Goal: Task Accomplishment & Management: Use online tool/utility

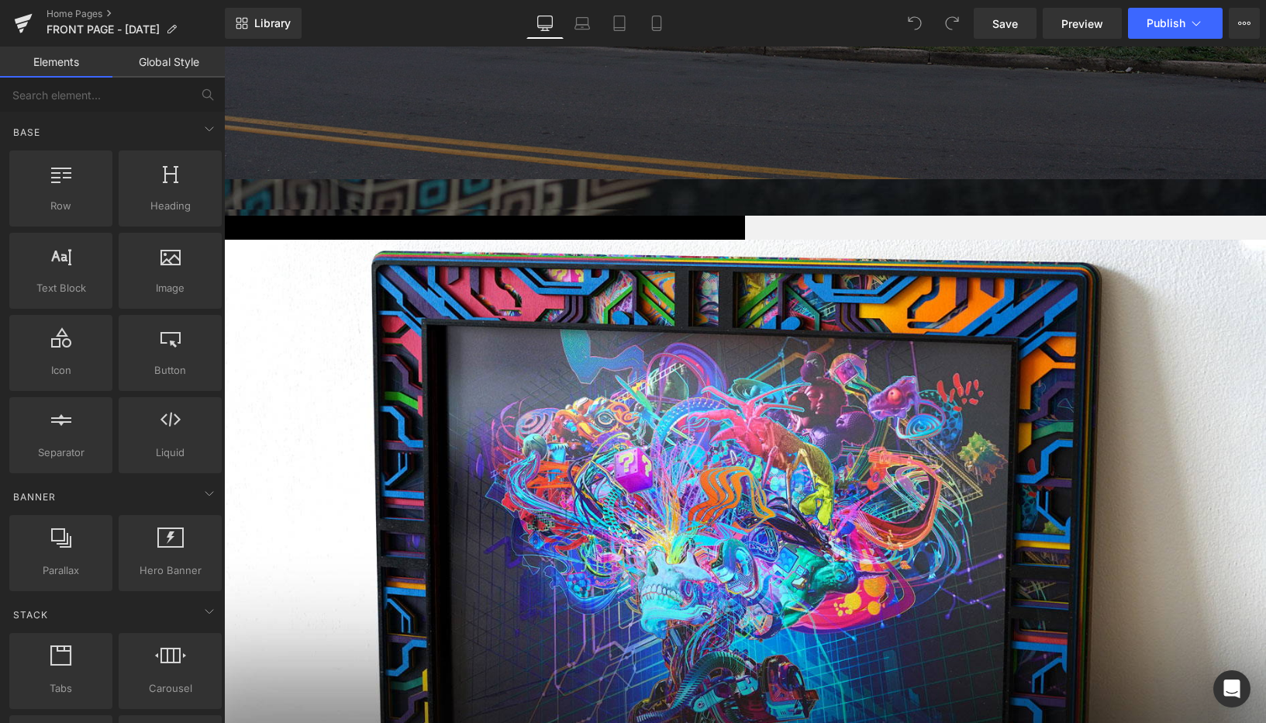
scroll to position [392, 0]
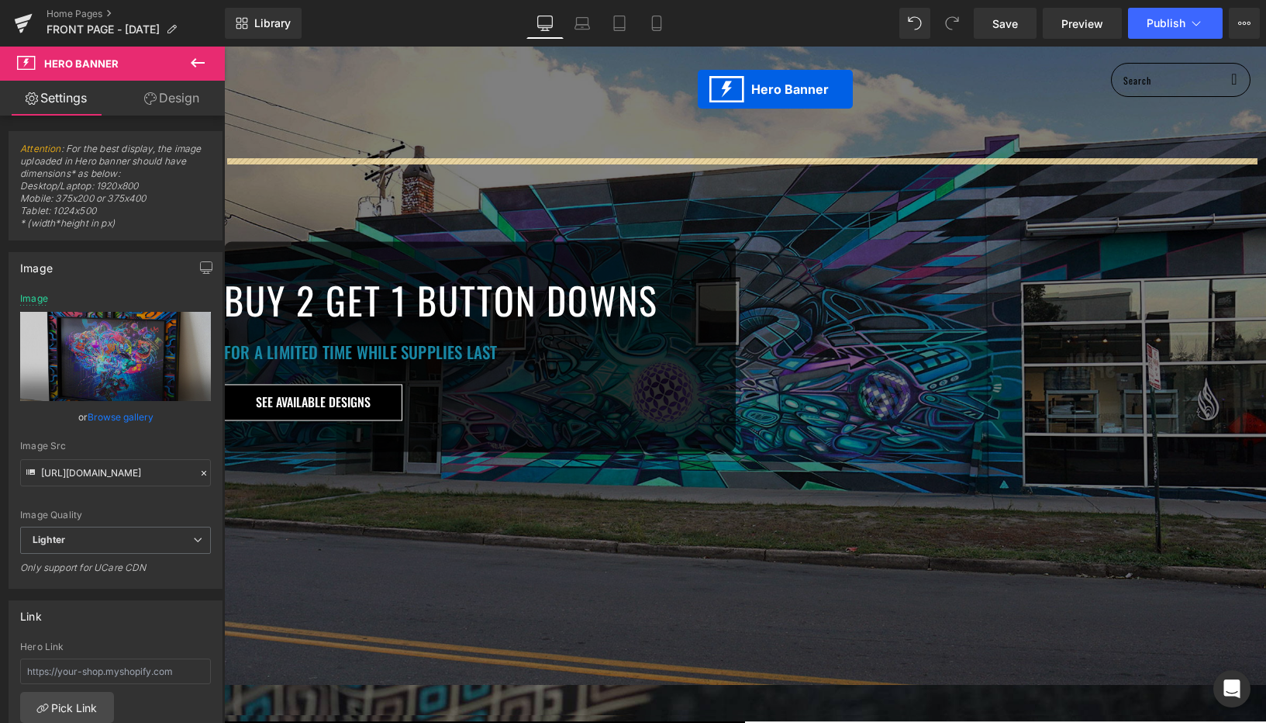
scroll to position [0, 0]
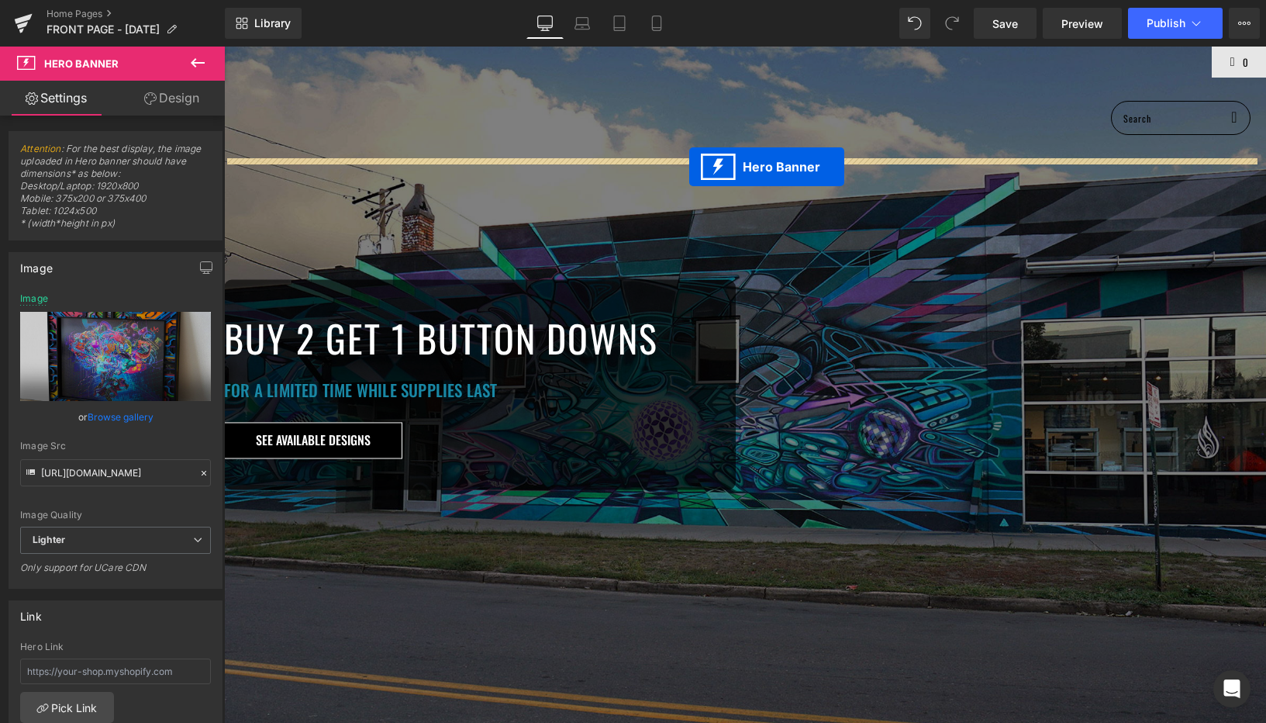
drag, startPoint x: 690, startPoint y: 491, endPoint x: 689, endPoint y: 167, distance: 324.1
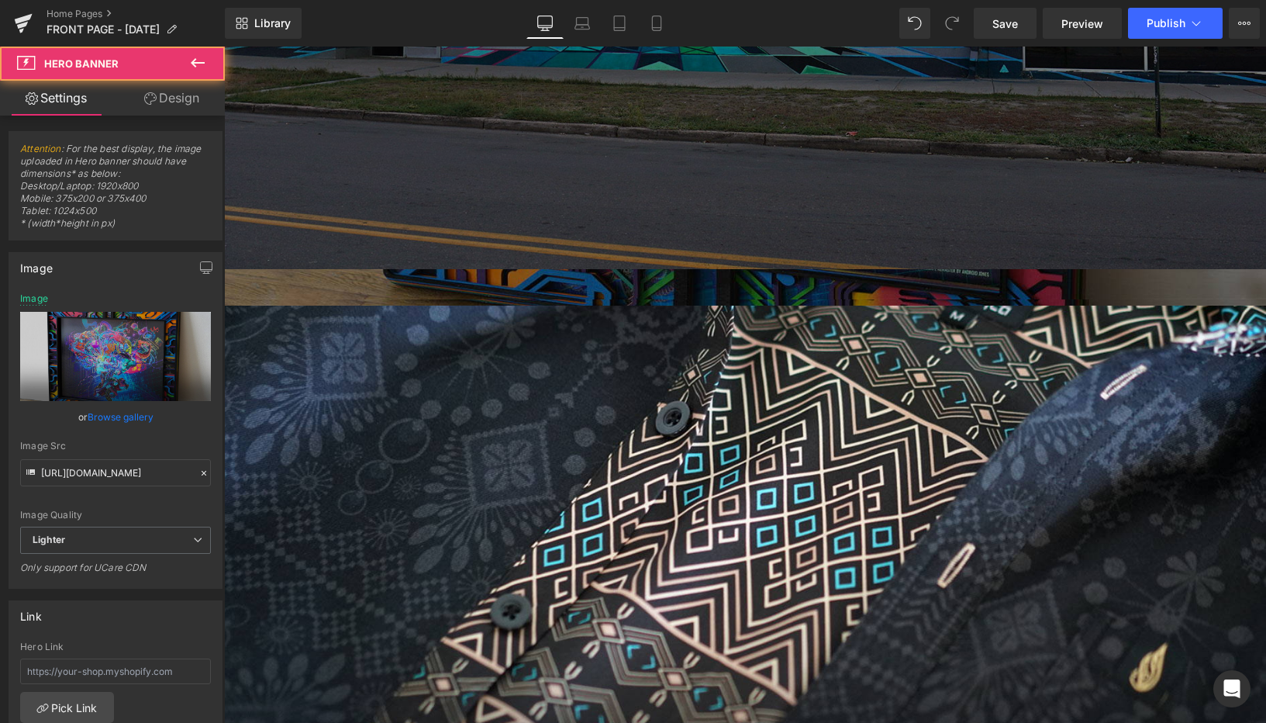
scroll to position [713, 0]
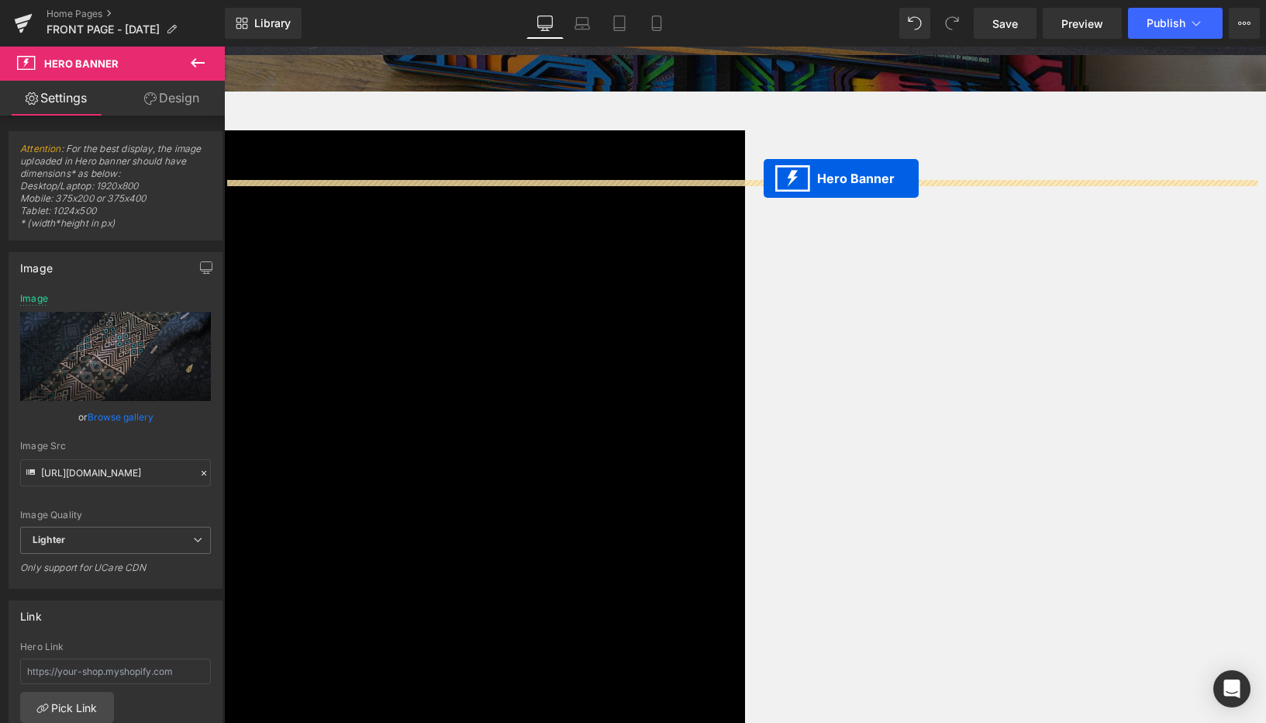
drag, startPoint x: 691, startPoint y: 95, endPoint x: 764, endPoint y: 178, distance: 111.0
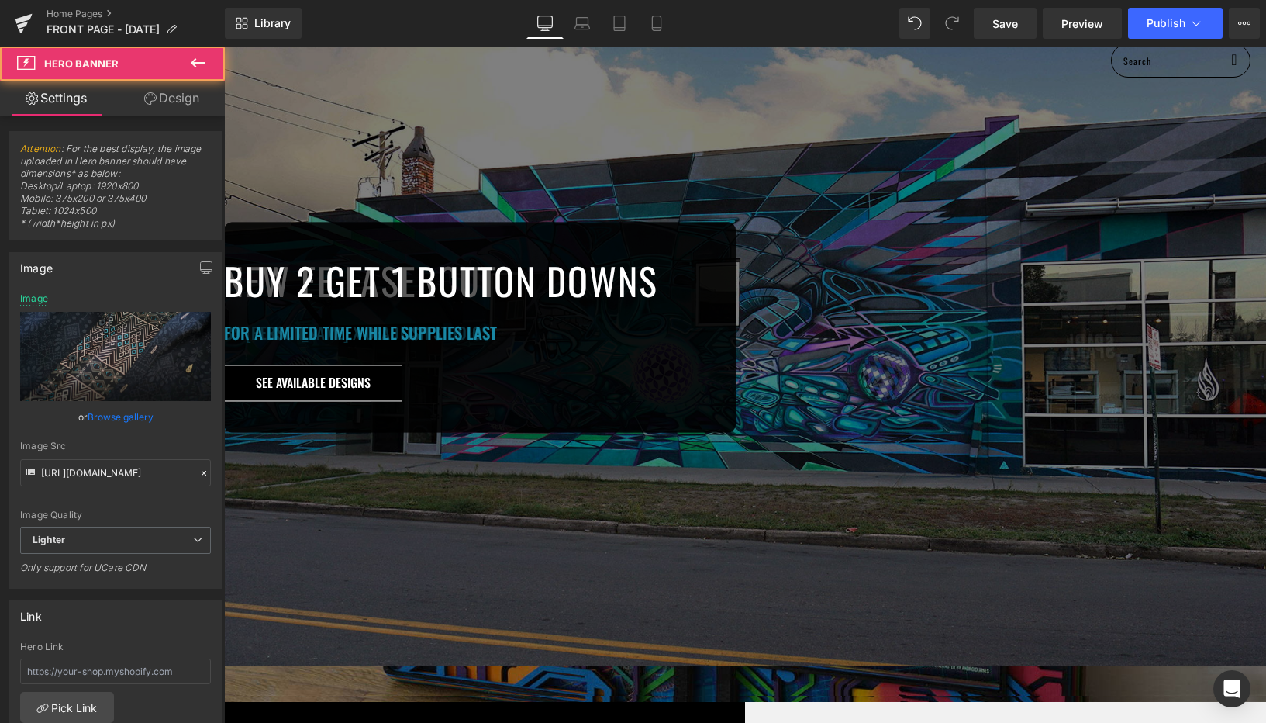
scroll to position [0, 0]
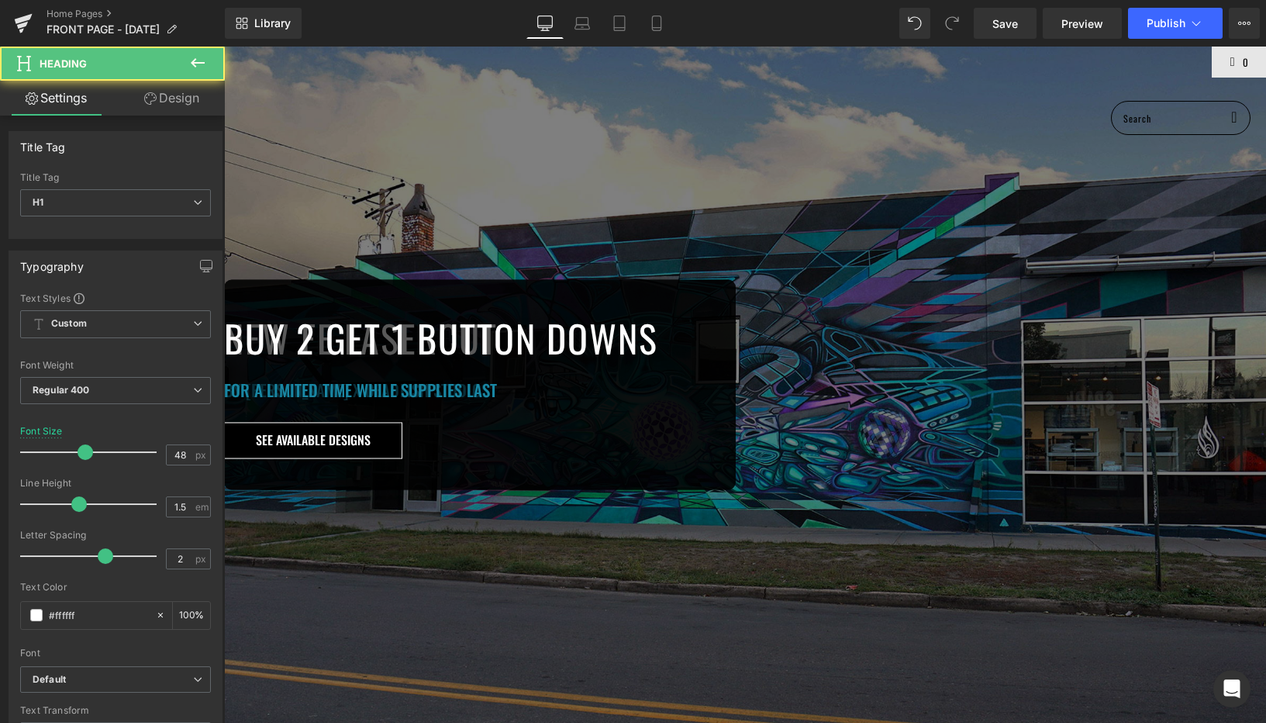
click at [685, 366] on h1 "NEW FE LASERCUT" at bounding box center [480, 338] width 512 height 56
click at [625, 366] on h1 "NEW FE LASERCUT" at bounding box center [480, 338] width 512 height 56
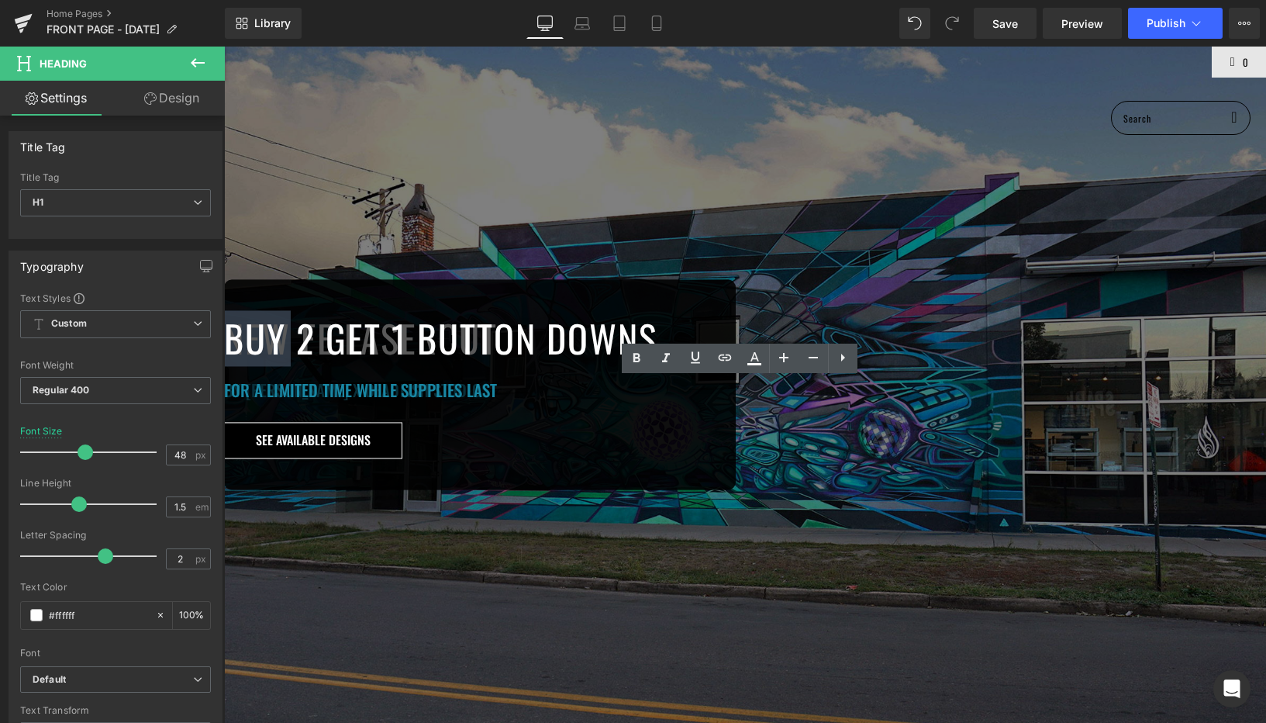
click at [625, 366] on h1 "NEW FE LASERCUT" at bounding box center [480, 338] width 512 height 56
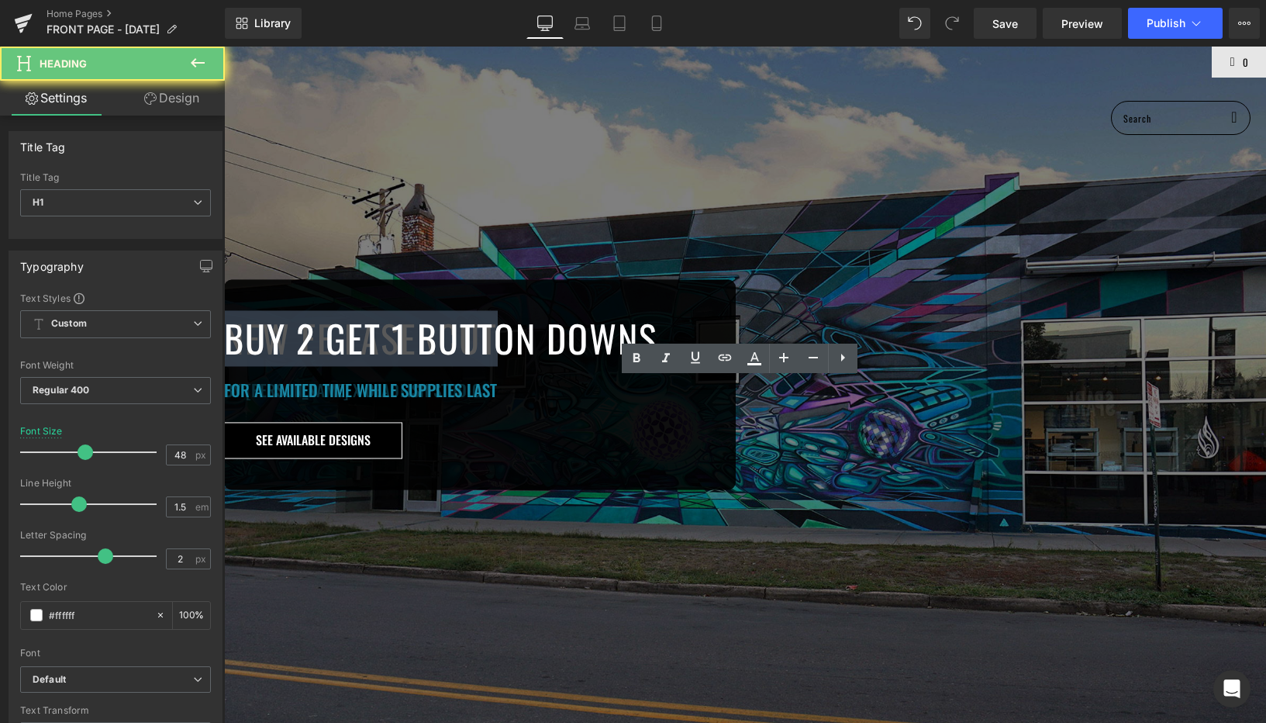
click at [625, 366] on h1 "NEW FE LASERCUT" at bounding box center [480, 338] width 512 height 56
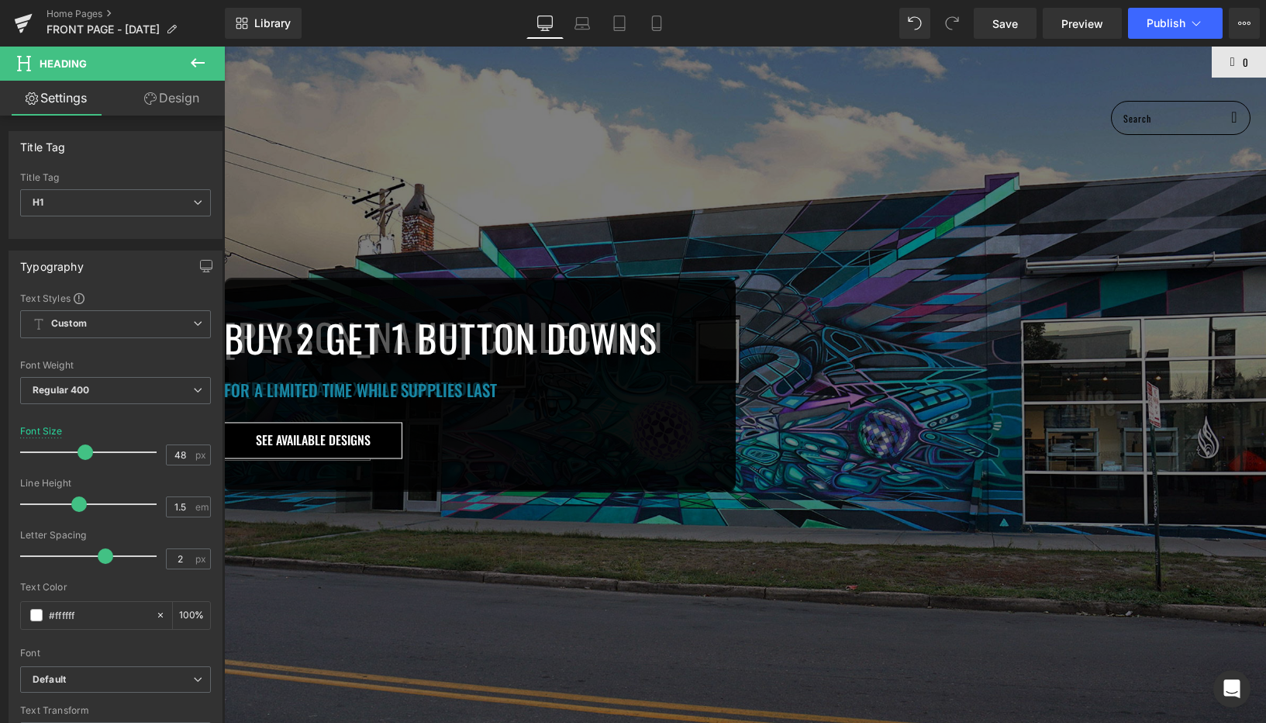
click at [736, 364] on h1 "BEN RIDGWAY COLLECTION" at bounding box center [480, 337] width 512 height 56
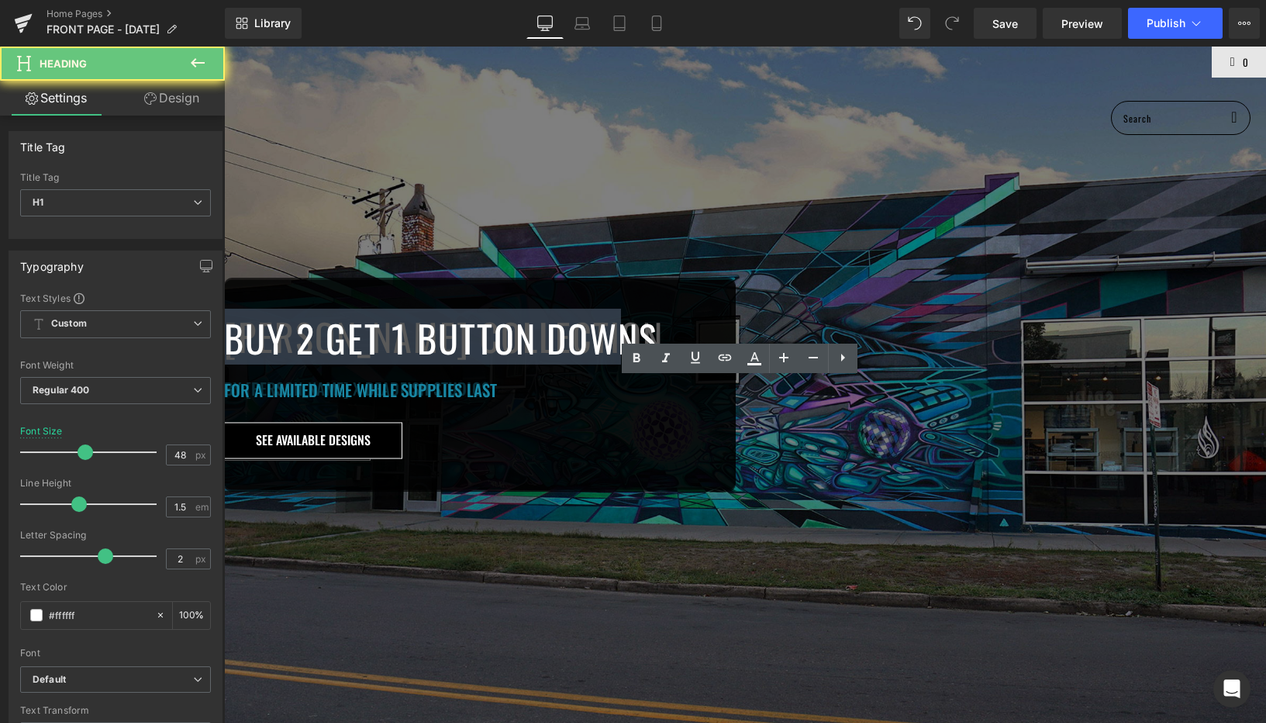
click at [736, 364] on h1 "BEN RIDGWAY COLLECTION" at bounding box center [480, 337] width 512 height 56
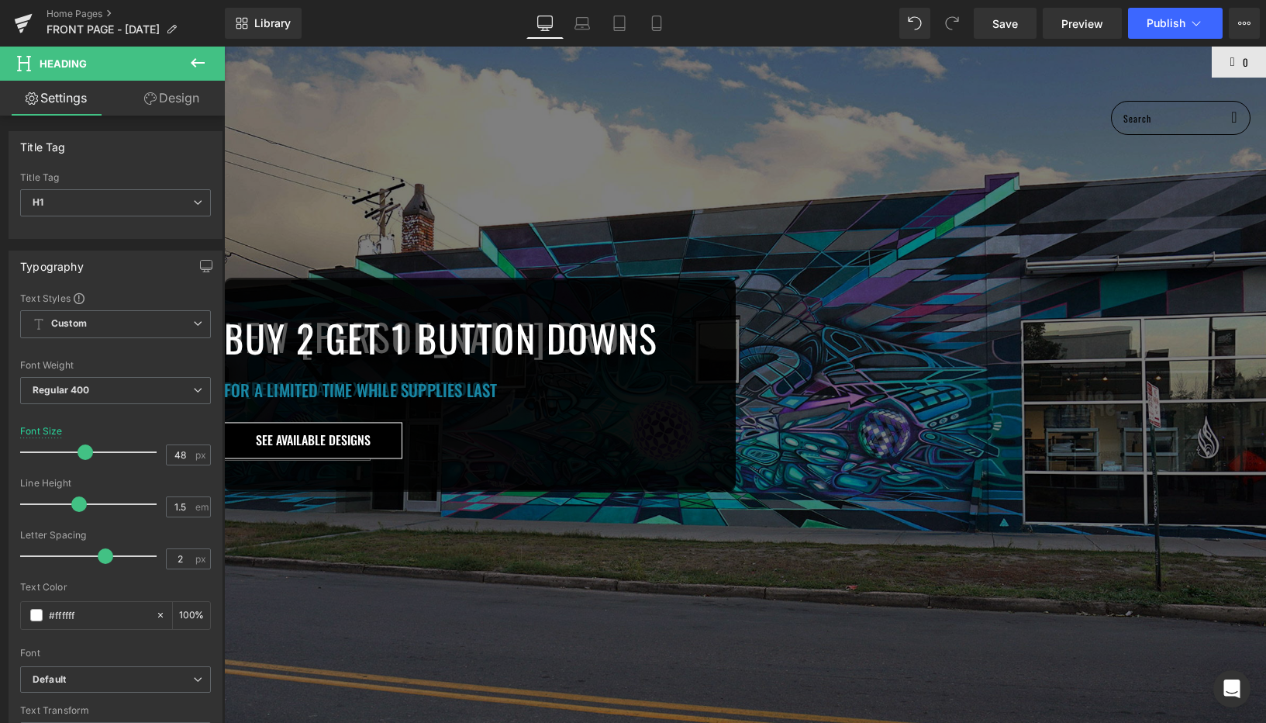
click at [647, 401] on h1 "BY ANDROID JONES X DEADFISH STUDIOS" at bounding box center [480, 388] width 512 height 25
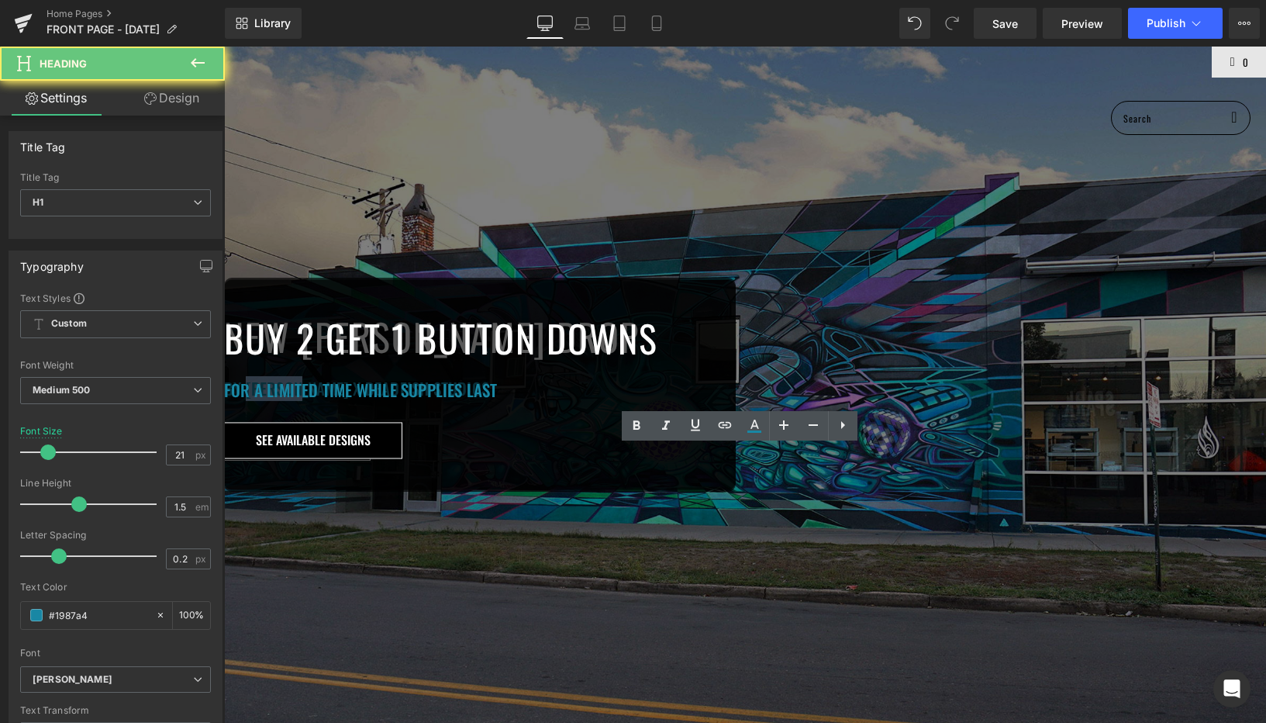
click at [647, 401] on h1 "BY ANDROID JONES X DEADFISH STUDIOS" at bounding box center [480, 388] width 512 height 25
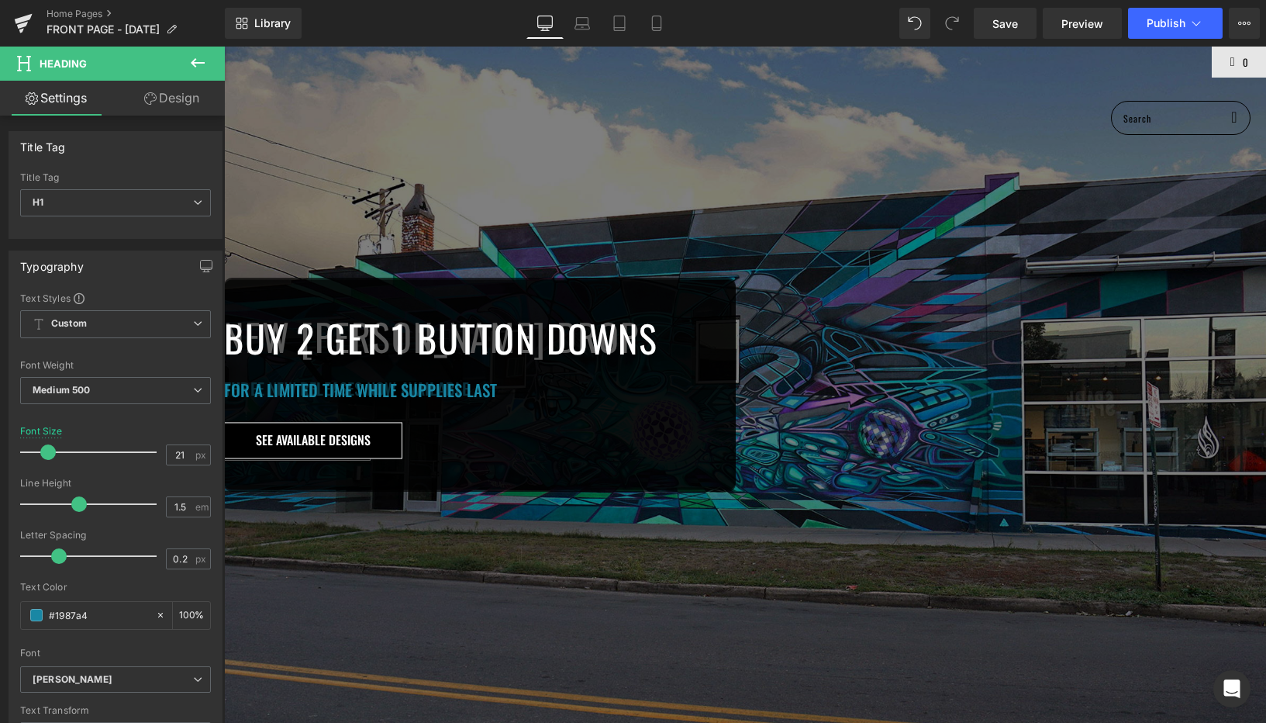
click at [224, 47] on span "Button" at bounding box center [224, 47] width 0 height 0
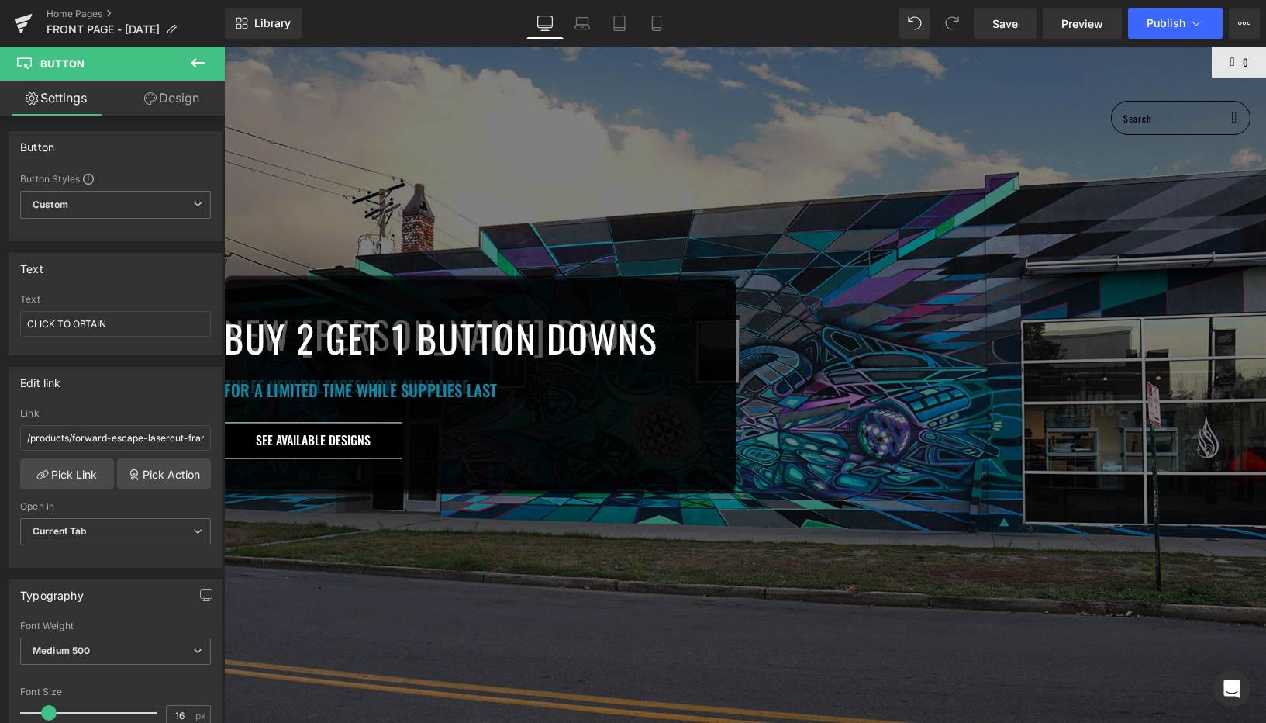
click at [720, 206] on div "NEW BEN RIDGWAY DROP Heading THREE NEW RELEASES NOW AVAILABLE Heading CLICK TO …" at bounding box center [745, 385] width 1042 height 676
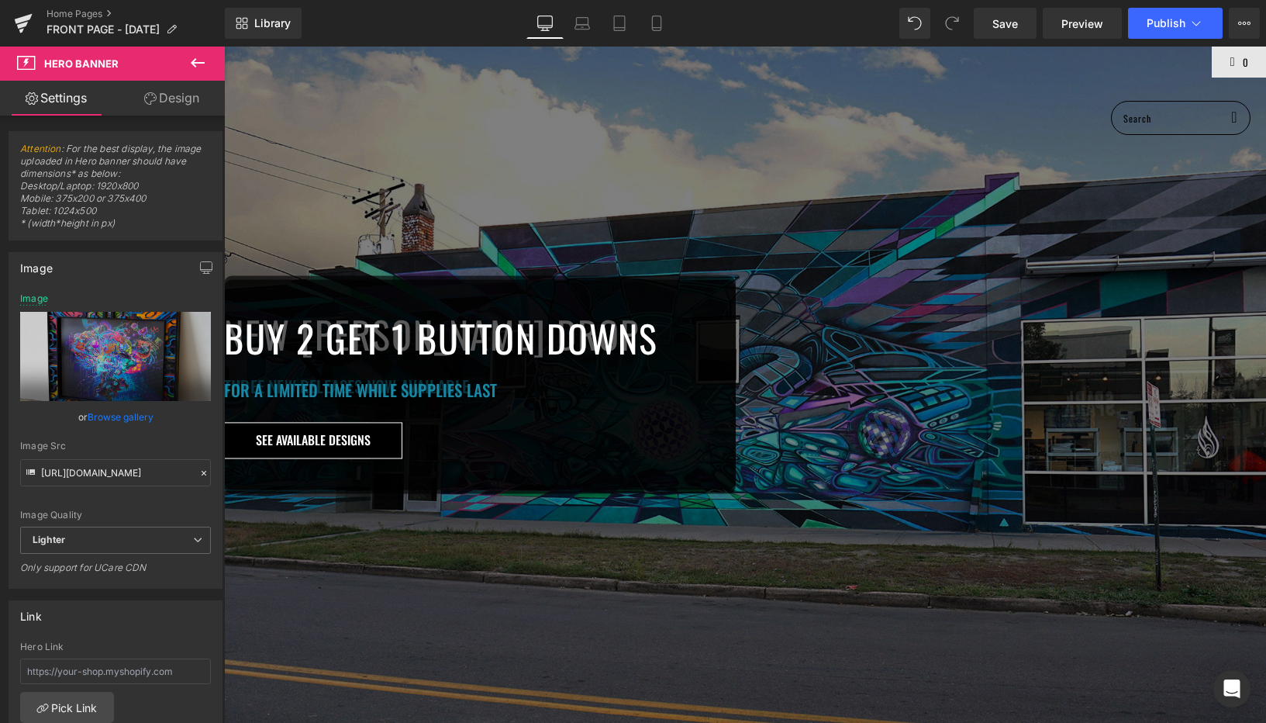
click at [224, 47] on span "Hero Banner" at bounding box center [224, 47] width 0 height 0
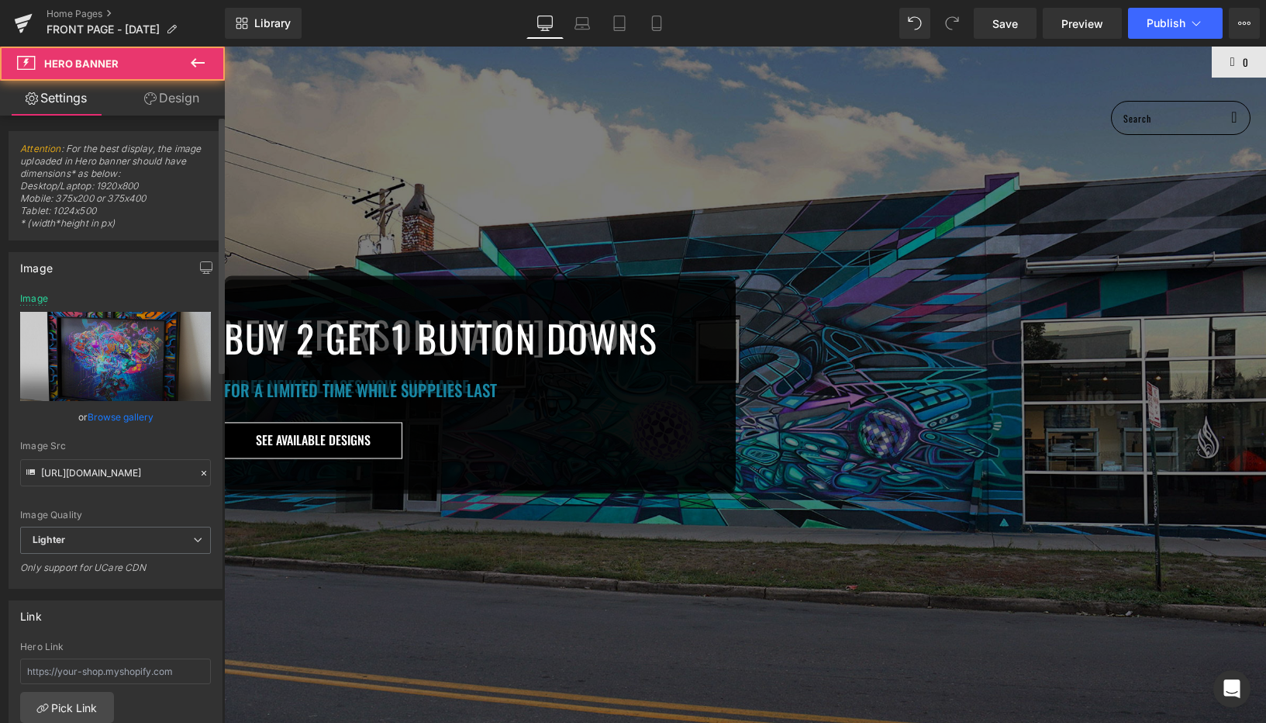
click at [122, 419] on link "Browse gallery" at bounding box center [121, 416] width 66 height 27
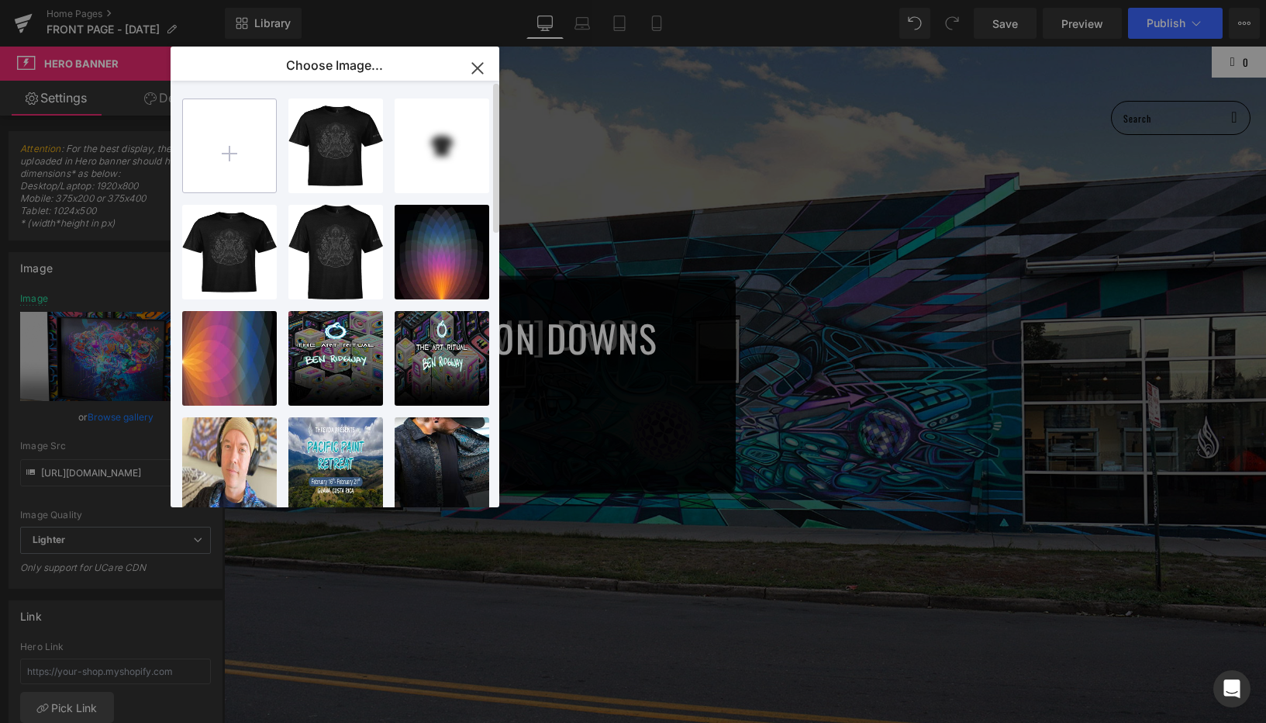
click at [240, 157] on input "file" at bounding box center [229, 145] width 93 height 93
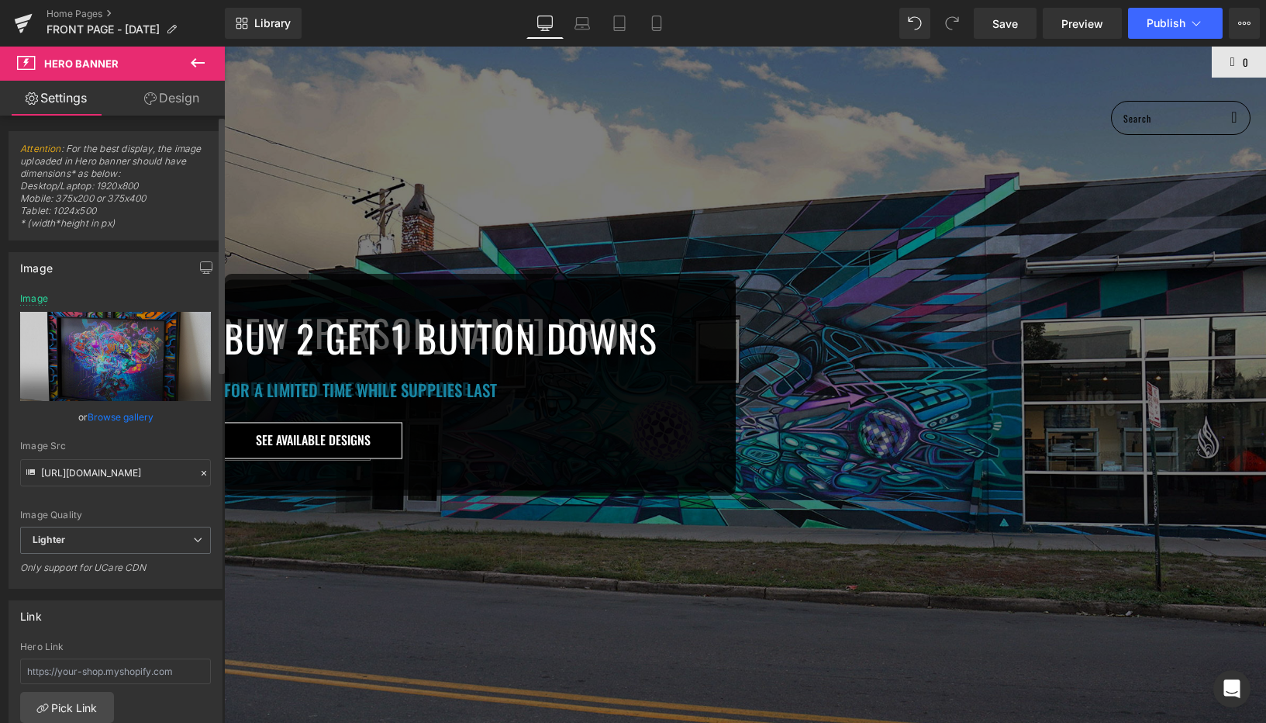
click at [118, 415] on link "Browse gallery" at bounding box center [121, 416] width 66 height 27
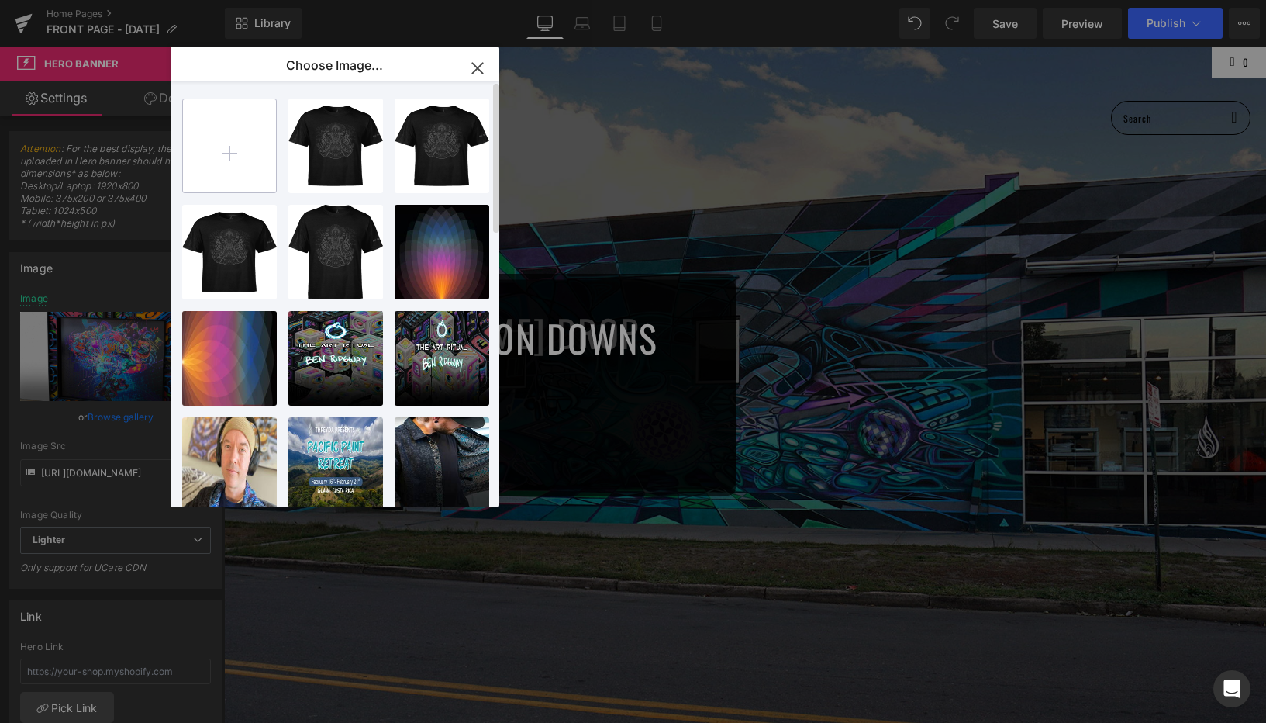
click at [236, 129] on input "file" at bounding box center [229, 145] width 93 height 93
type input "C:\fakepath\ben_print1.jpg"
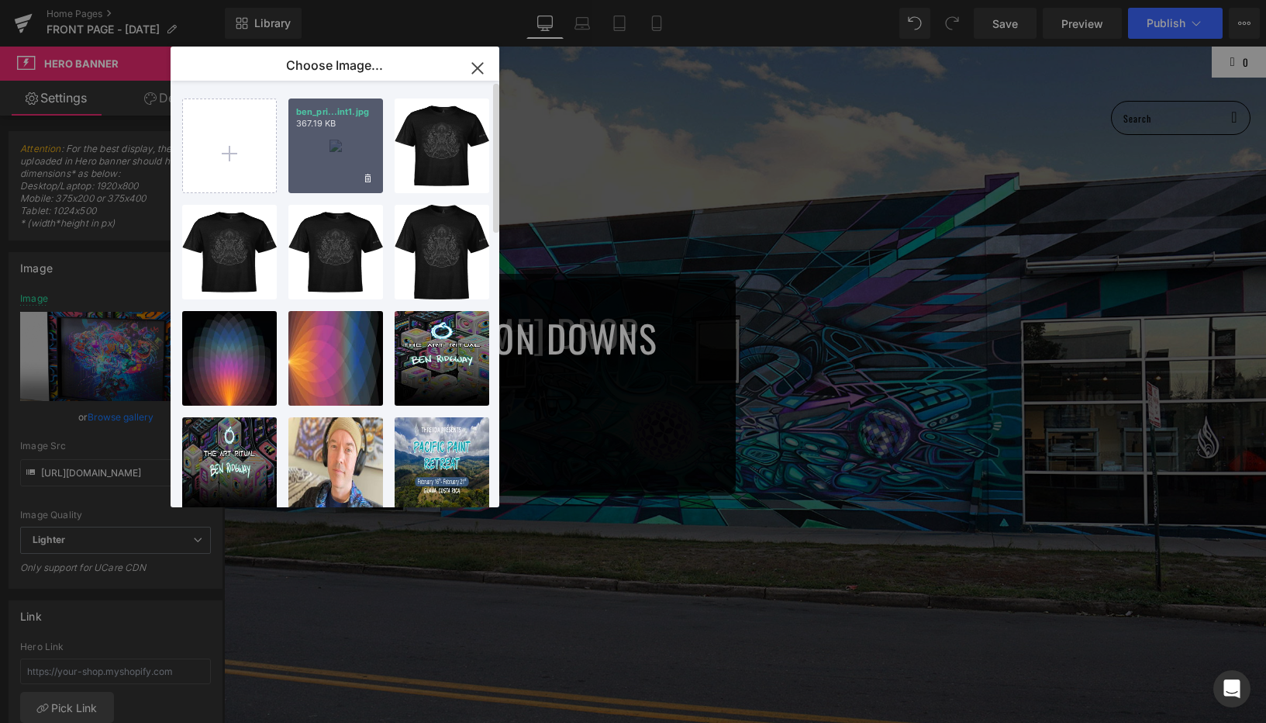
click at [338, 140] on div "ben_pri...int1.jpg 367.19 KB" at bounding box center [335, 145] width 95 height 95
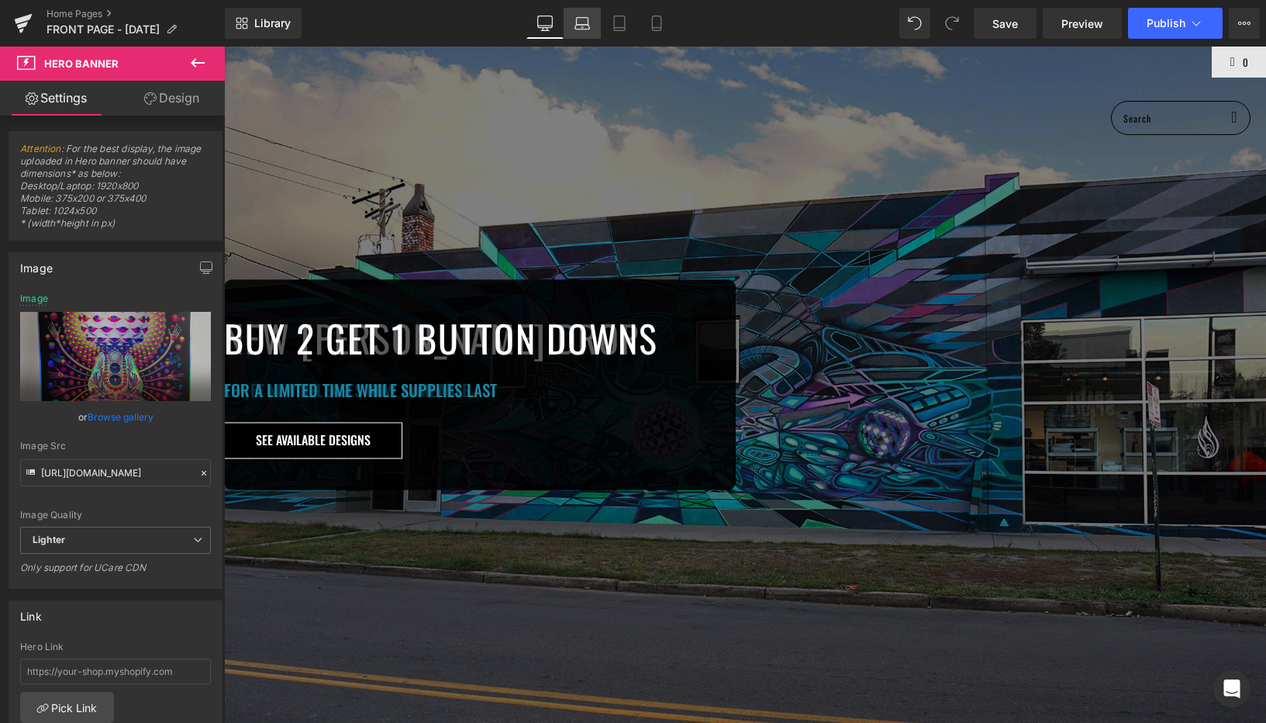
click at [585, 22] on icon at bounding box center [583, 24] width 16 height 16
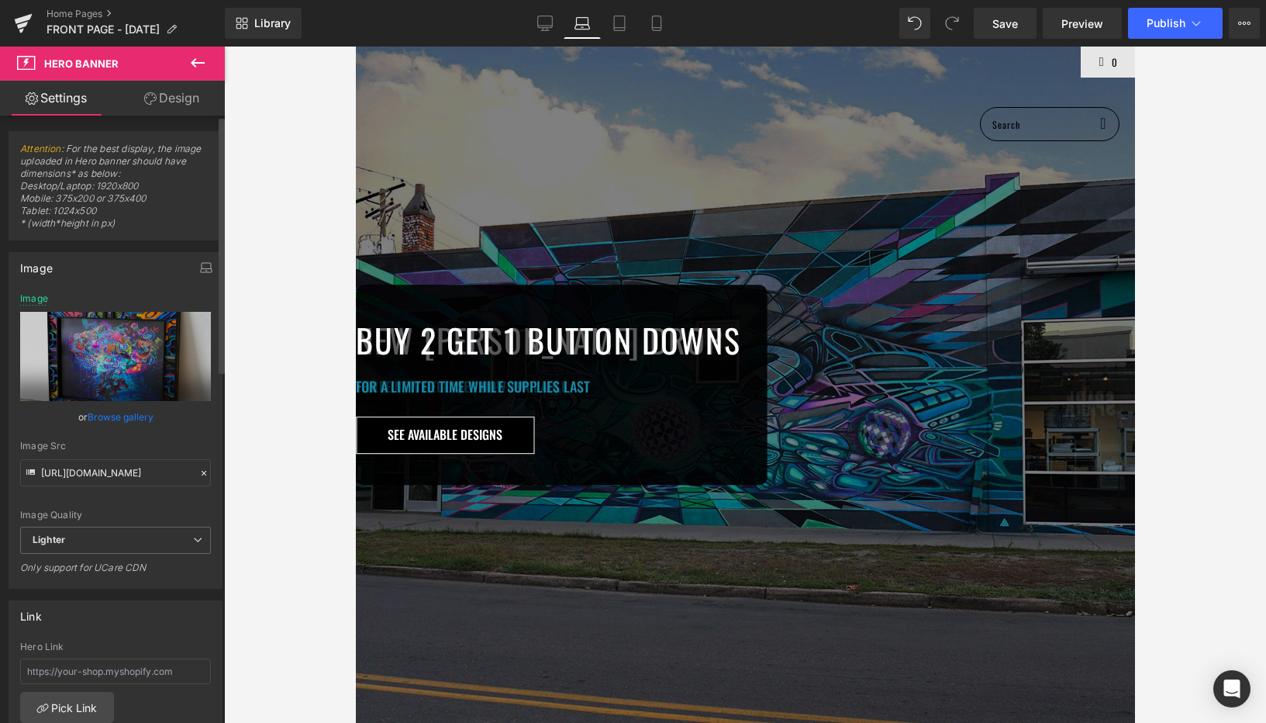
click at [112, 419] on link "Browse gallery" at bounding box center [121, 416] width 66 height 27
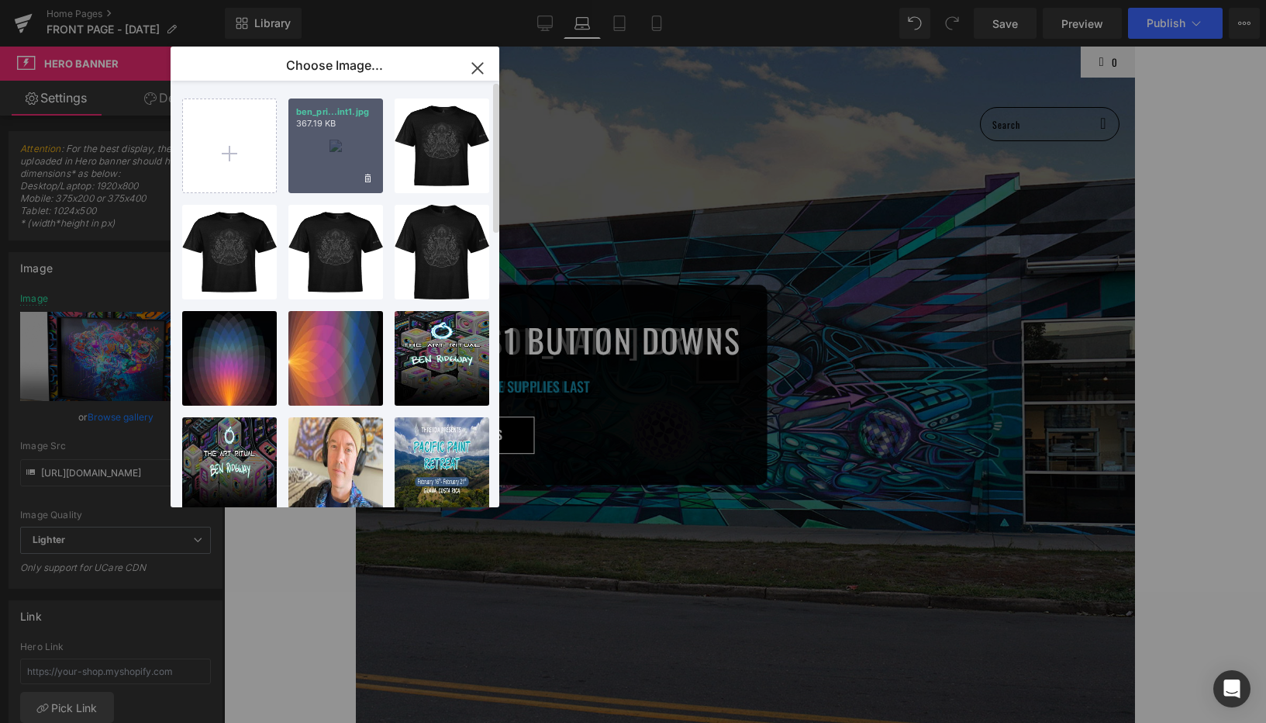
click at [326, 156] on div "ben_pri...int1.jpg 367.19 KB" at bounding box center [335, 145] width 95 height 95
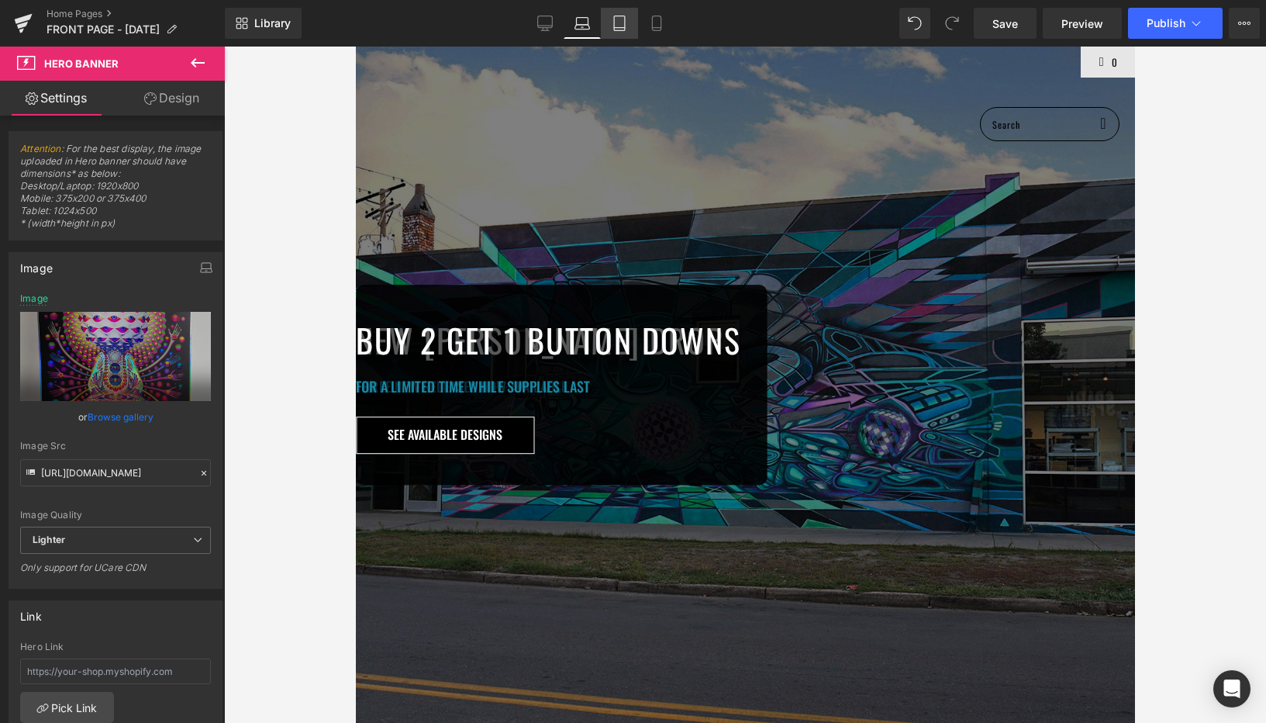
click at [623, 22] on icon at bounding box center [620, 24] width 16 height 16
type input "https://ucarecdn.com/20caf923-b821-451a-b76c-0dfa11ba879d/-/format/auto/-/previ…"
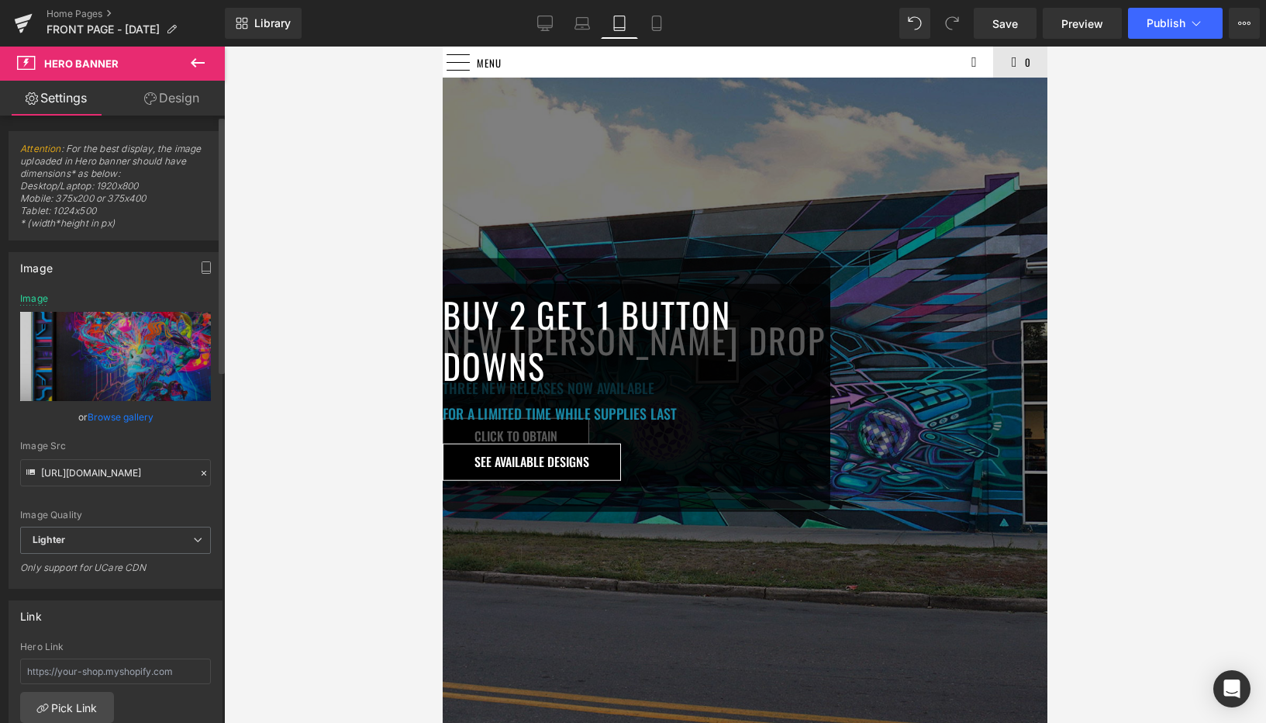
click at [113, 413] on link "Browse gallery" at bounding box center [121, 416] width 66 height 27
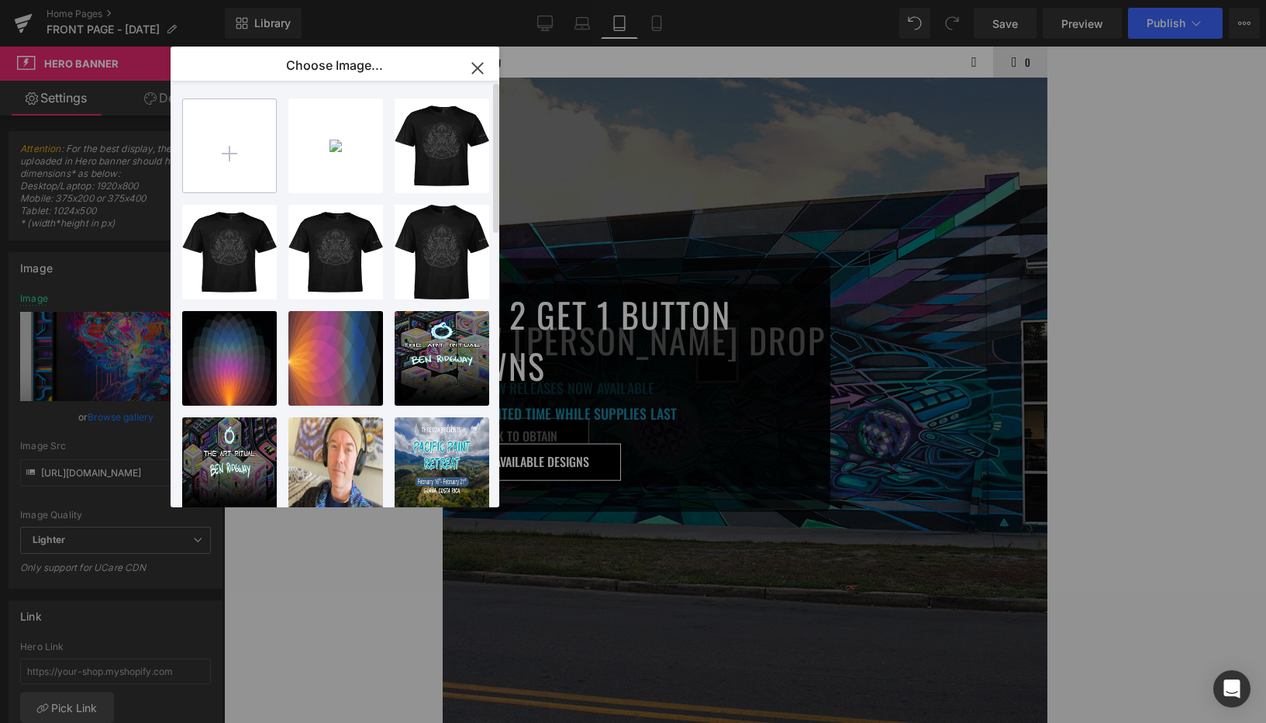
click at [225, 141] on input "file" at bounding box center [229, 145] width 93 height 93
type input "C:\fakepath\ben_mobile.jpg"
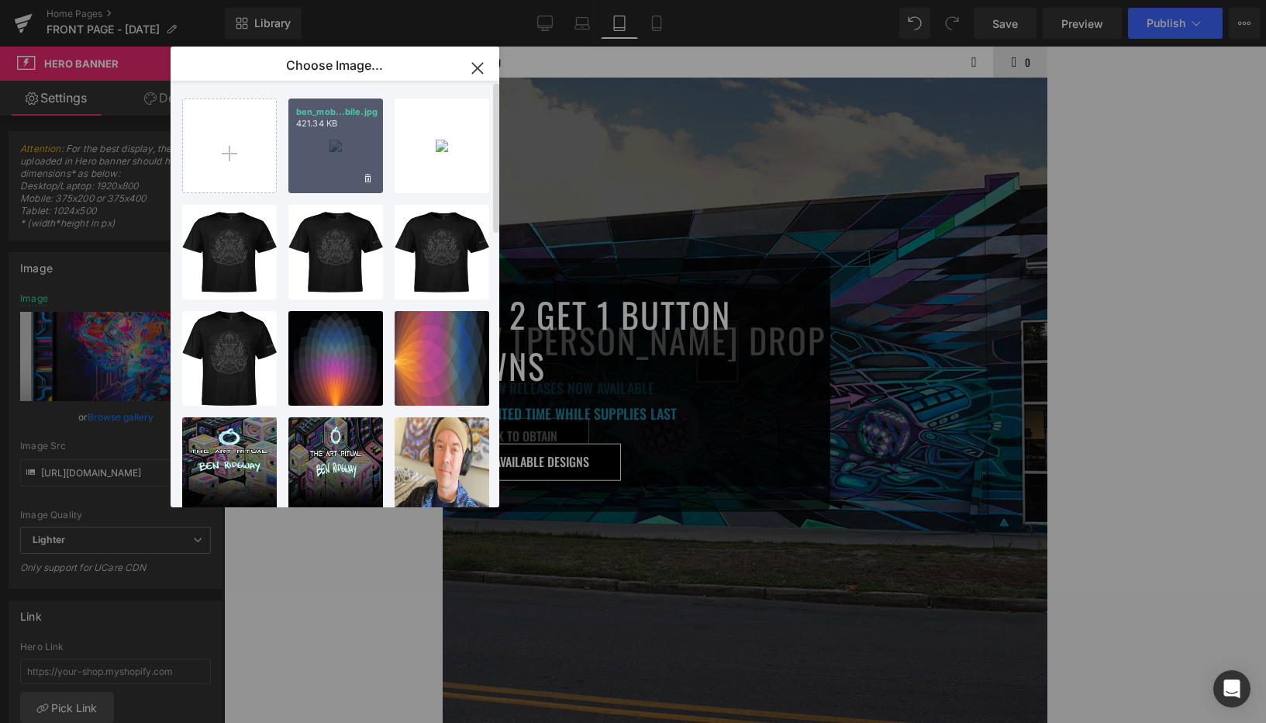
click at [334, 145] on div "ben_mob...bile.jpg 421.34 KB" at bounding box center [335, 145] width 95 height 95
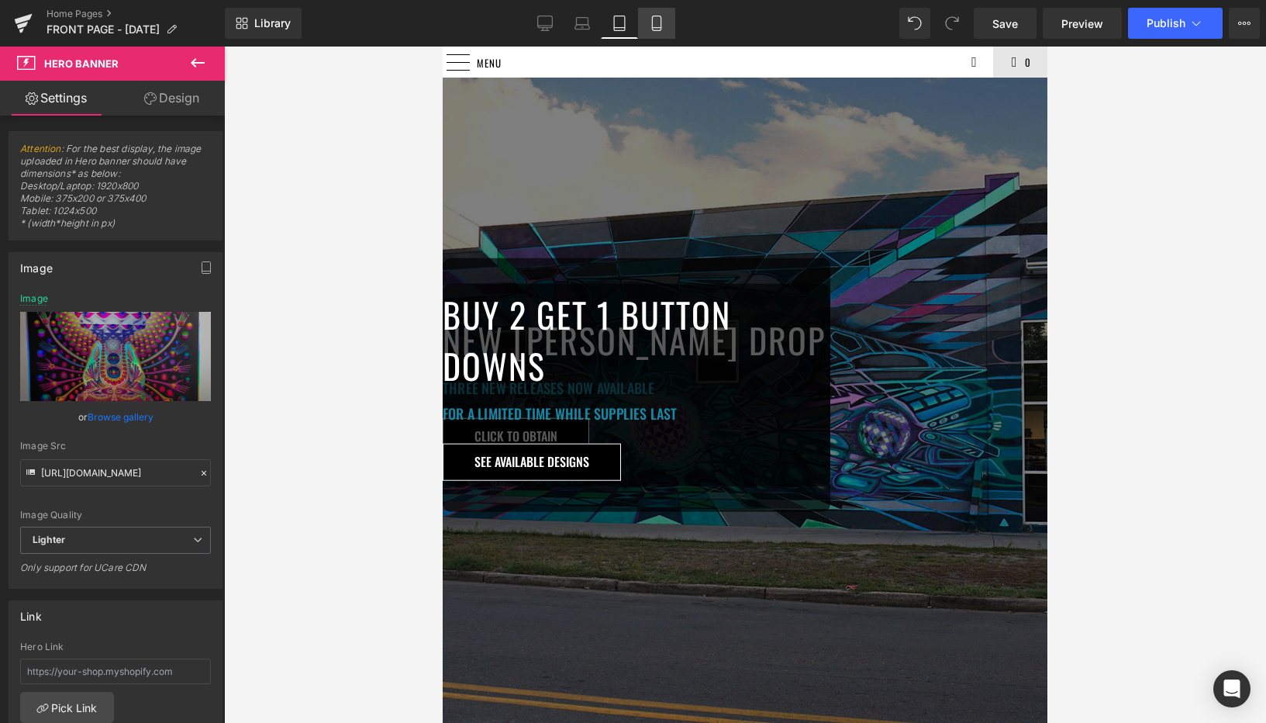
click at [655, 22] on icon at bounding box center [657, 24] width 16 height 16
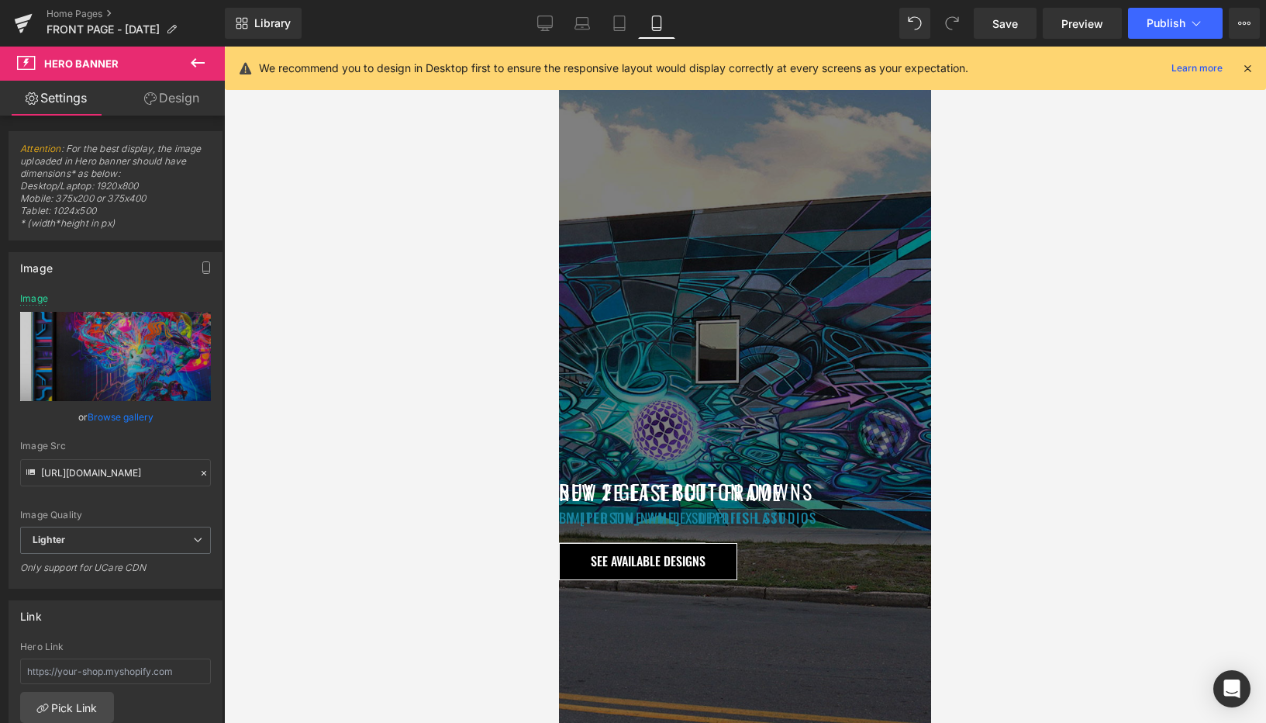
click at [1245, 67] on icon at bounding box center [1248, 68] width 14 height 14
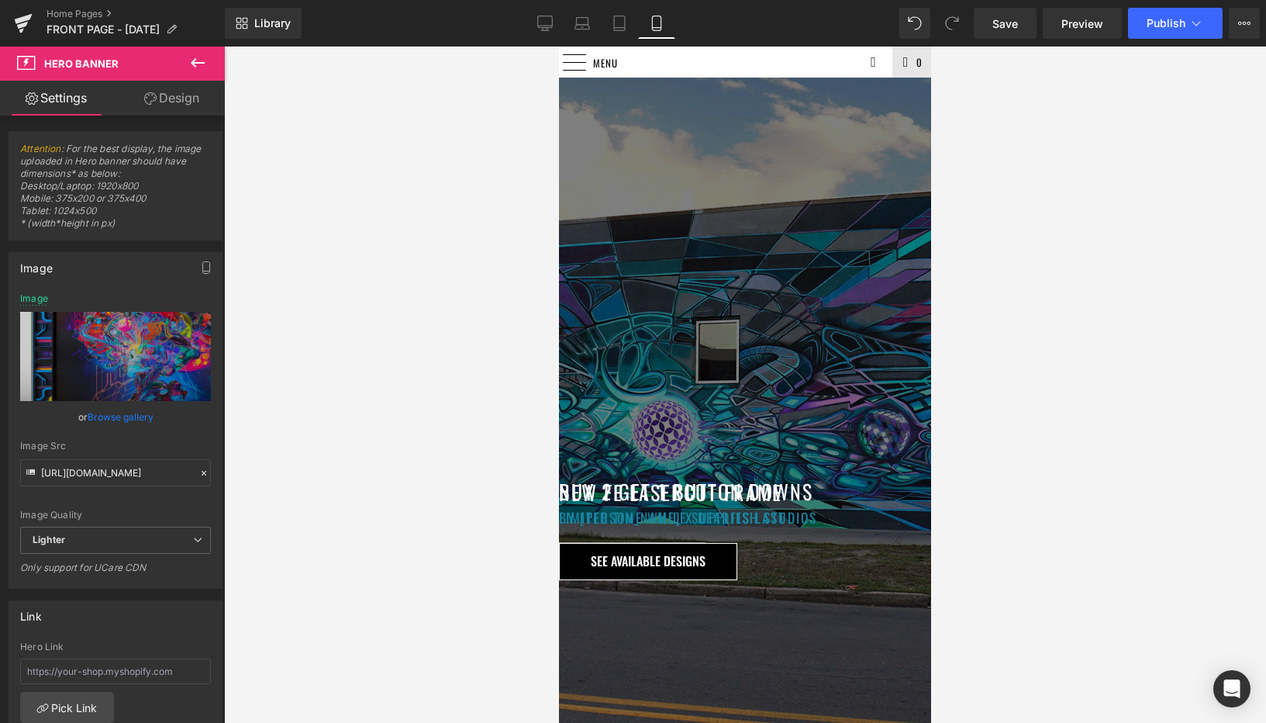
click at [559, 47] on span "Hero Banner" at bounding box center [559, 47] width 0 height 0
click at [96, 411] on link "Browse gallery" at bounding box center [121, 416] width 66 height 27
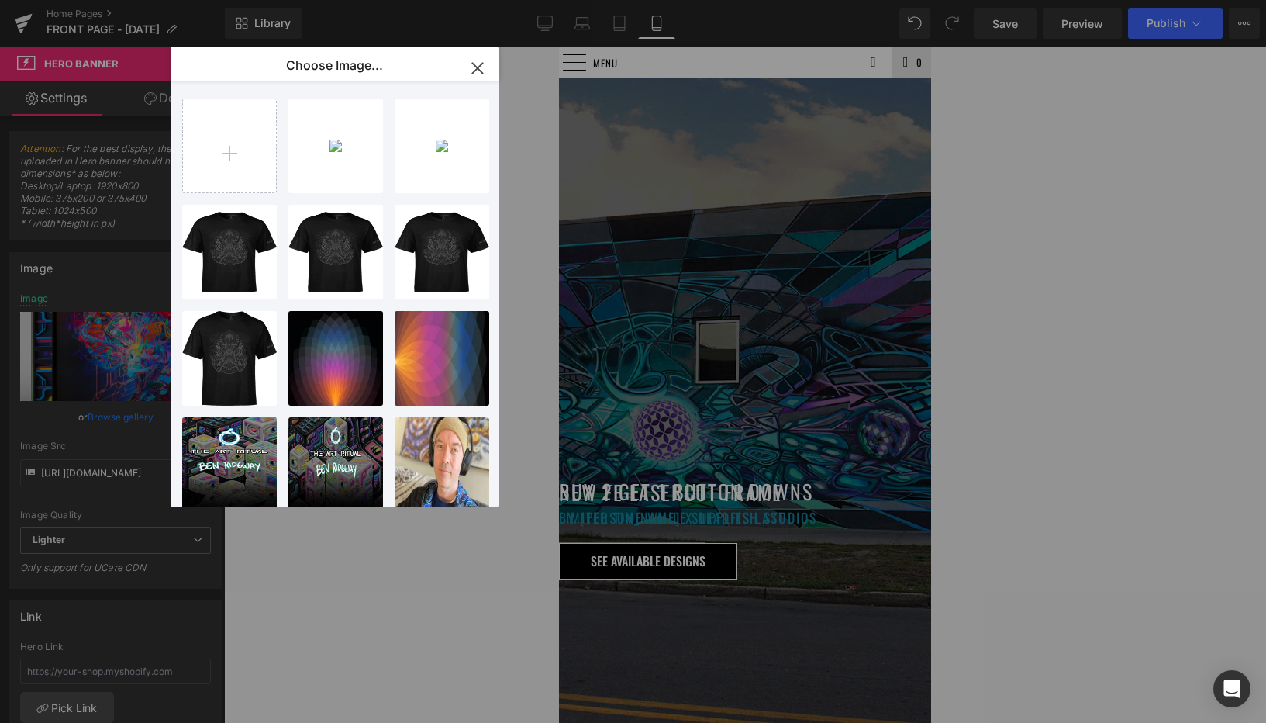
click at [0, 0] on div "ben_mob...bile.jpg 421.34 KB" at bounding box center [0, 0] width 0 height 0
type input "https://ucarecdn.com/37756b01-00bb-4a6e-b0aa-e4d4089138ee/-/format/auto/-/previ…"
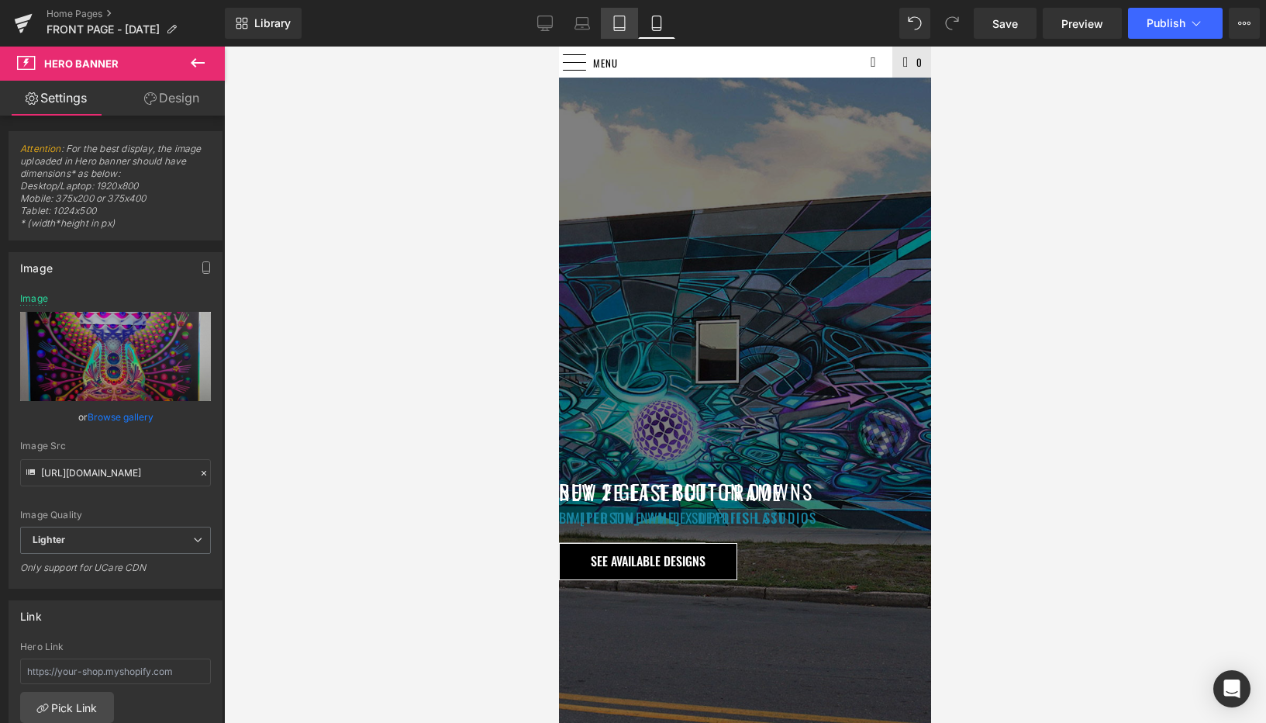
click at [618, 24] on icon at bounding box center [620, 24] width 16 height 16
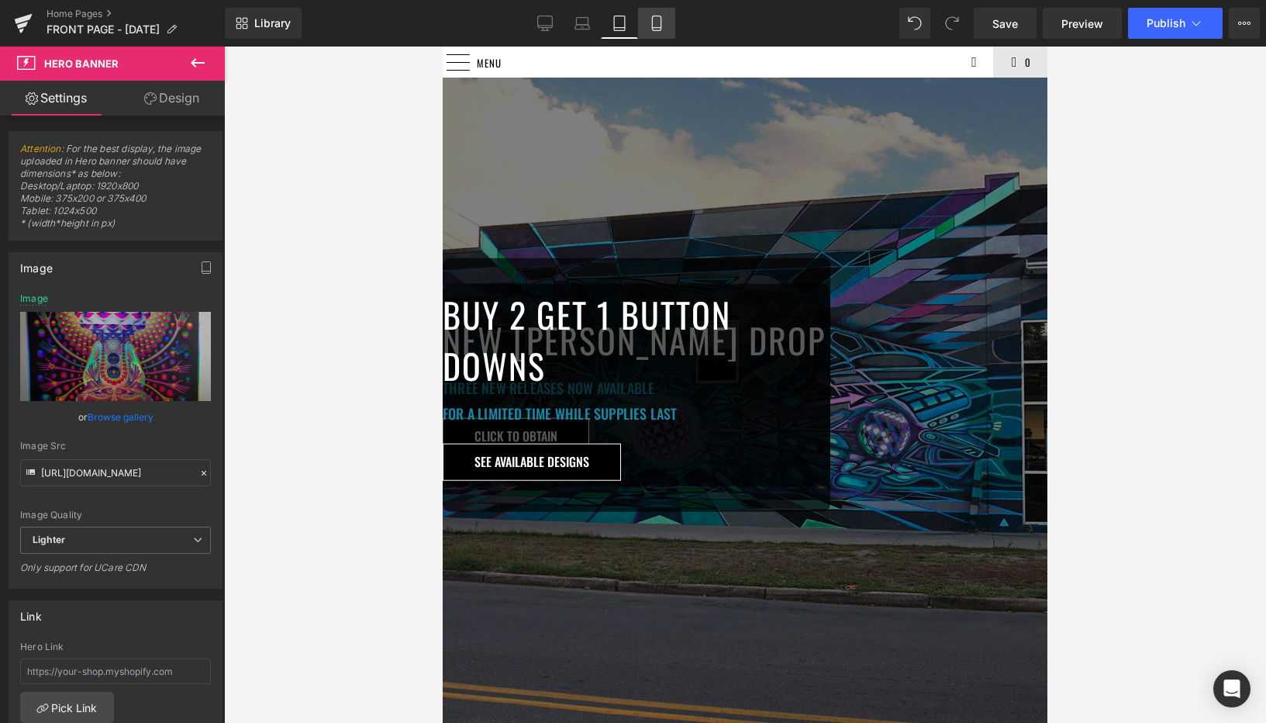
click at [657, 16] on icon at bounding box center [657, 24] width 16 height 16
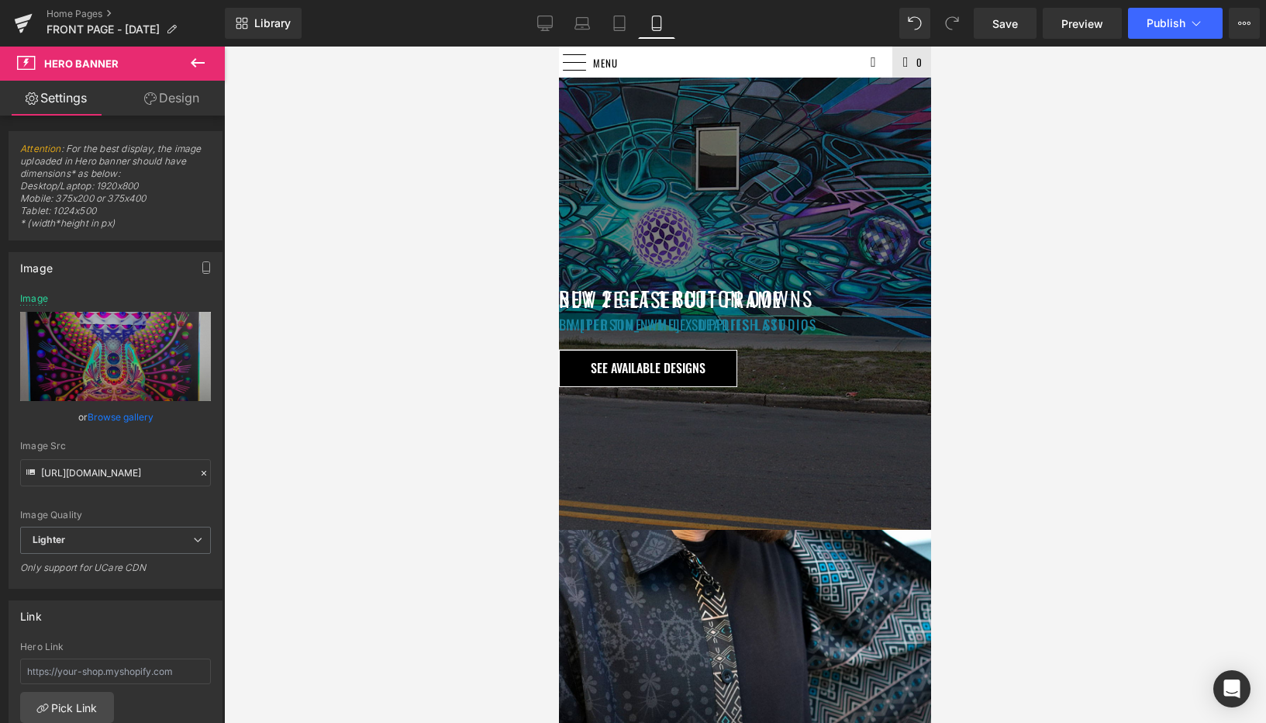
scroll to position [196, 0]
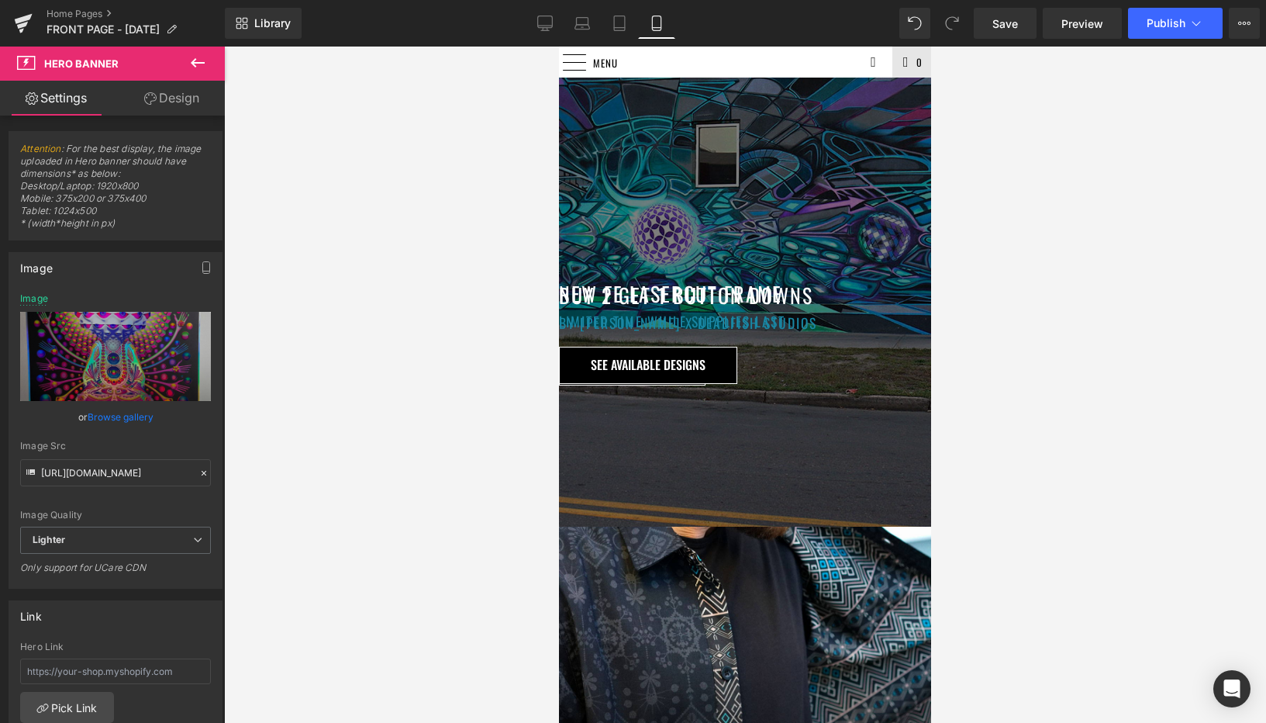
click at [649, 278] on h1 "NEW FE LASERCUT FRAME" at bounding box center [745, 293] width 372 height 30
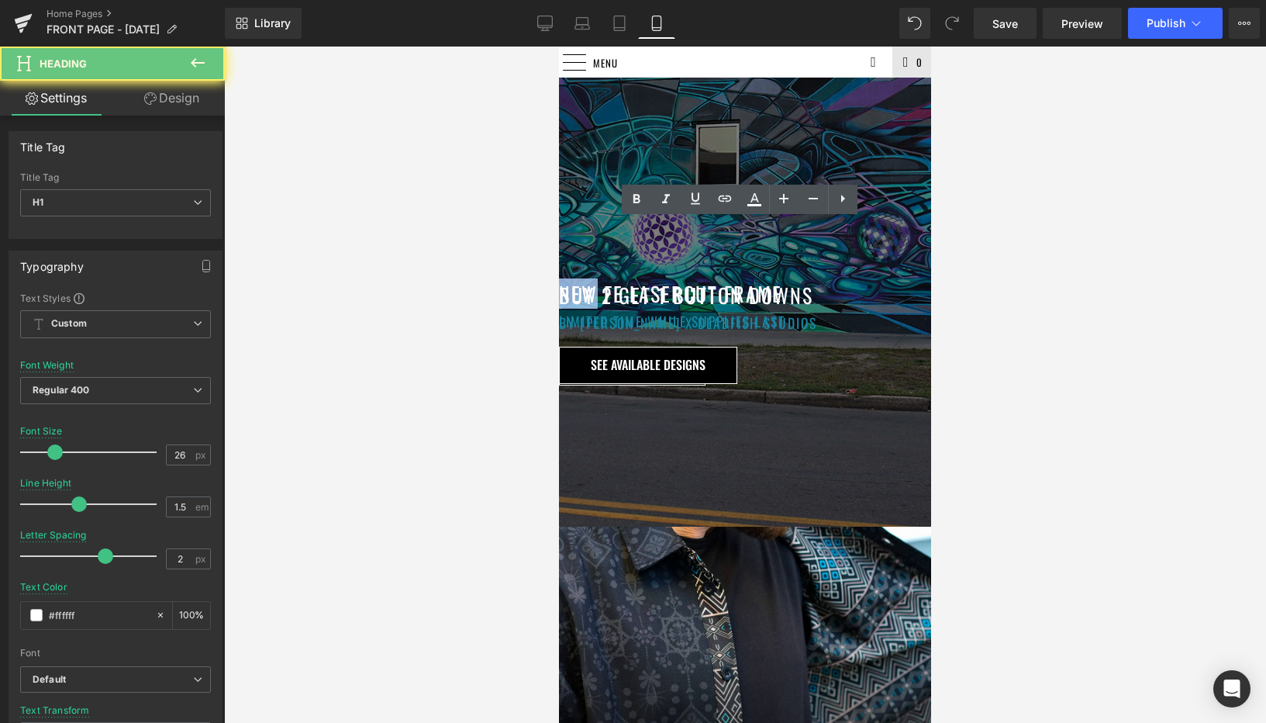
click at [649, 278] on h1 "NEW FE LASERCUT FRAME" at bounding box center [745, 293] width 372 height 30
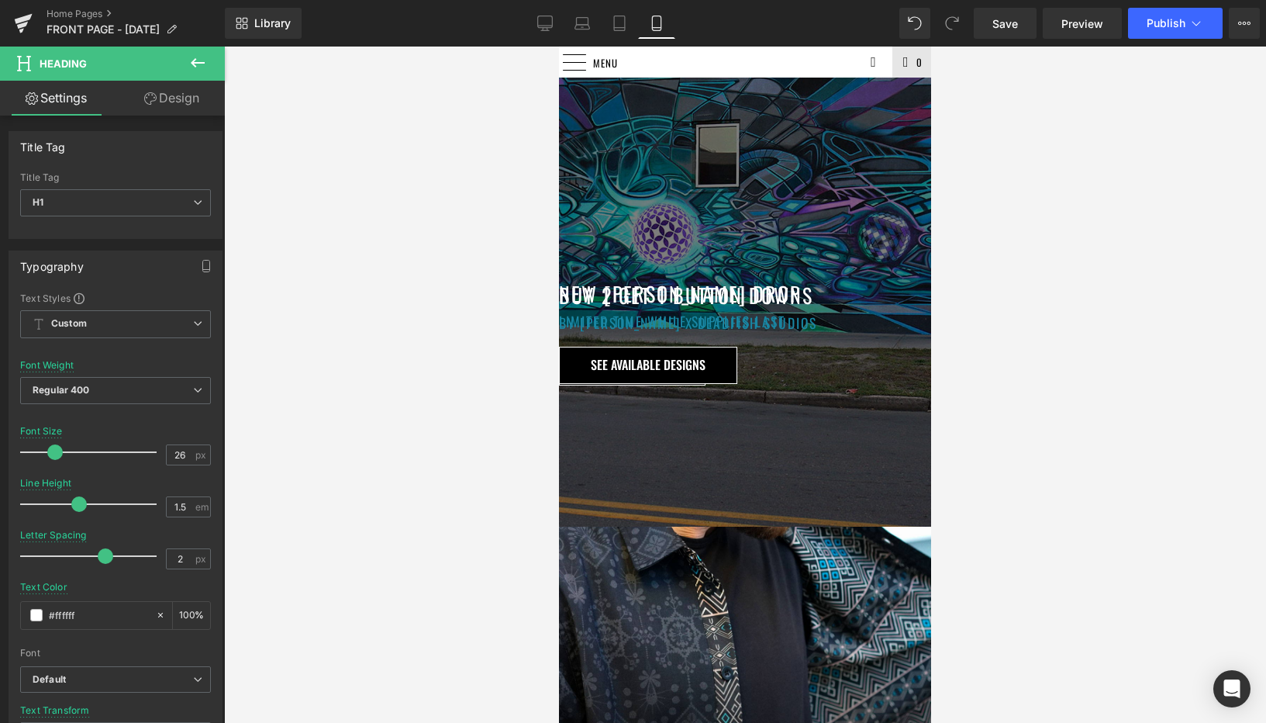
click at [635, 312] on h1 "BY ANDROID JONES X DEADFISH STUDIOS" at bounding box center [745, 322] width 372 height 20
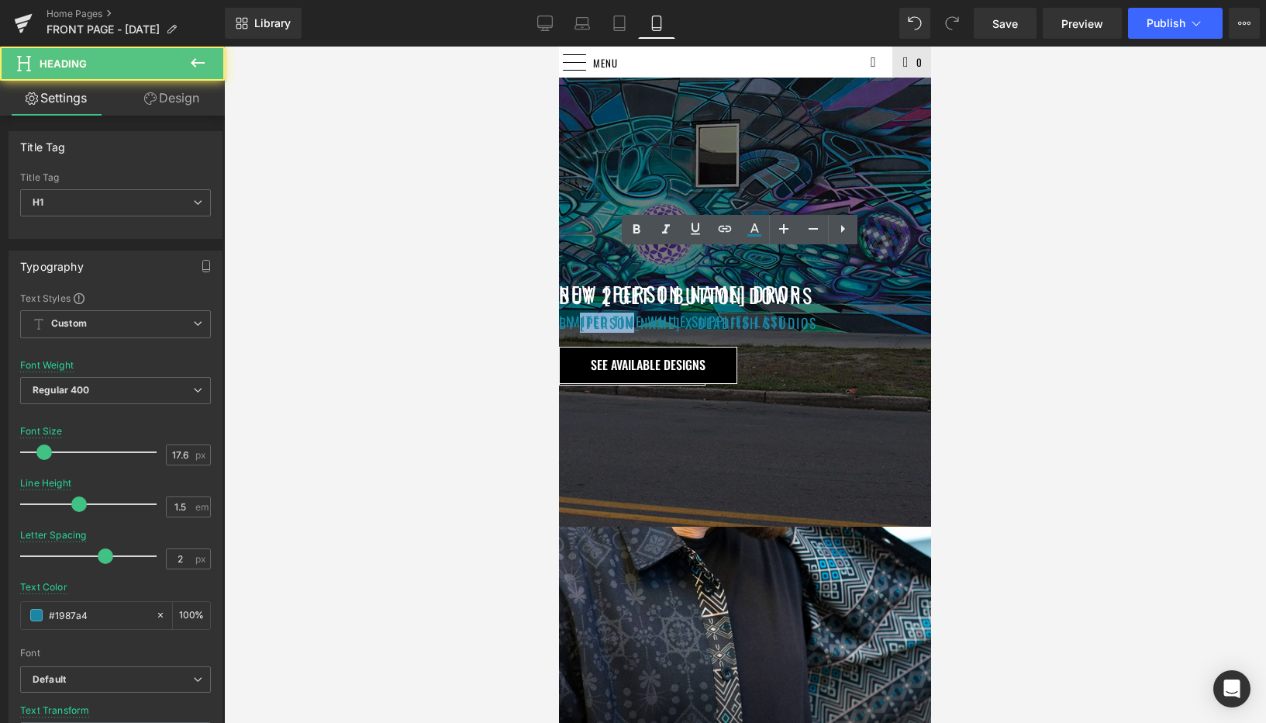
click at [635, 312] on h1 "BY ANDROID JONES X DEADFISH STUDIOS" at bounding box center [745, 322] width 372 height 20
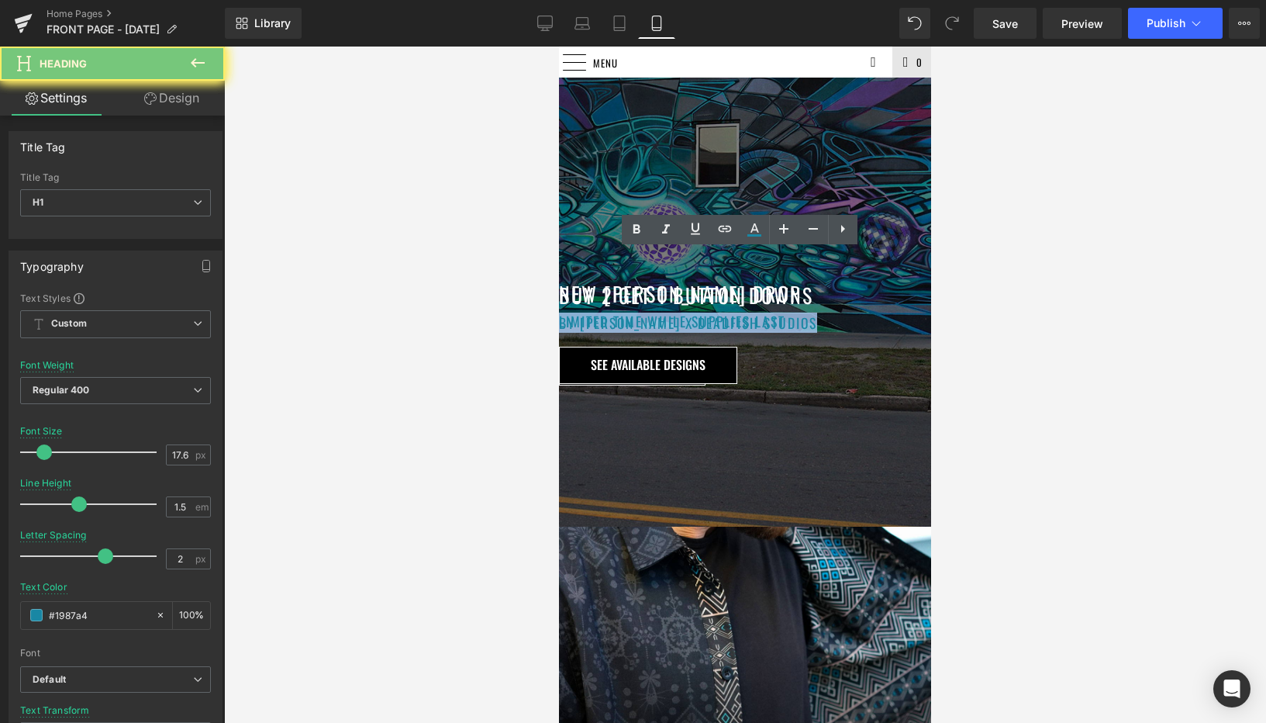
click at [635, 312] on h1 "BY ANDROID JONES X DEADFISH STUDIOS" at bounding box center [745, 322] width 372 height 20
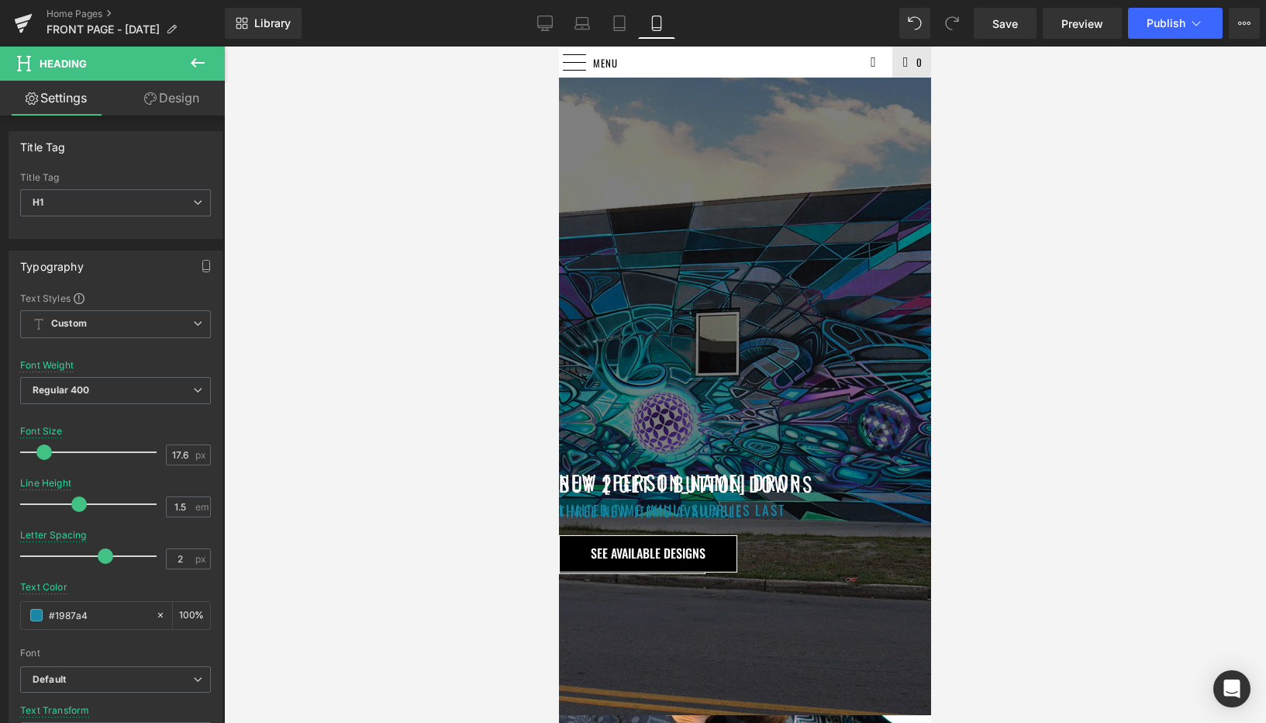
scroll to position [0, 0]
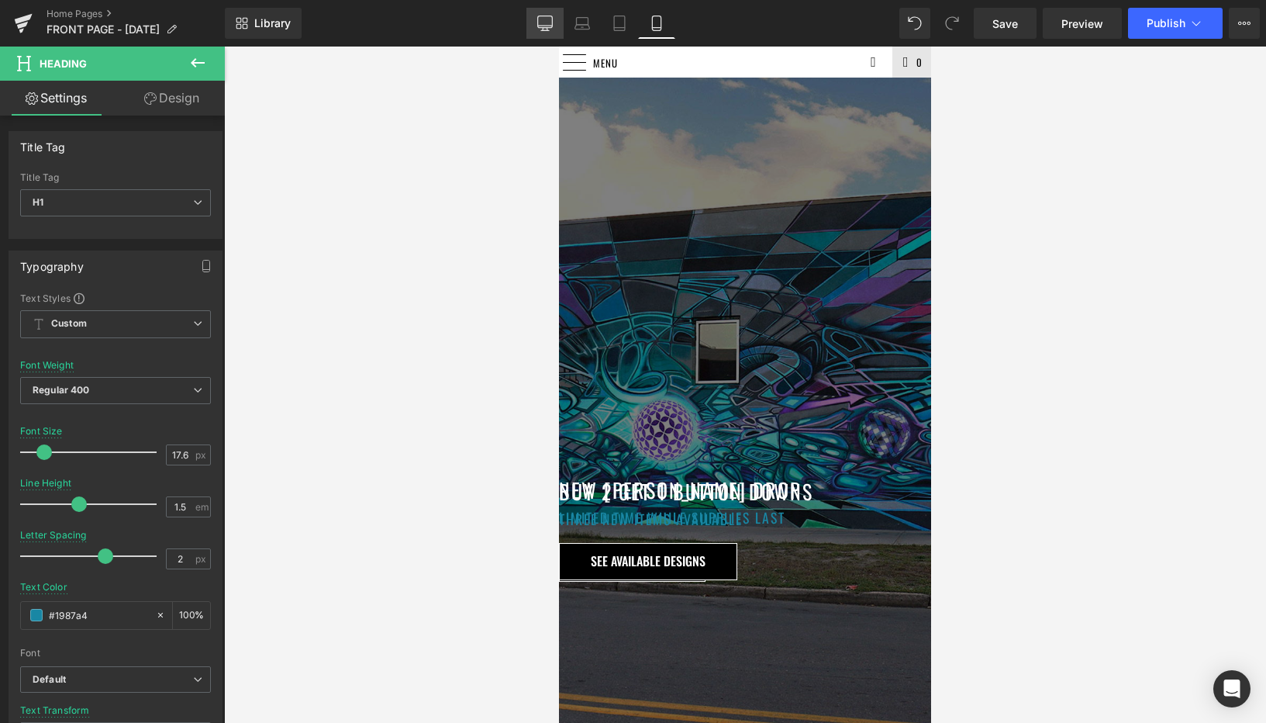
click at [537, 28] on icon at bounding box center [545, 24] width 16 height 16
type input "36"
type input "#333333"
type input "100"
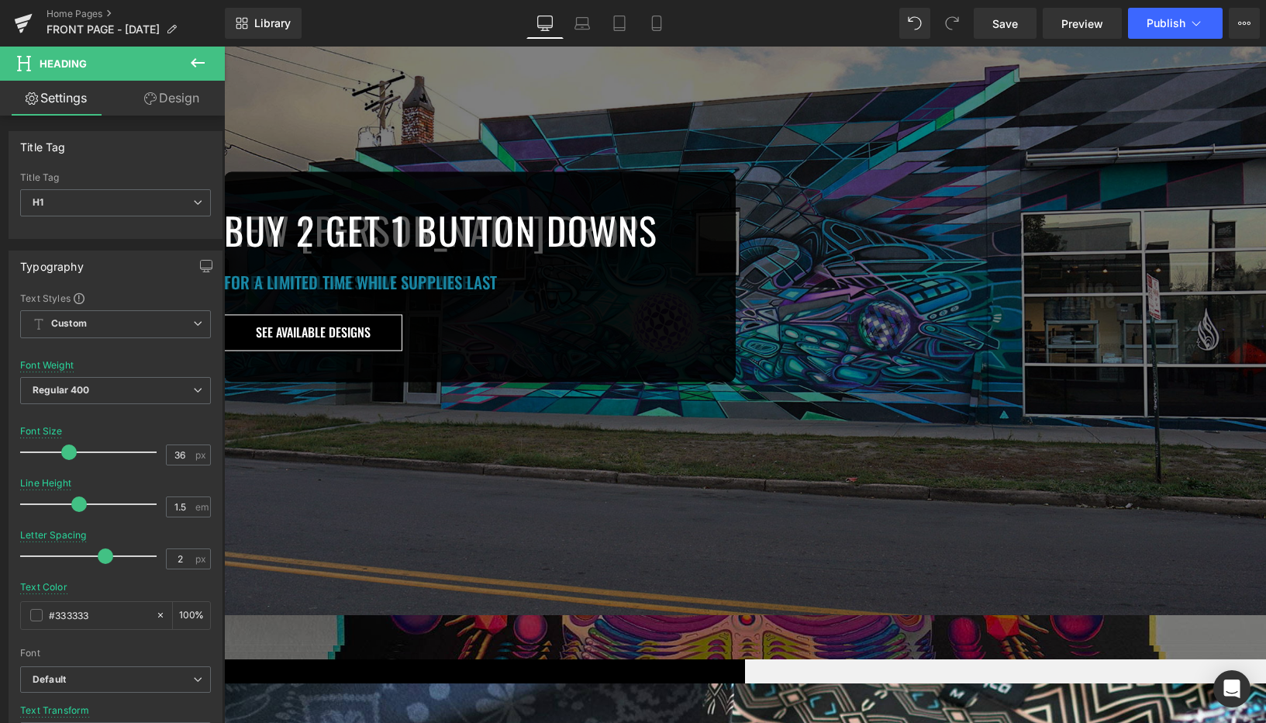
scroll to position [110, 0]
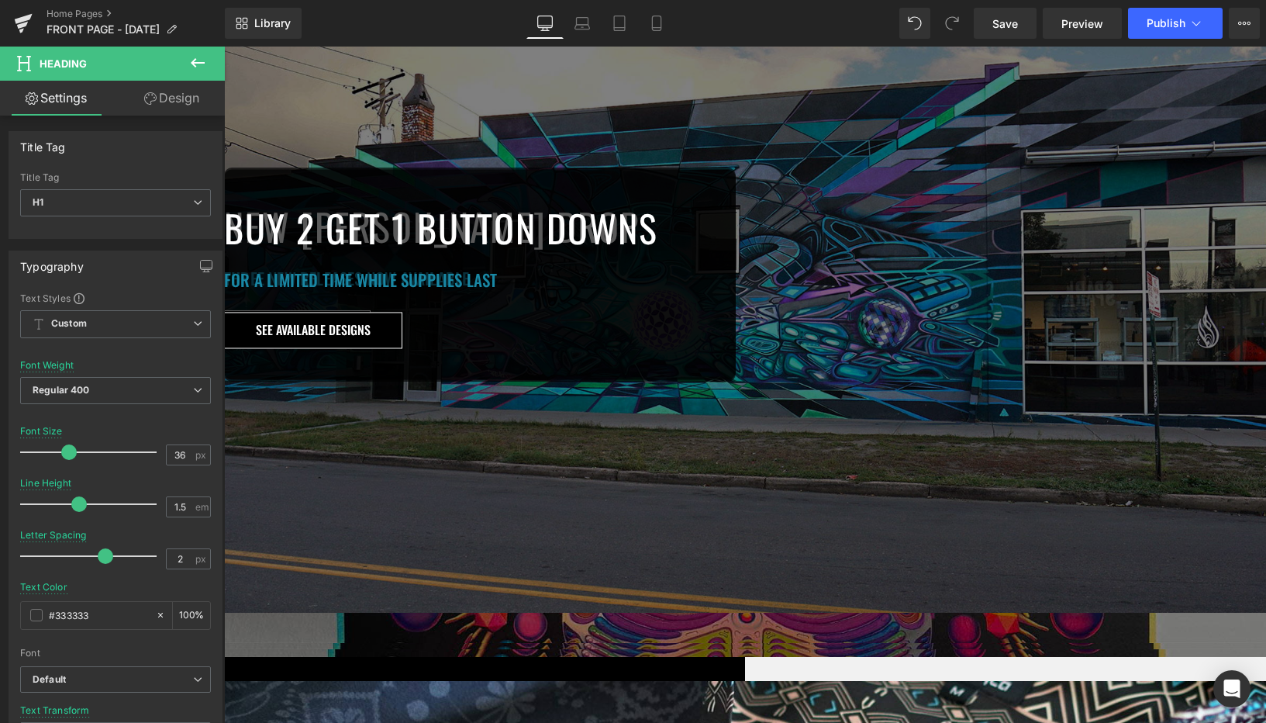
click at [224, 47] on span "Button" at bounding box center [224, 47] width 0 height 0
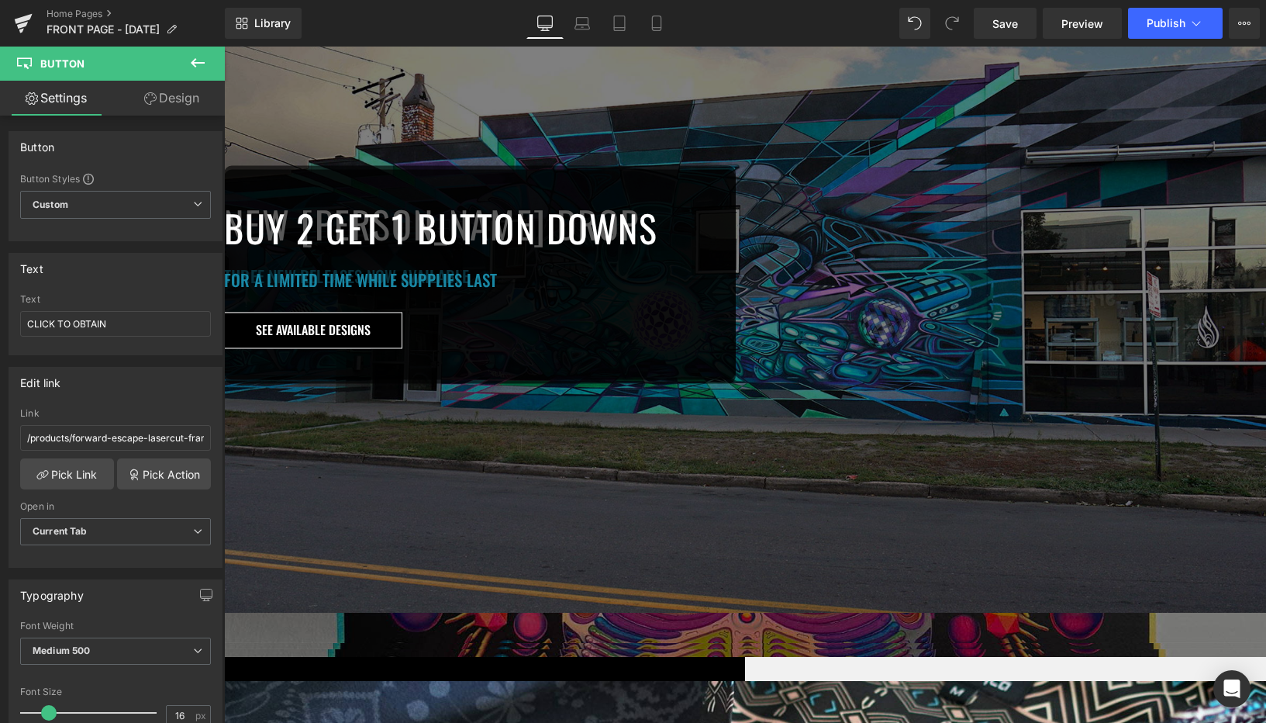
click at [644, 288] on h1 "THREE NEW RELEASES NOW AVAILABLE" at bounding box center [480, 276] width 512 height 25
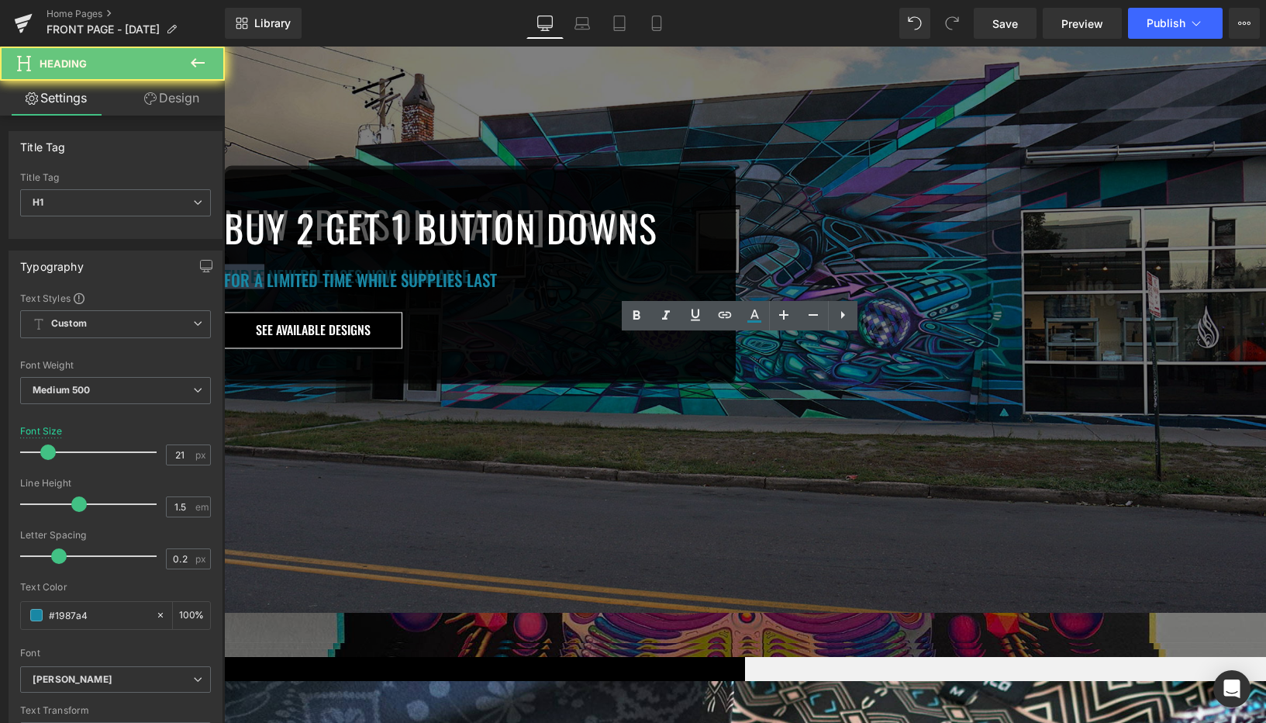
click at [644, 288] on h1 "THREE NEW RELEASES NOW AVAILABLE" at bounding box center [480, 276] width 512 height 25
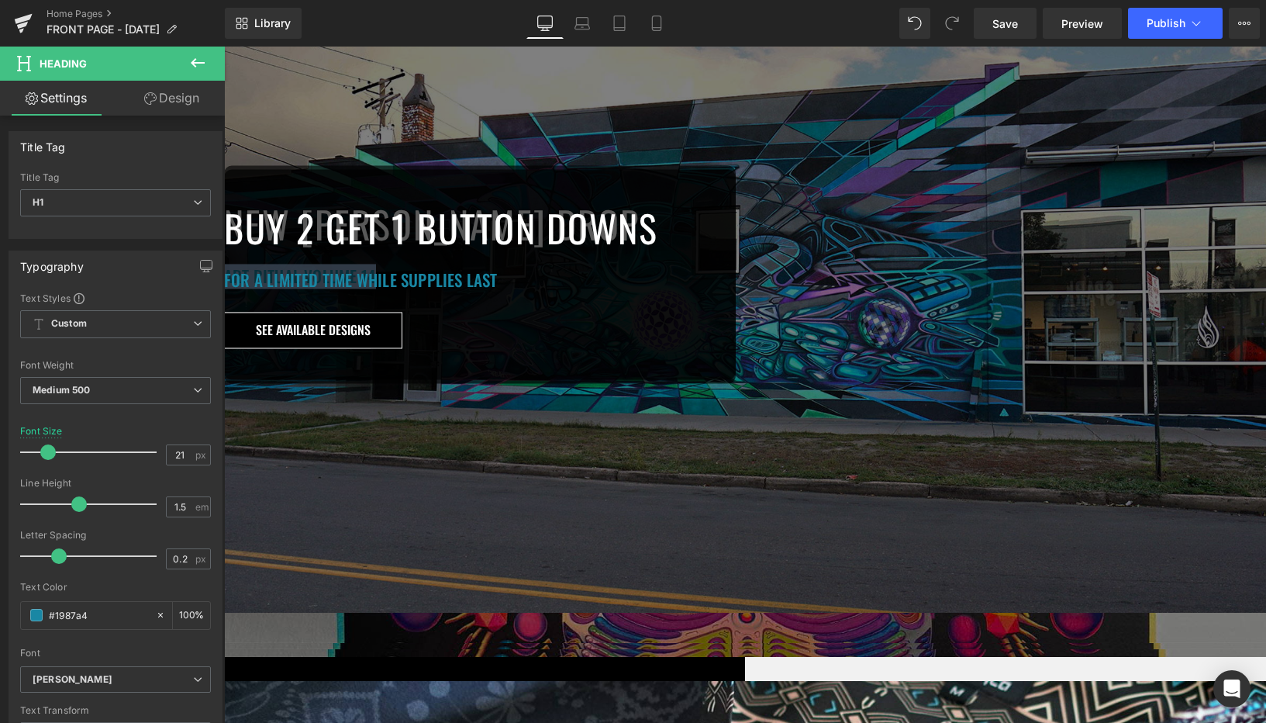
copy h1 "ART RITUAL VOLUME 14"
click at [579, 33] on link "Laptop" at bounding box center [582, 23] width 37 height 31
type input "18"
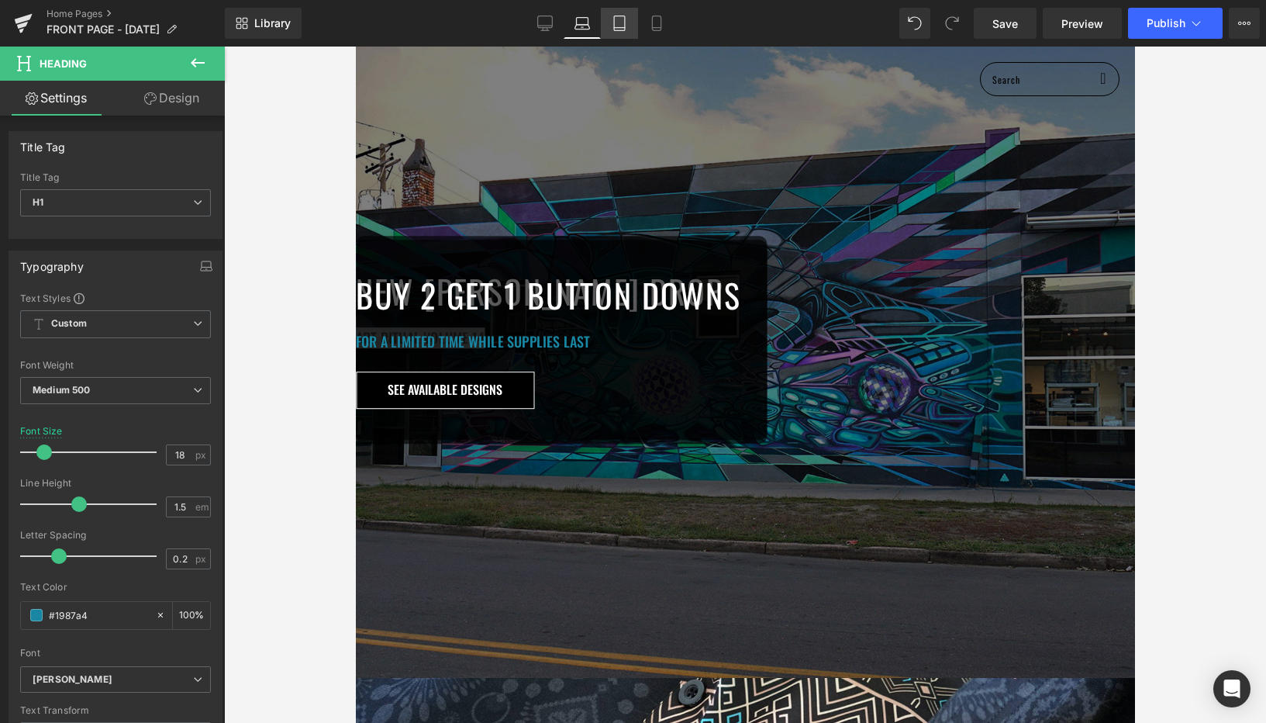
click at [619, 29] on icon at bounding box center [620, 24] width 16 height 16
type input "100"
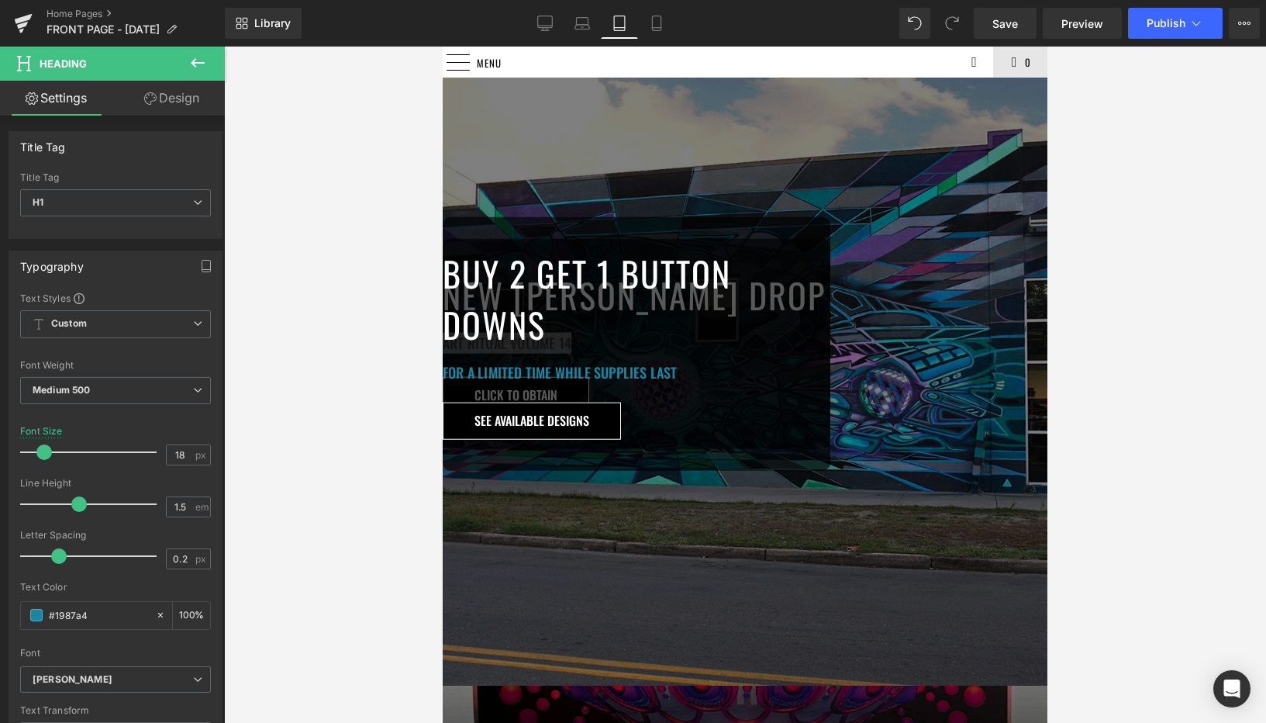
scroll to position [0, 0]
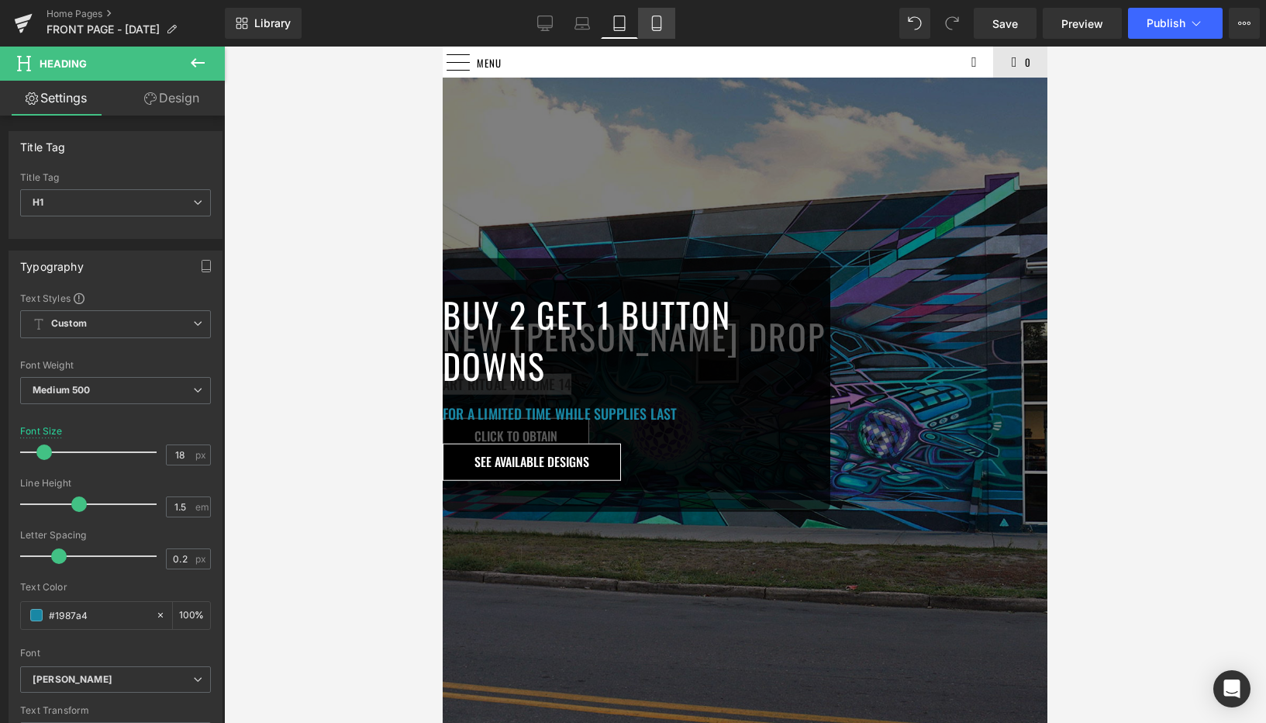
click at [654, 28] on icon at bounding box center [656, 28] width 9 height 0
type input "21"
type input "100"
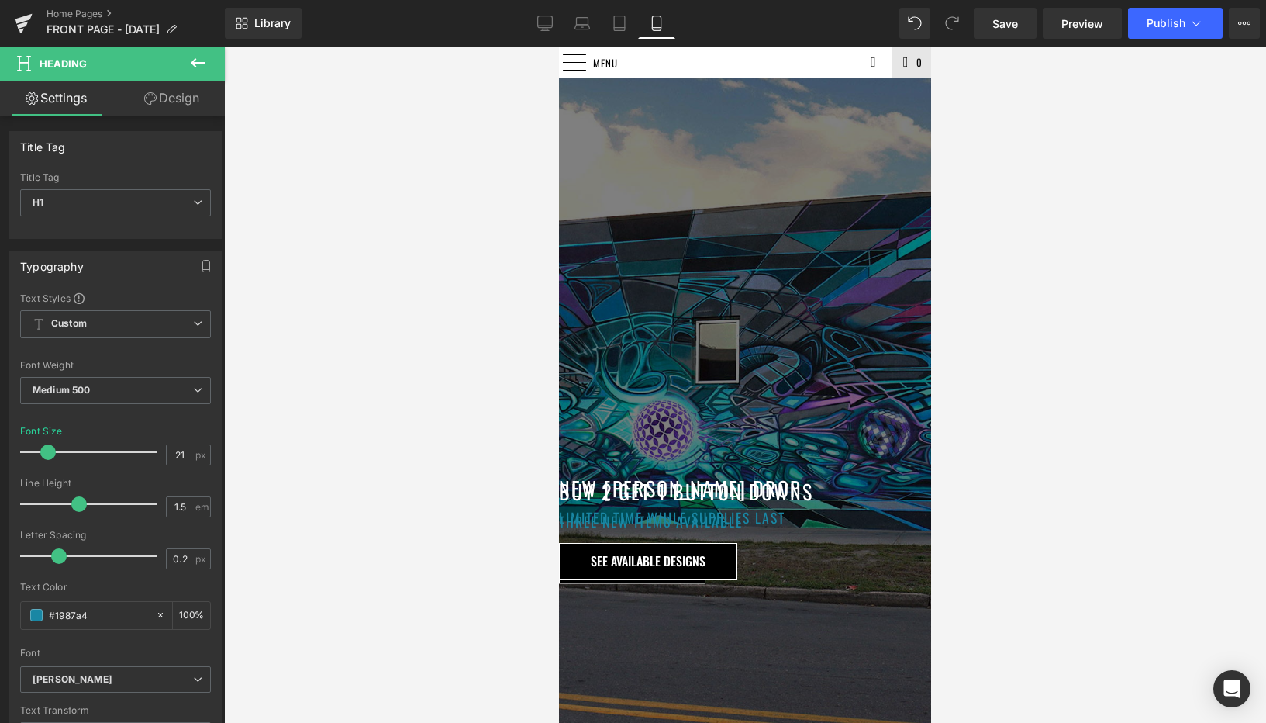
click at [671, 511] on h1 "THREE NEW ITEMS AVAILABLE" at bounding box center [745, 521] width 372 height 20
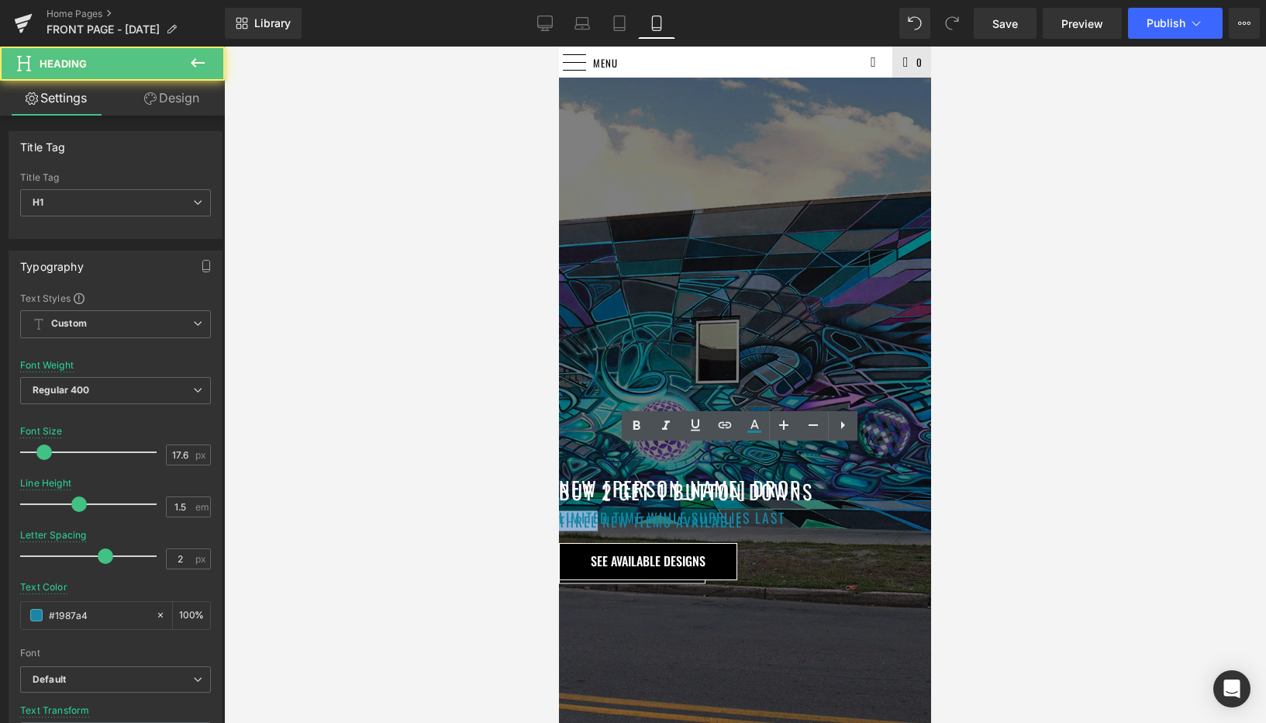
click at [671, 511] on h1 "THREE NEW ITEMS AVAILABLE" at bounding box center [745, 521] width 372 height 20
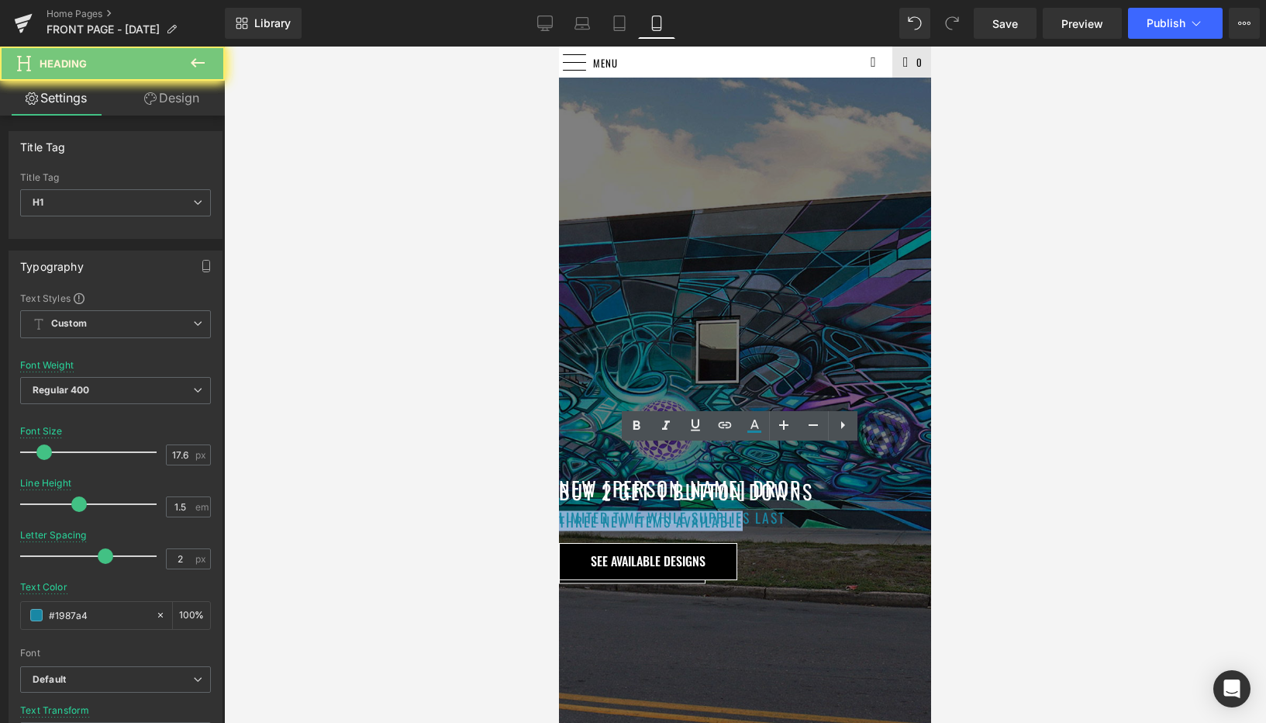
click at [671, 511] on h1 "THREE NEW ITEMS AVAILABLE" at bounding box center [745, 521] width 372 height 20
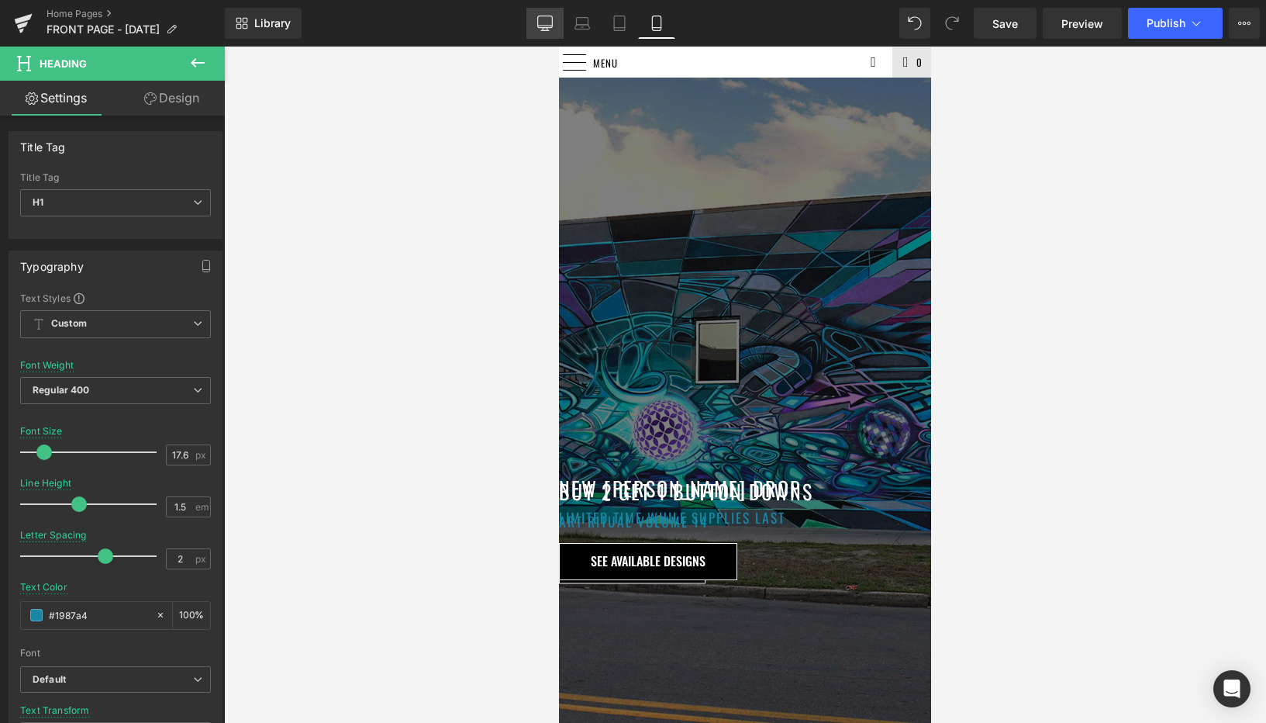
drag, startPoint x: 540, startPoint y: 19, endPoint x: 336, endPoint y: 9, distance: 204.1
click at [540, 19] on icon at bounding box center [545, 24] width 16 height 16
type input "36"
type input "#333333"
type input "100"
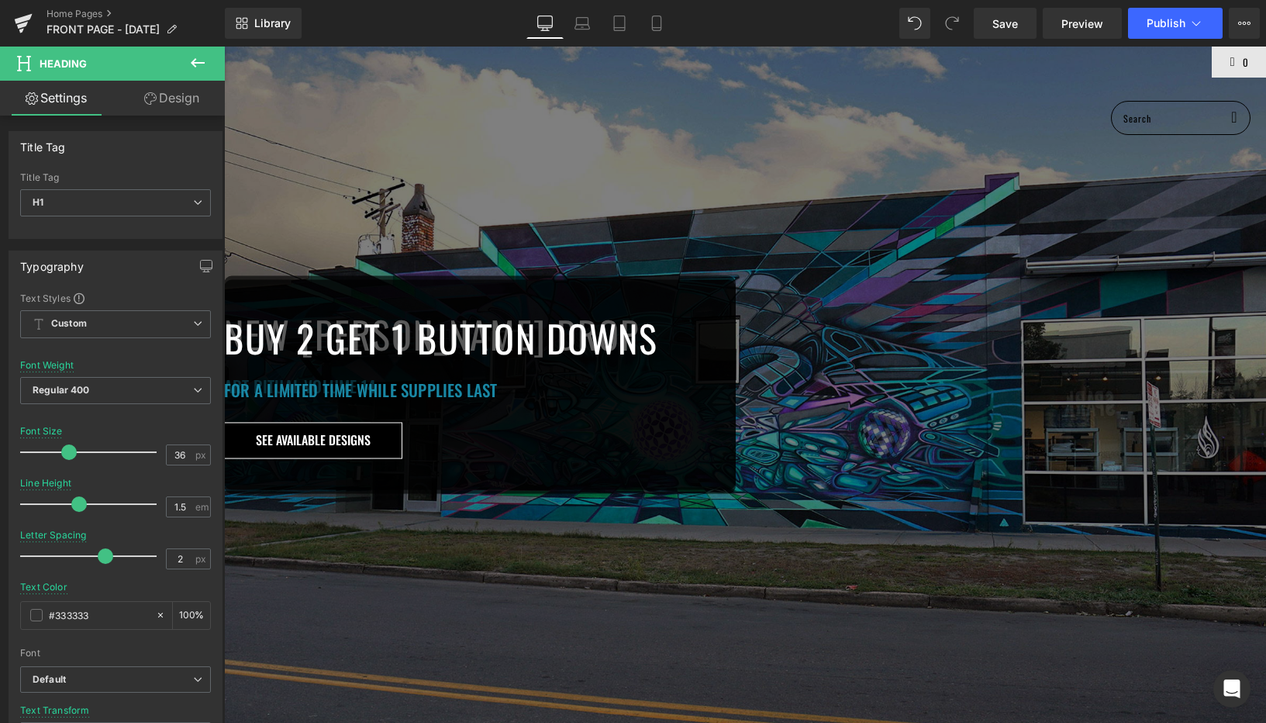
click at [224, 47] on span "Button" at bounding box center [224, 47] width 0 height 0
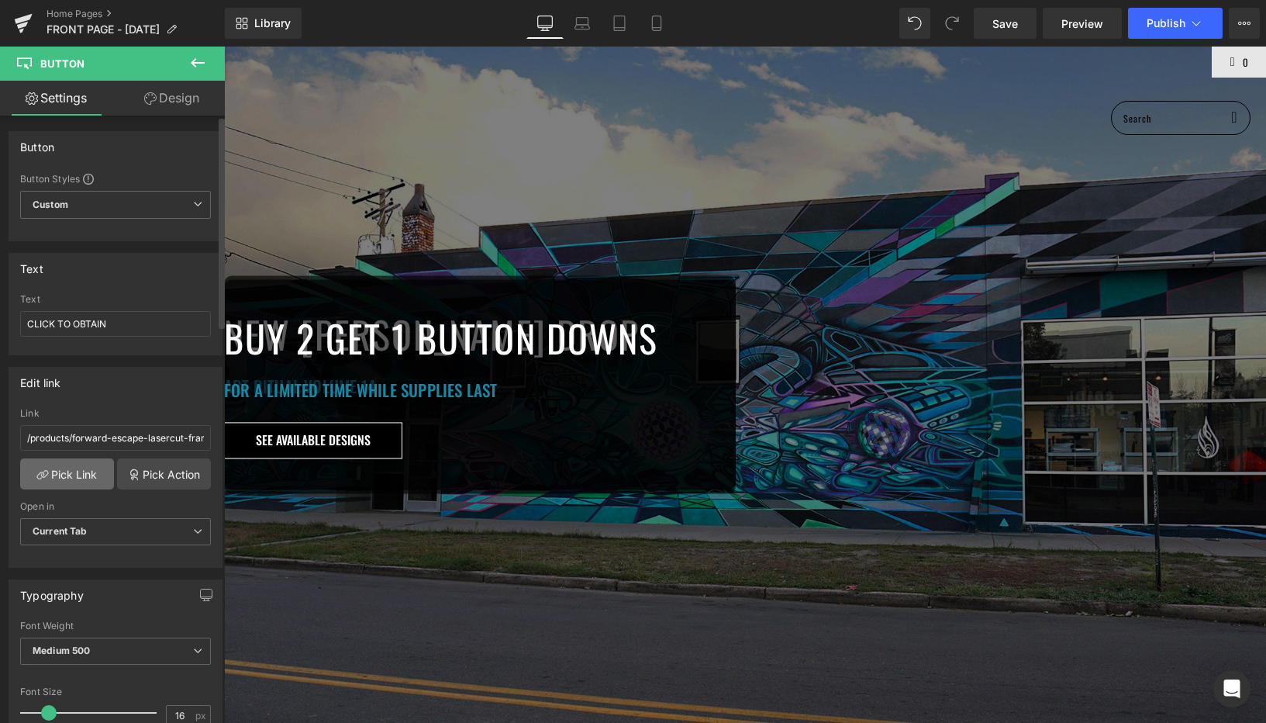
click at [82, 467] on link "Pick Link" at bounding box center [67, 473] width 94 height 31
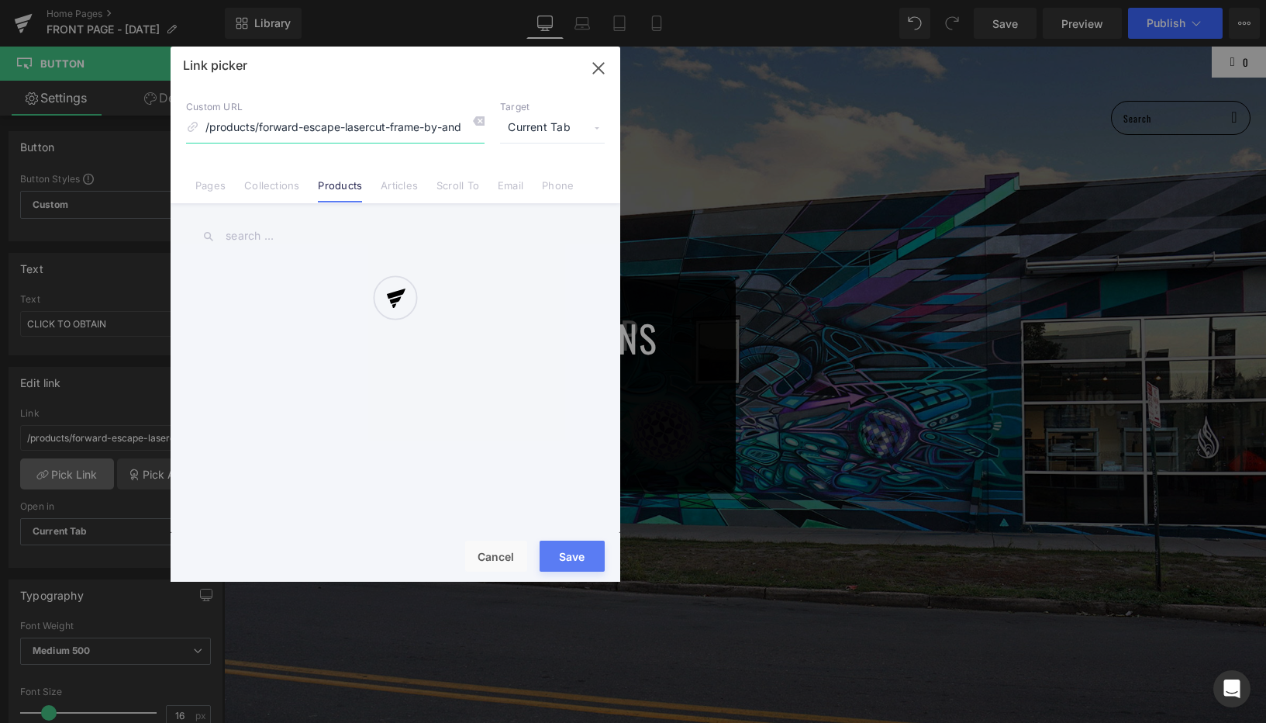
scroll to position [0, 40]
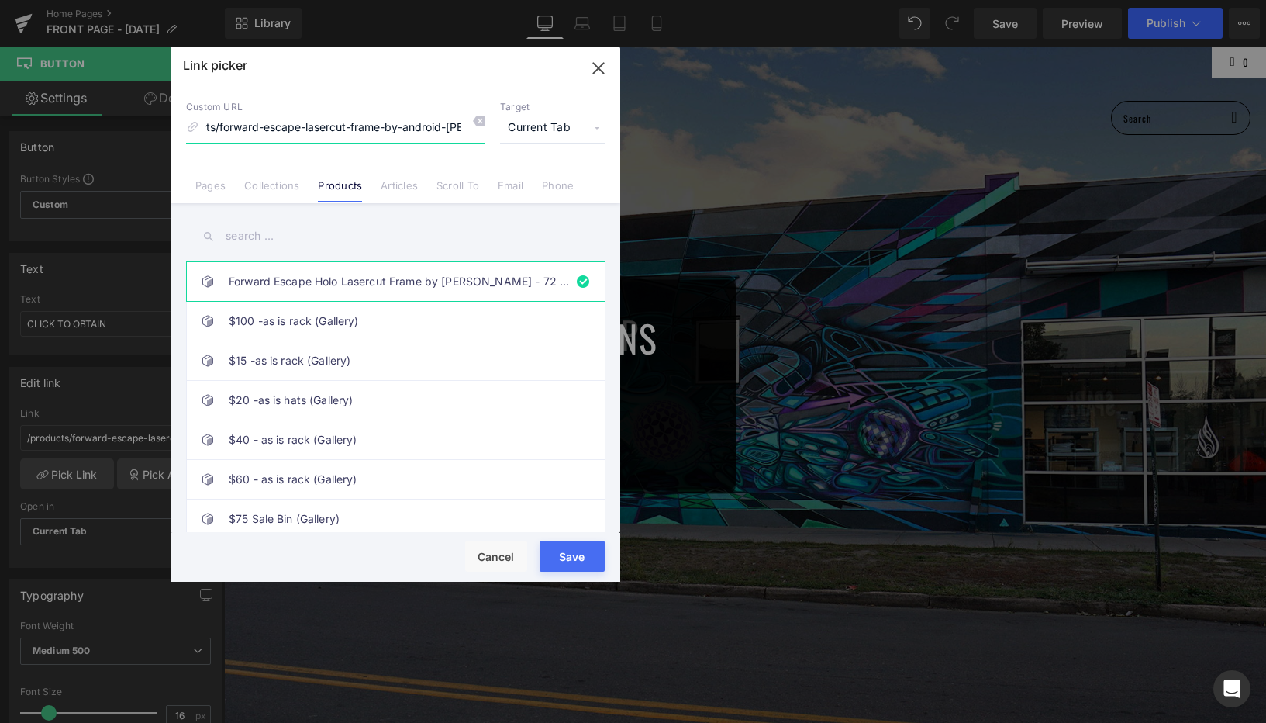
click at [319, 135] on input "/products/forward-escape-lasercut-frame-by-android-jones" at bounding box center [335, 127] width 298 height 29
click at [266, 225] on input "text" at bounding box center [395, 236] width 419 height 35
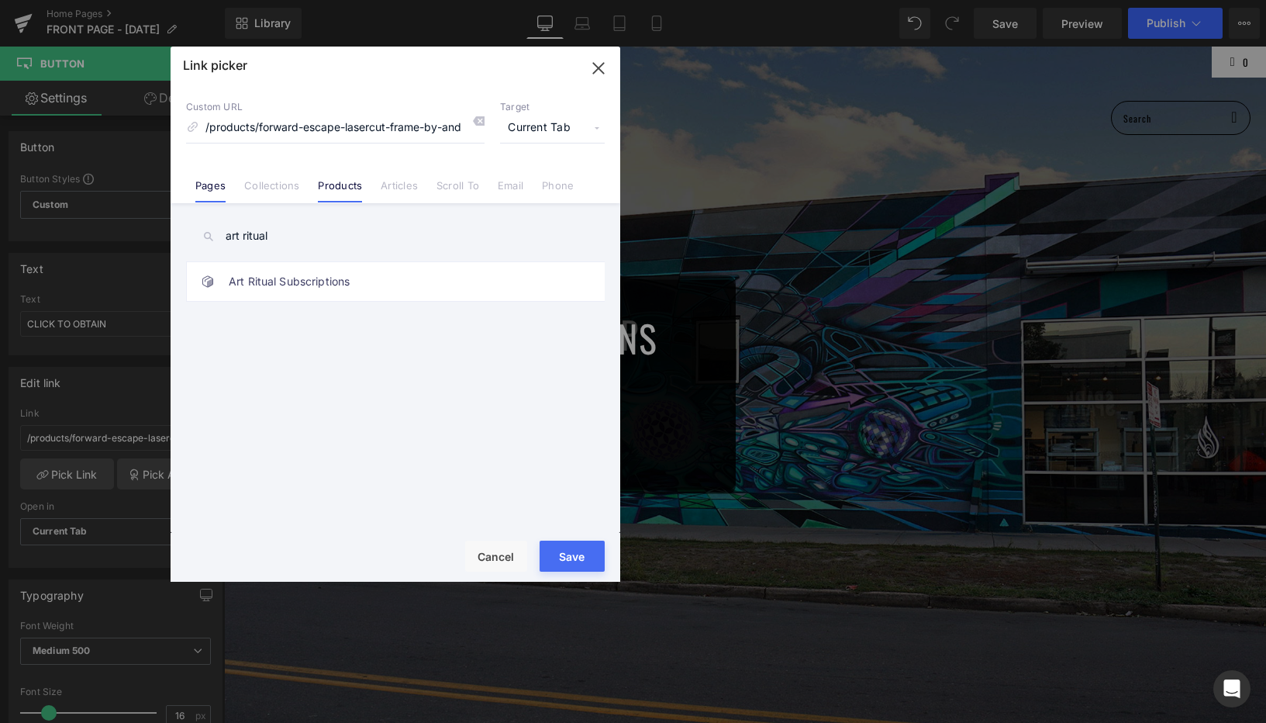
click at [206, 180] on link "Pages" at bounding box center [210, 190] width 30 height 23
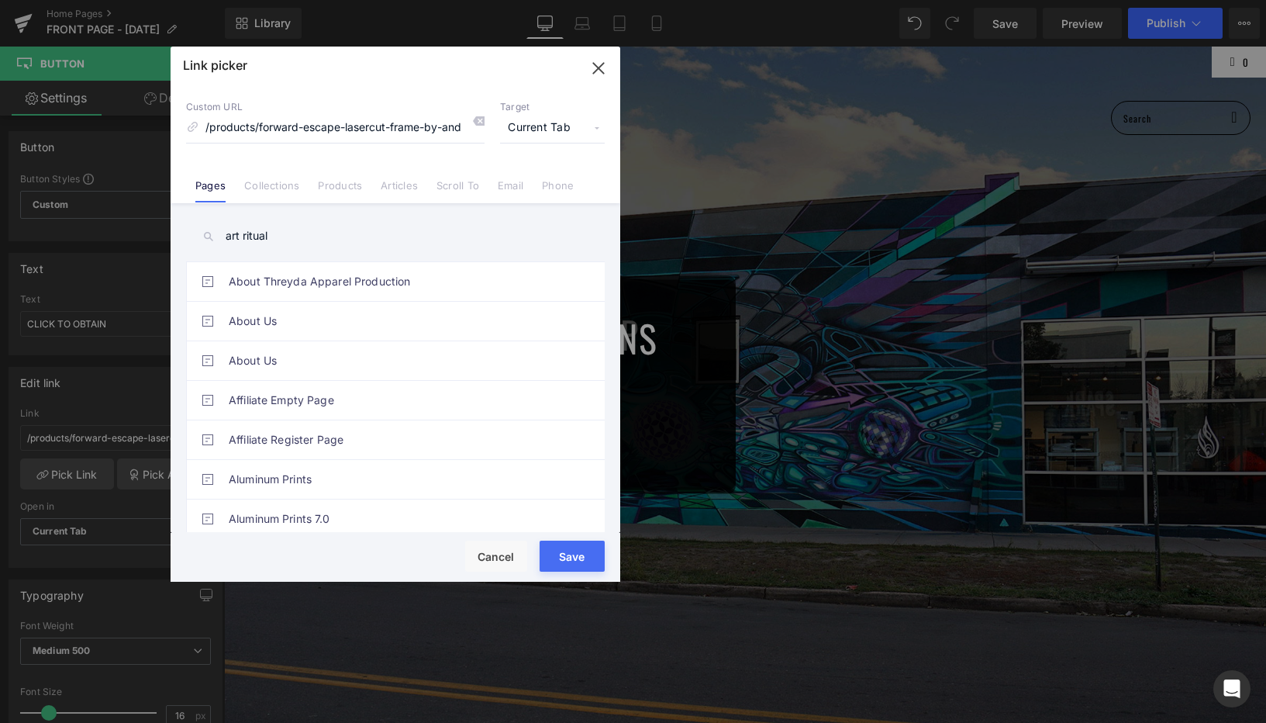
click at [314, 229] on input "art ritual" at bounding box center [395, 236] width 419 height 35
type input "art ritual"
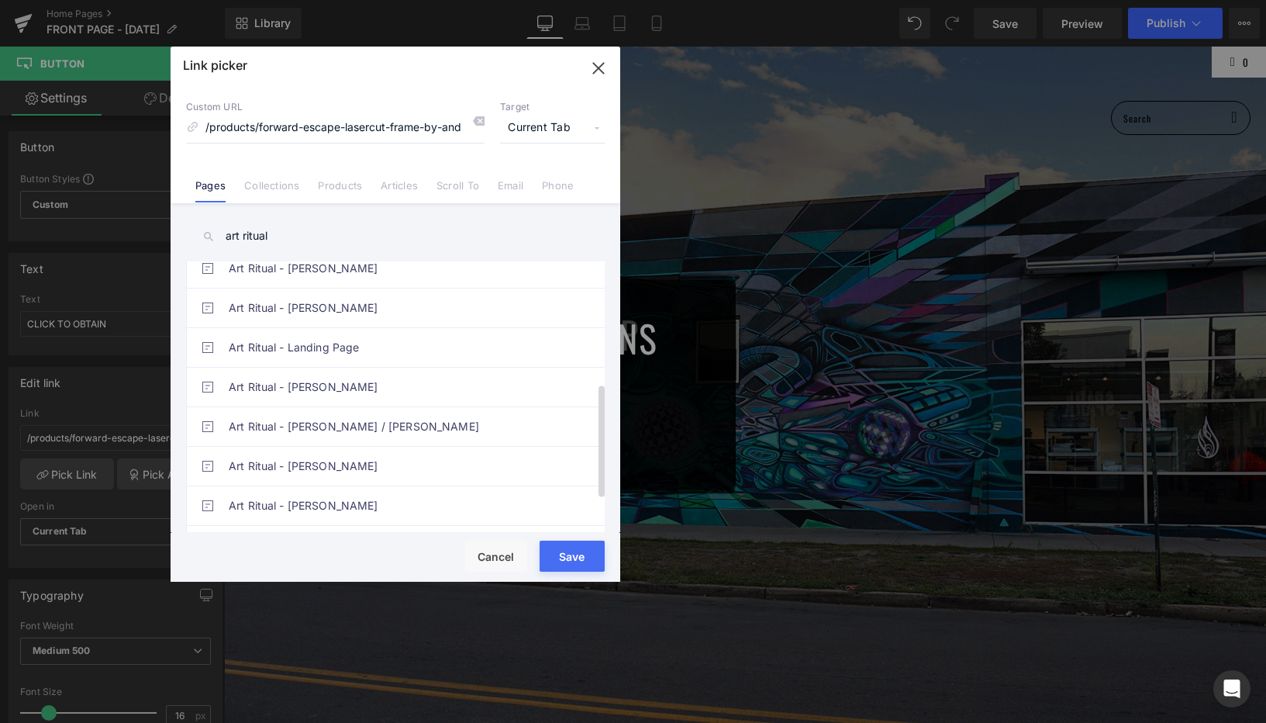
scroll to position [292, 0]
click at [370, 342] on link "Art Ritual - Landing Page" at bounding box center [399, 345] width 341 height 39
type input "/pages/art-ritual"
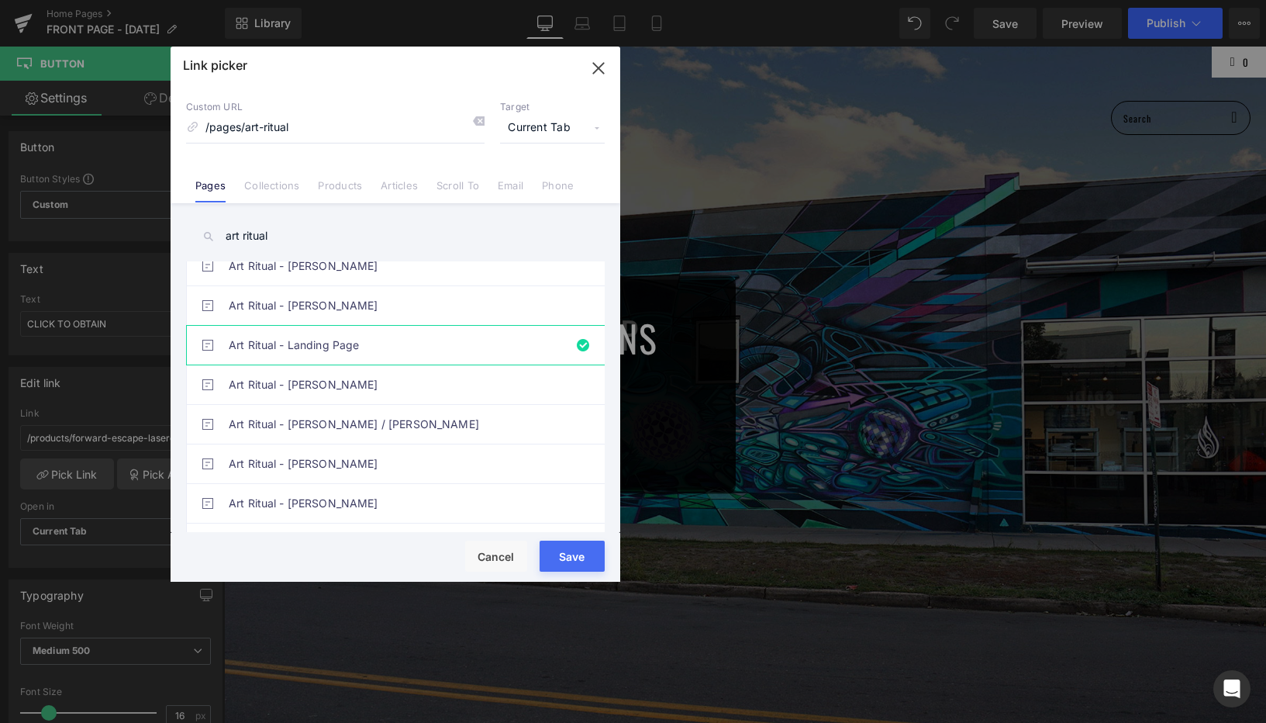
click at [557, 549] on button "Save" at bounding box center [572, 555] width 65 height 31
type input "/pages/art-ritual"
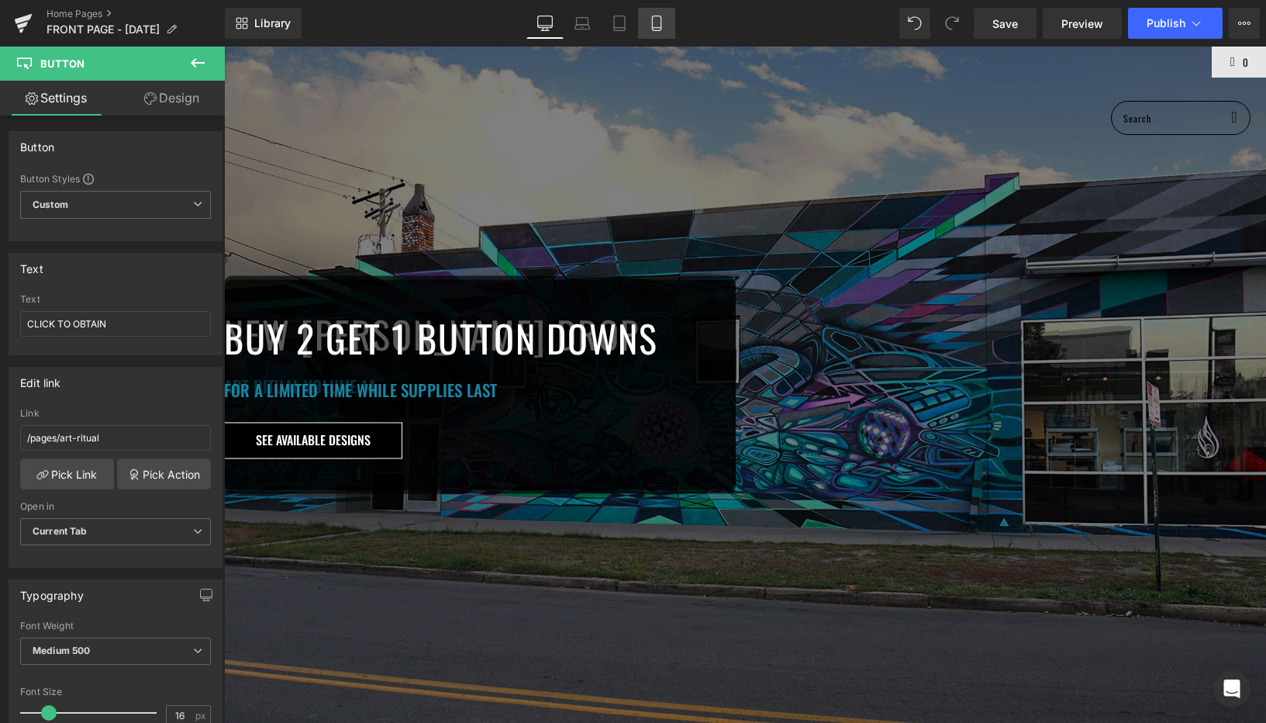
click at [648, 21] on link "Mobile" at bounding box center [656, 23] width 37 height 31
type input "100"
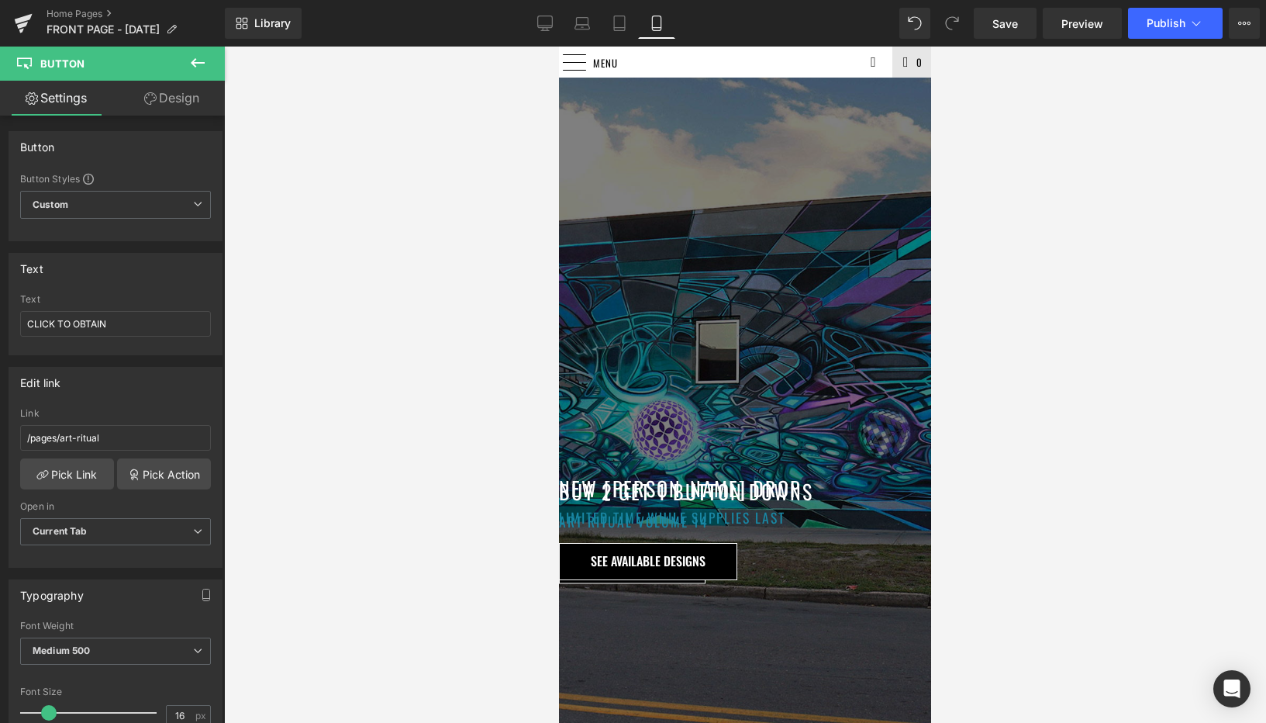
click at [559, 47] on span "Button" at bounding box center [559, 47] width 0 height 0
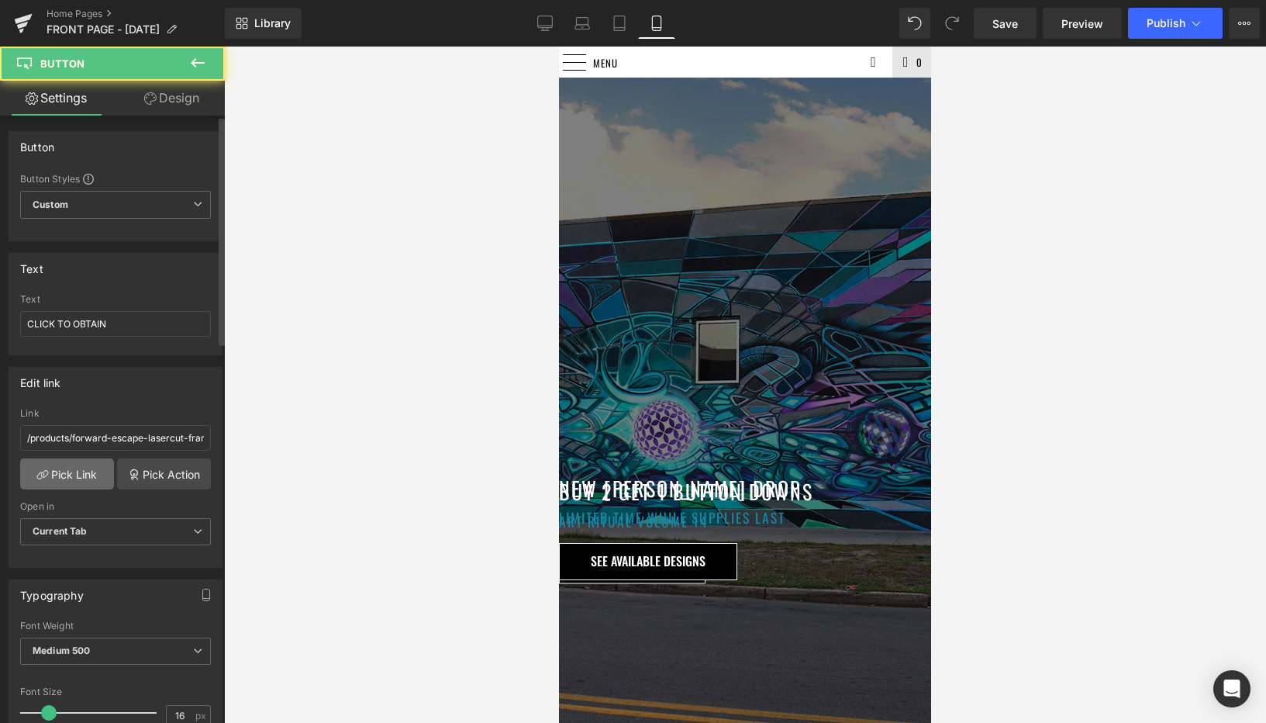
click at [75, 469] on link "Pick Link" at bounding box center [67, 473] width 94 height 31
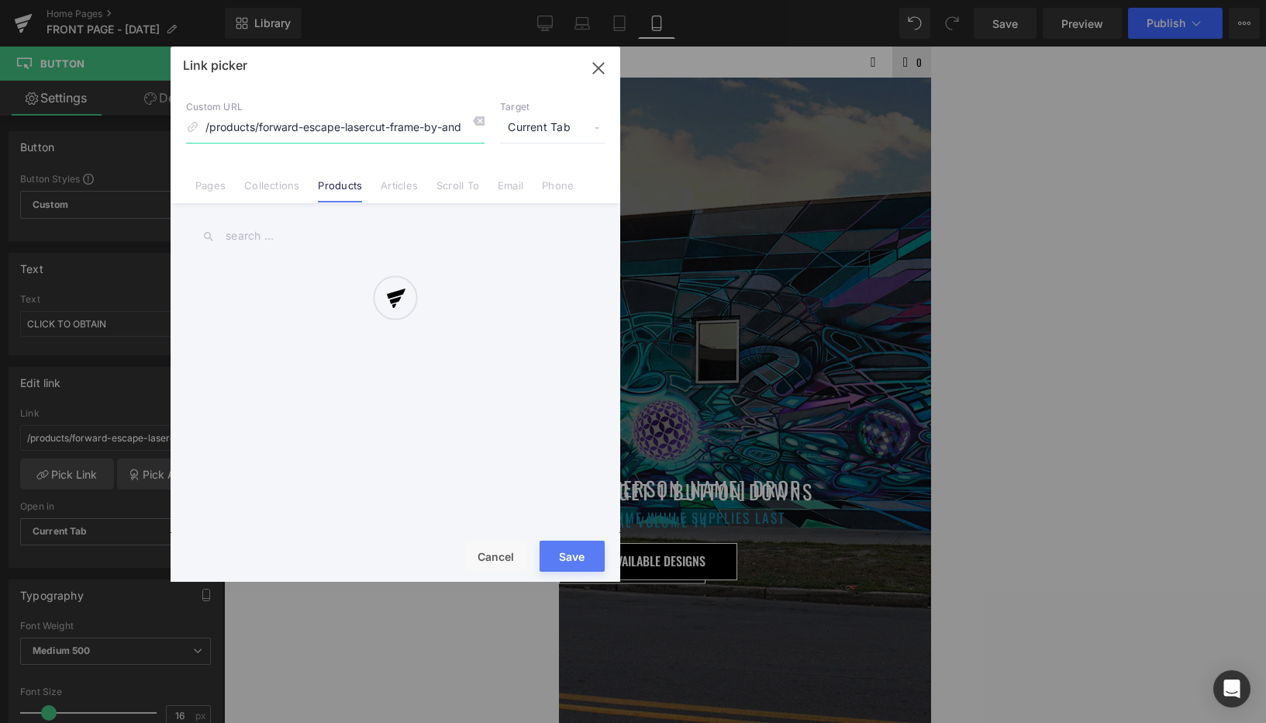
scroll to position [0, 40]
click at [209, 181] on div "Link picker Back to Library Insert Custom URL /products/forward-escape-lasercut…" at bounding box center [396, 314] width 450 height 535
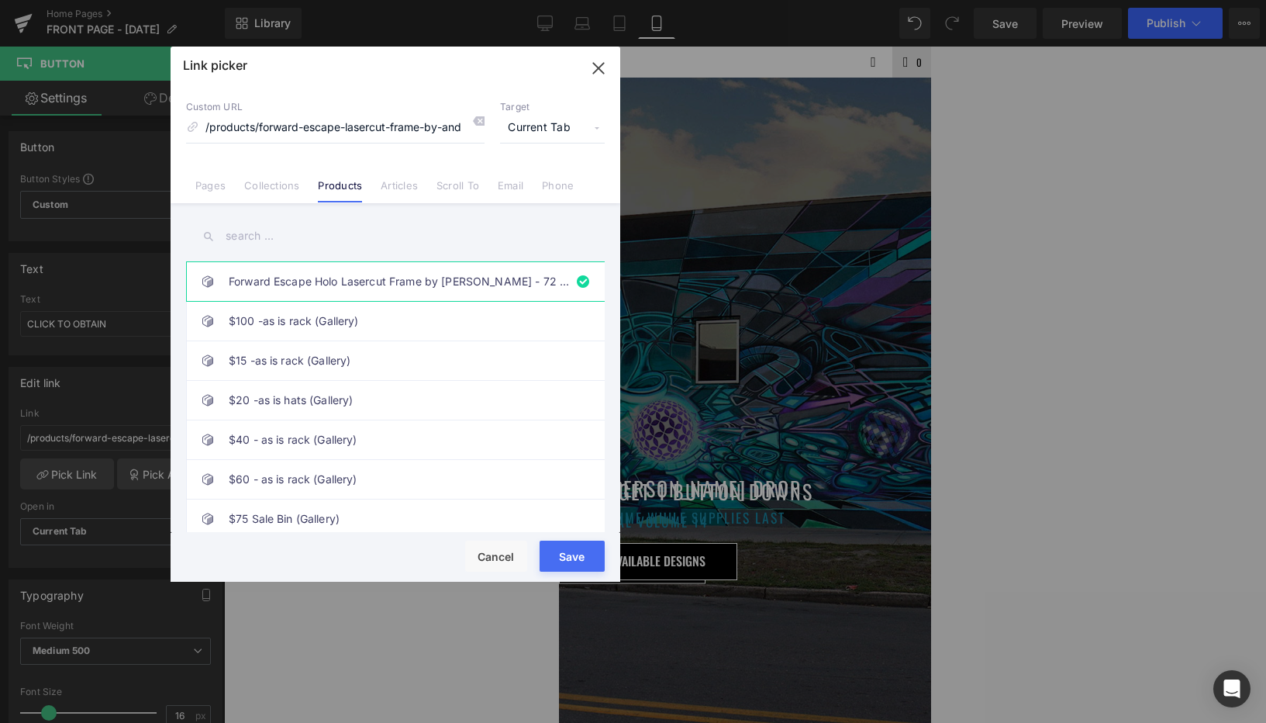
click at [263, 232] on input "text" at bounding box center [395, 236] width 419 height 35
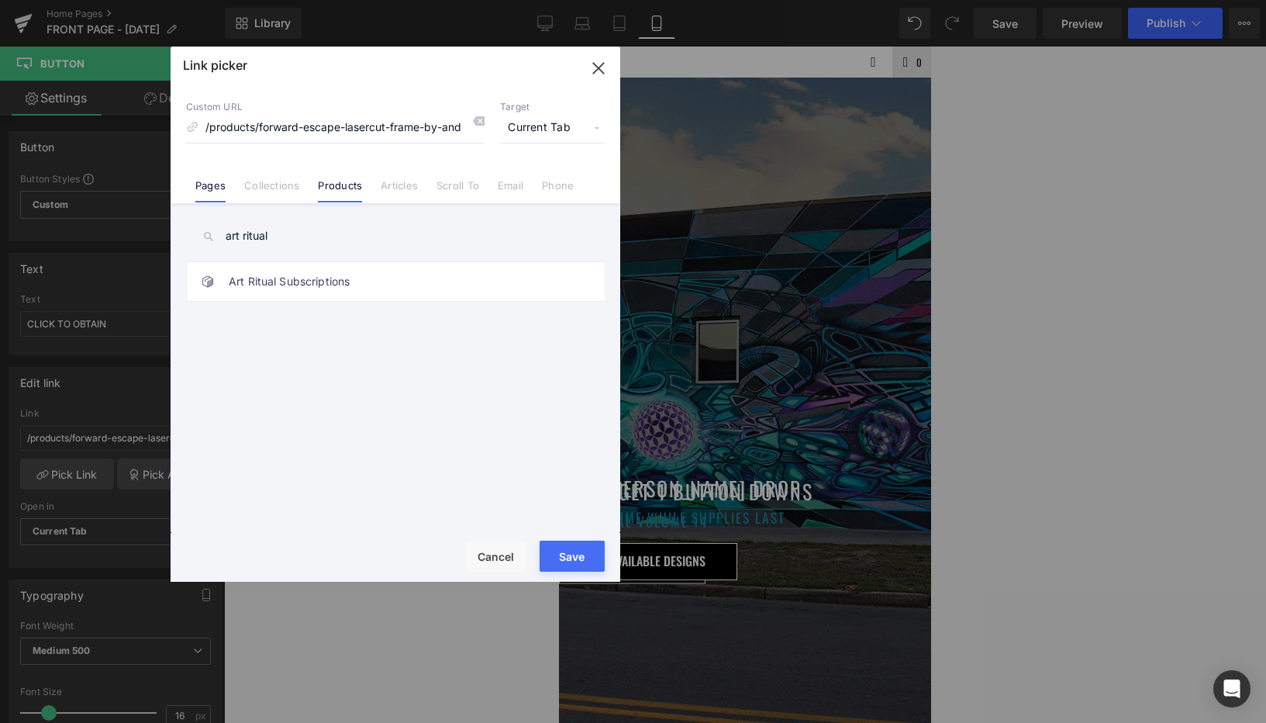
click at [224, 190] on link "Pages" at bounding box center [210, 190] width 30 height 23
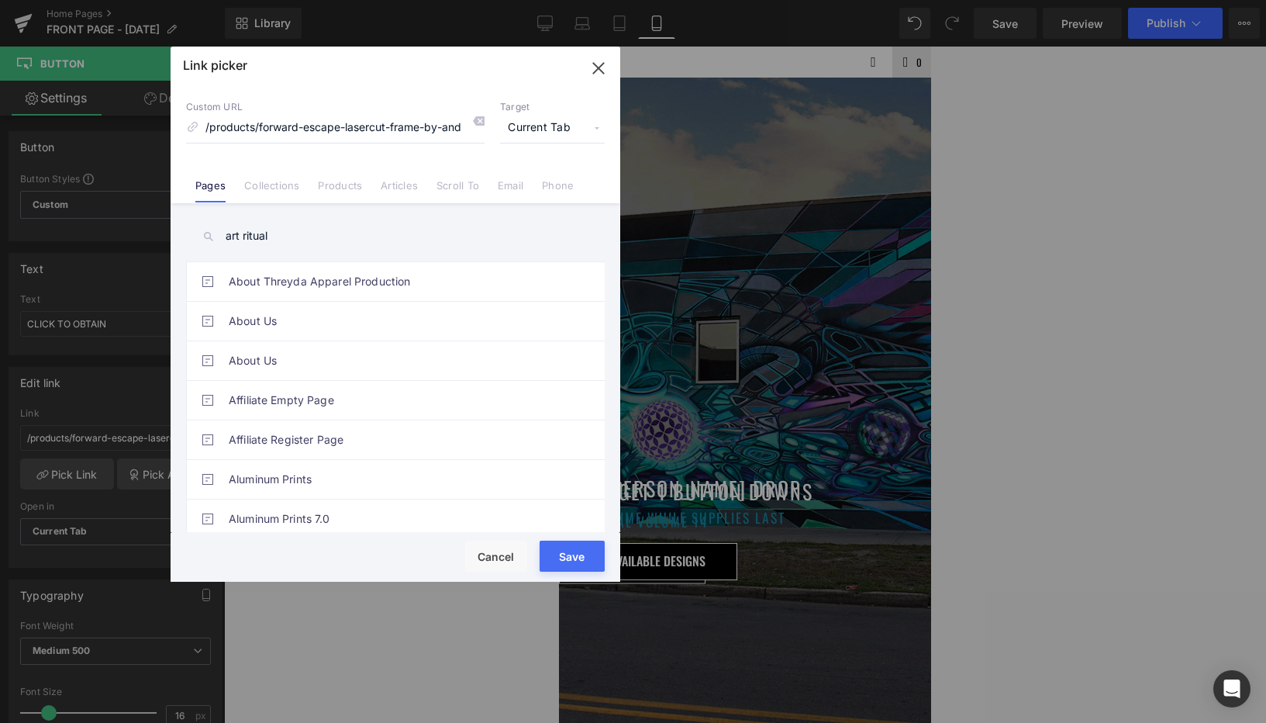
click at [285, 233] on input "art ritual" at bounding box center [395, 236] width 419 height 35
type input "art ritual"
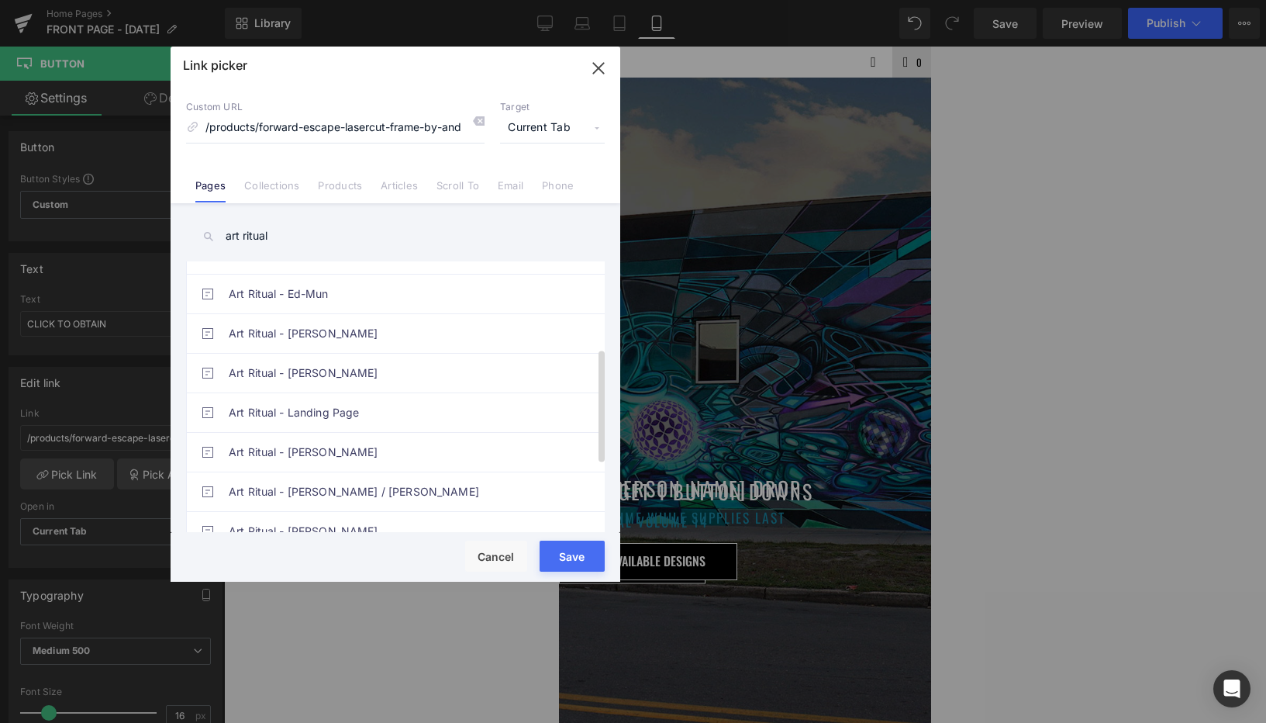
scroll to position [226, 0]
click at [309, 405] on link "Art Ritual - Landing Page" at bounding box center [399, 411] width 341 height 39
type input "/pages/art-ritual"
click at [582, 553] on button "Save" at bounding box center [572, 555] width 65 height 31
type input "/pages/art-ritual"
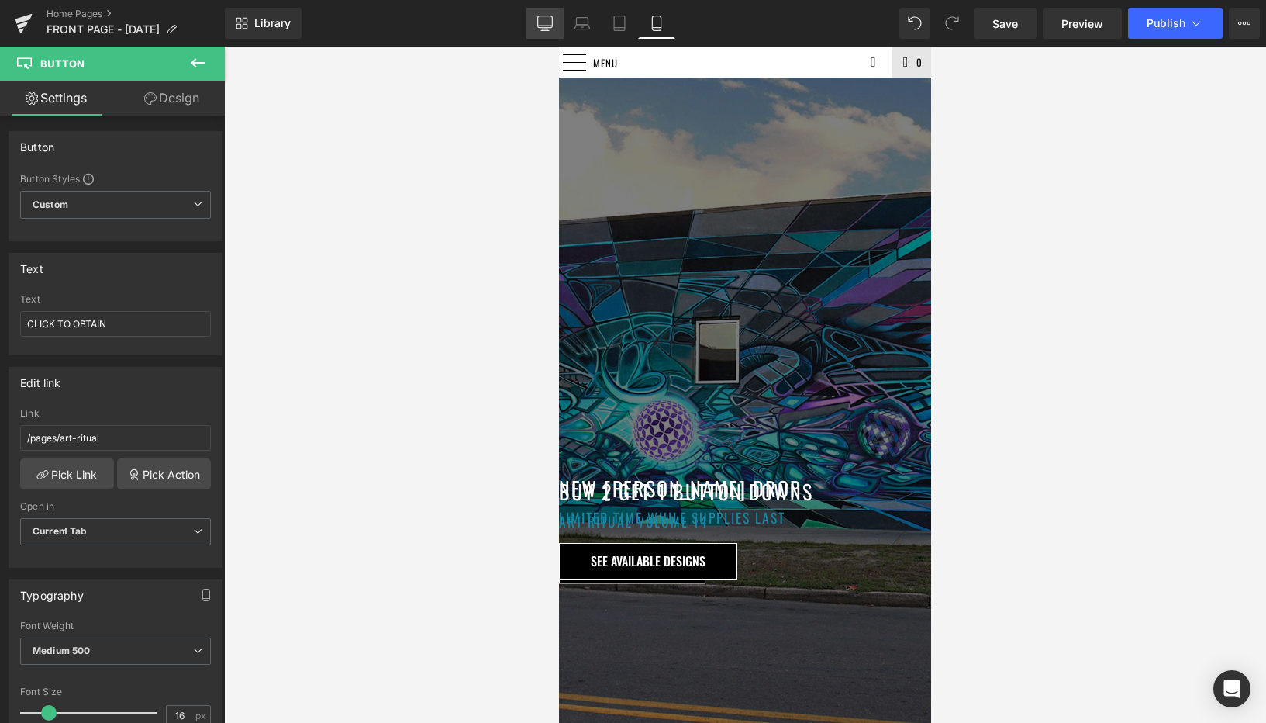
click at [533, 23] on link "Desktop" at bounding box center [544, 23] width 37 height 31
type input "100"
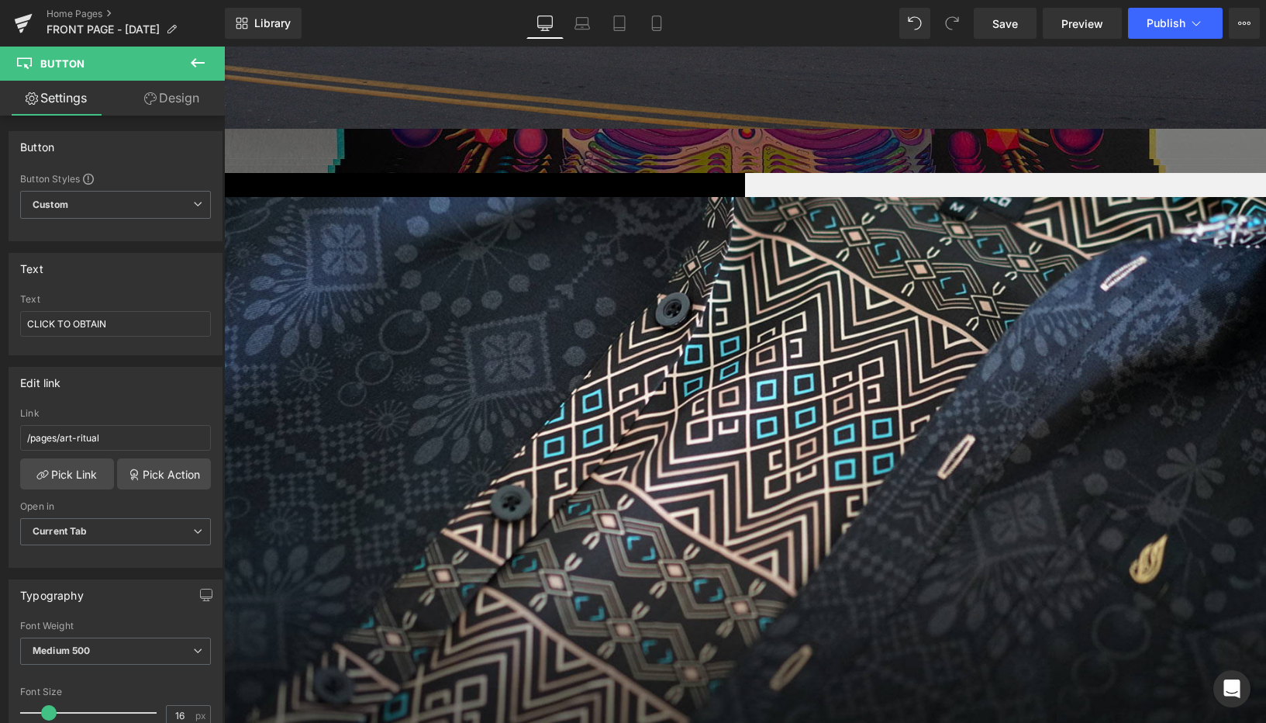
scroll to position [0, 0]
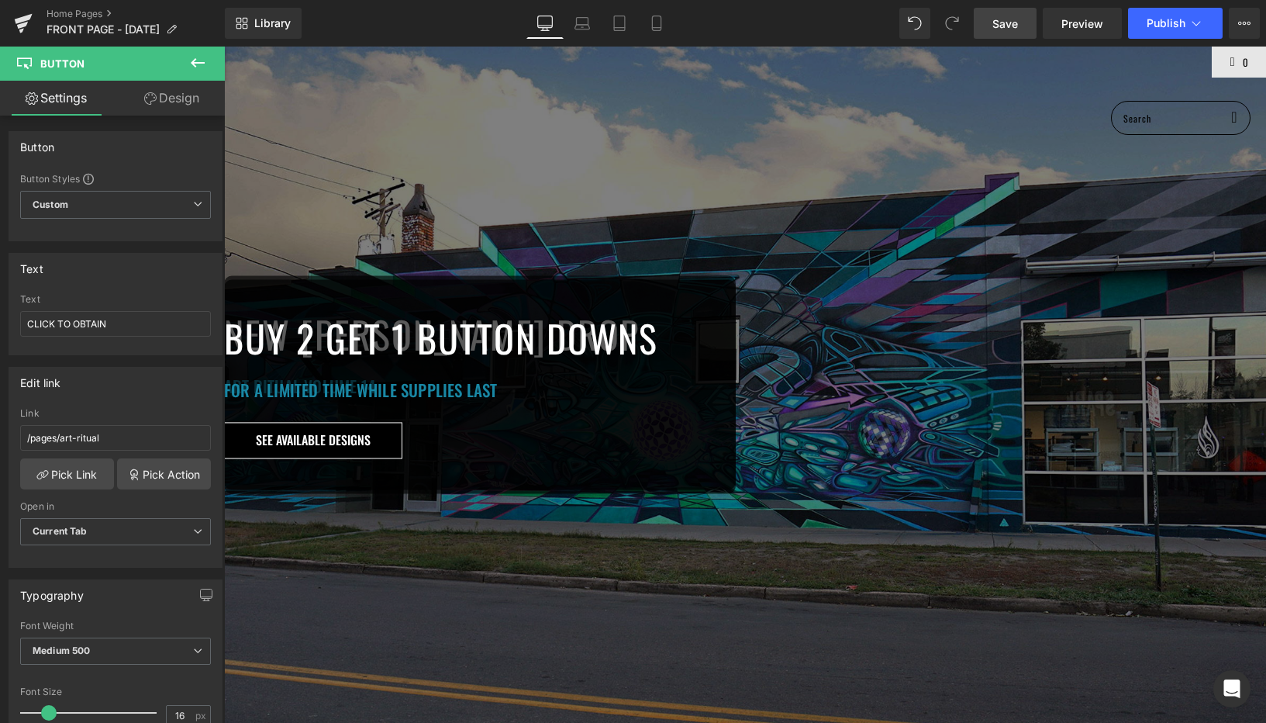
click at [1004, 31] on span "Save" at bounding box center [1005, 24] width 26 height 16
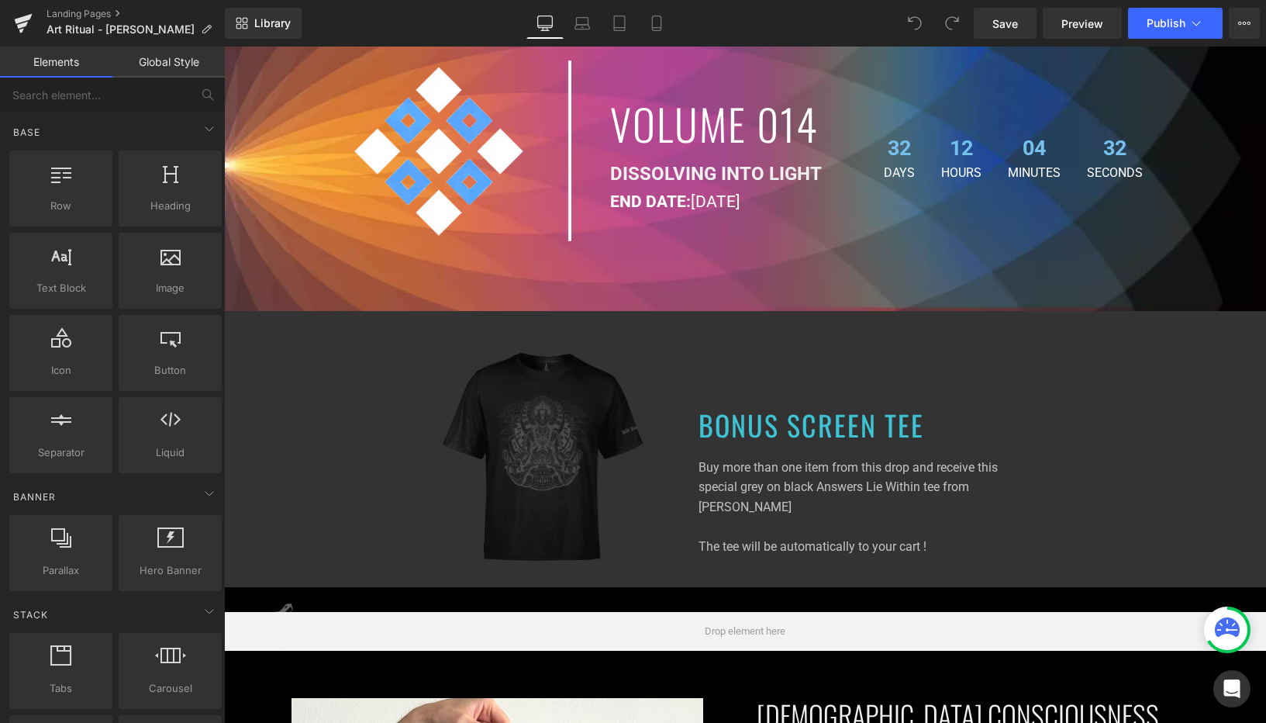
scroll to position [920, 0]
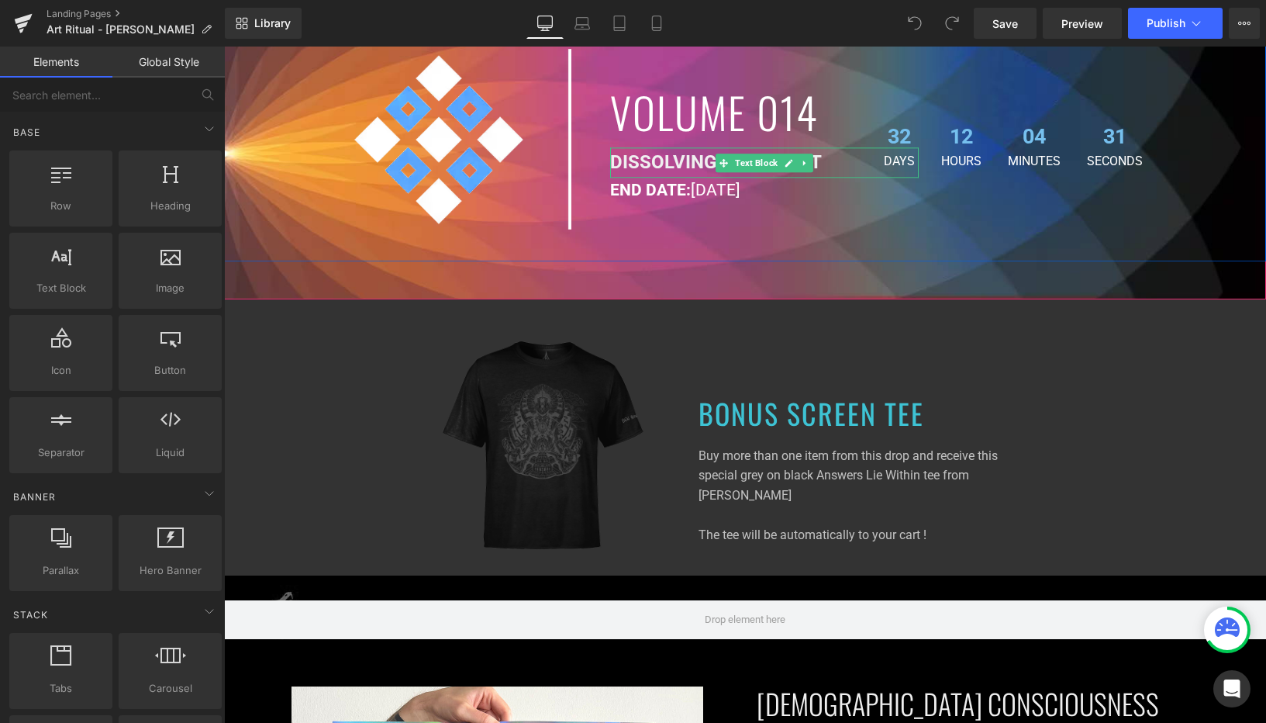
click at [654, 154] on strong "DISSOLVING INTO LIGHT" at bounding box center [716, 163] width 212 height 22
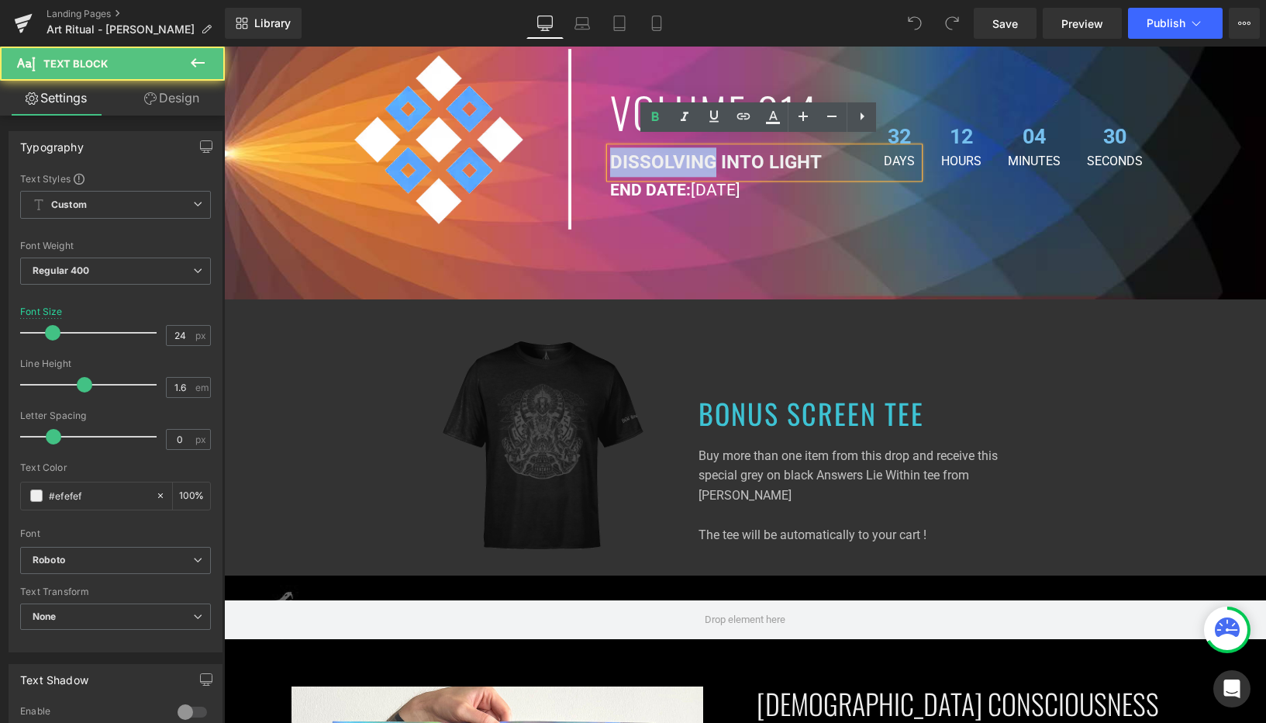
click at [654, 154] on strong "DISSOLVING INTO LIGHT" at bounding box center [716, 163] width 212 height 22
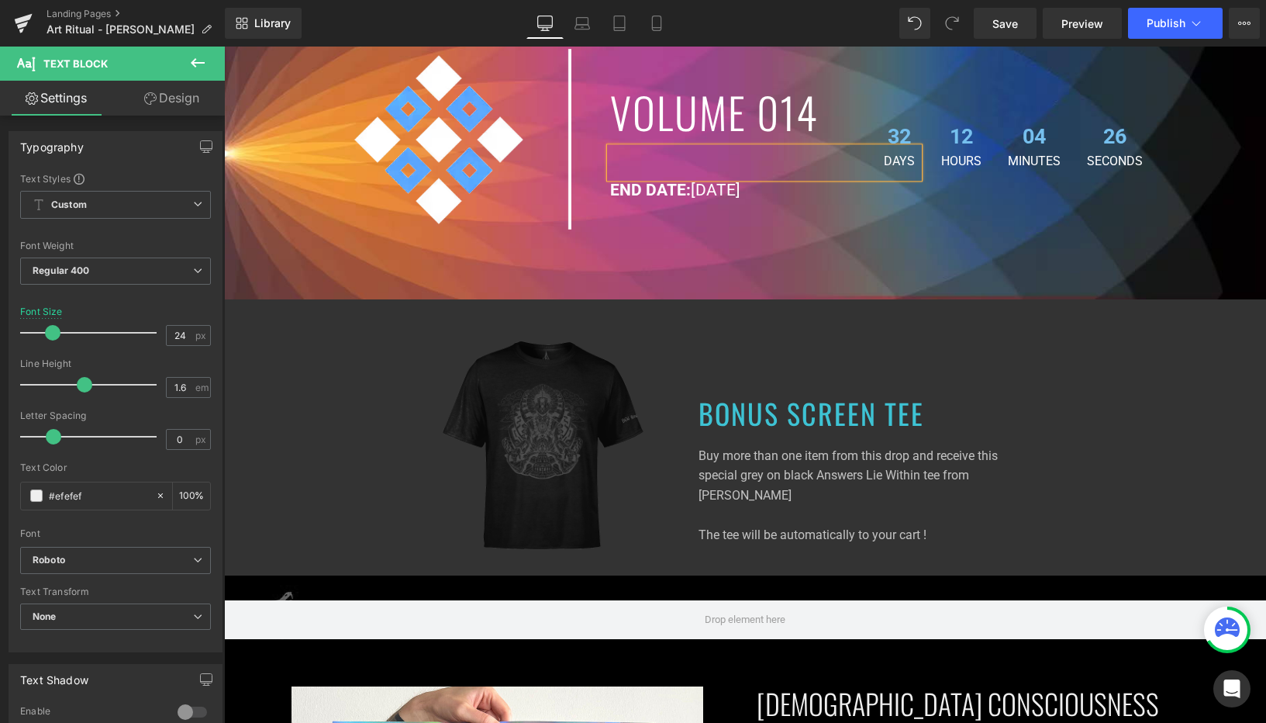
click at [613, 257] on div "Image VOLUME 014 Heading Text Block END DATE: SEPTEMBER 30TH Text Block 32 Days…" at bounding box center [745, 141] width 1042 height 314
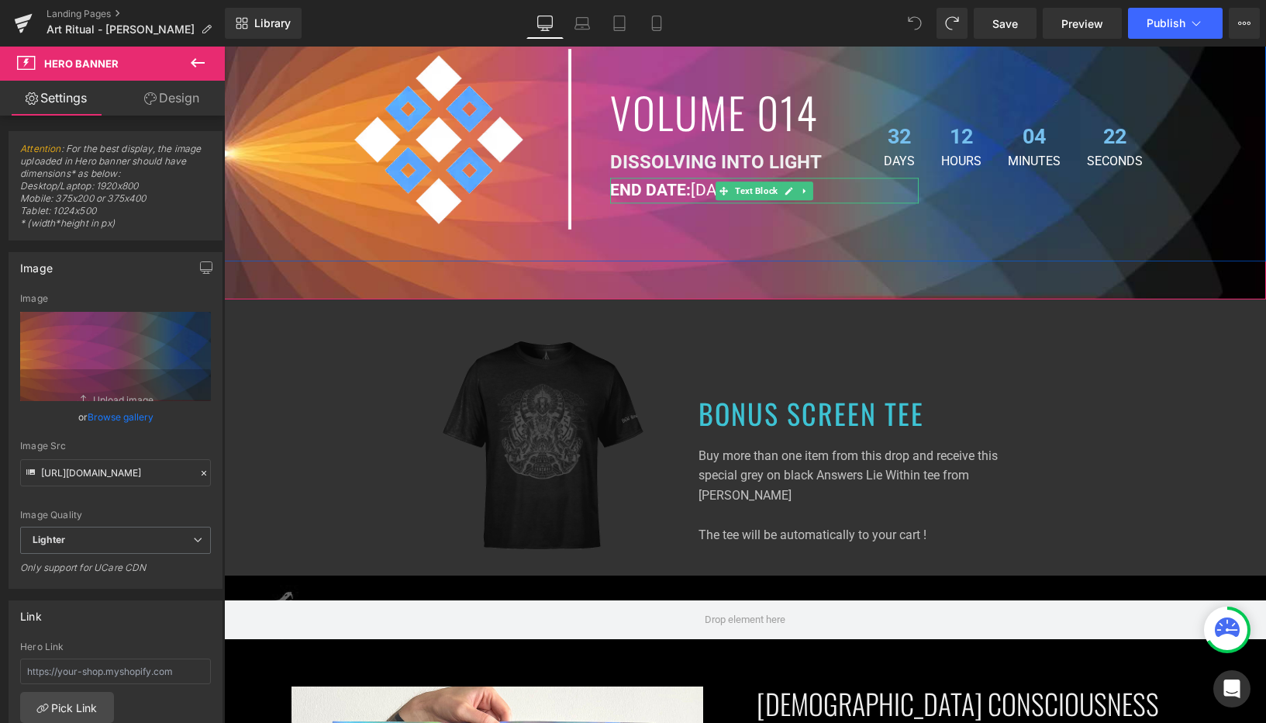
click at [632, 181] on strong "END DATE:" at bounding box center [650, 190] width 81 height 19
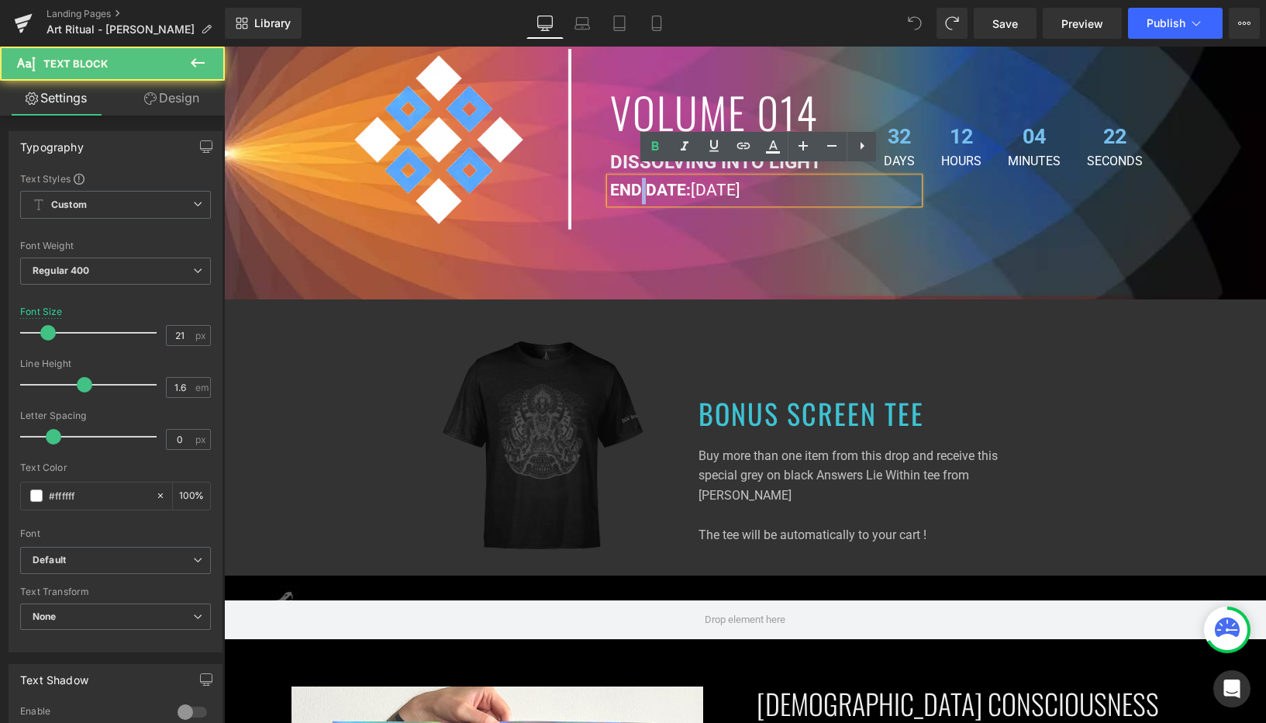
click at [632, 181] on strong "END DATE:" at bounding box center [650, 190] width 81 height 19
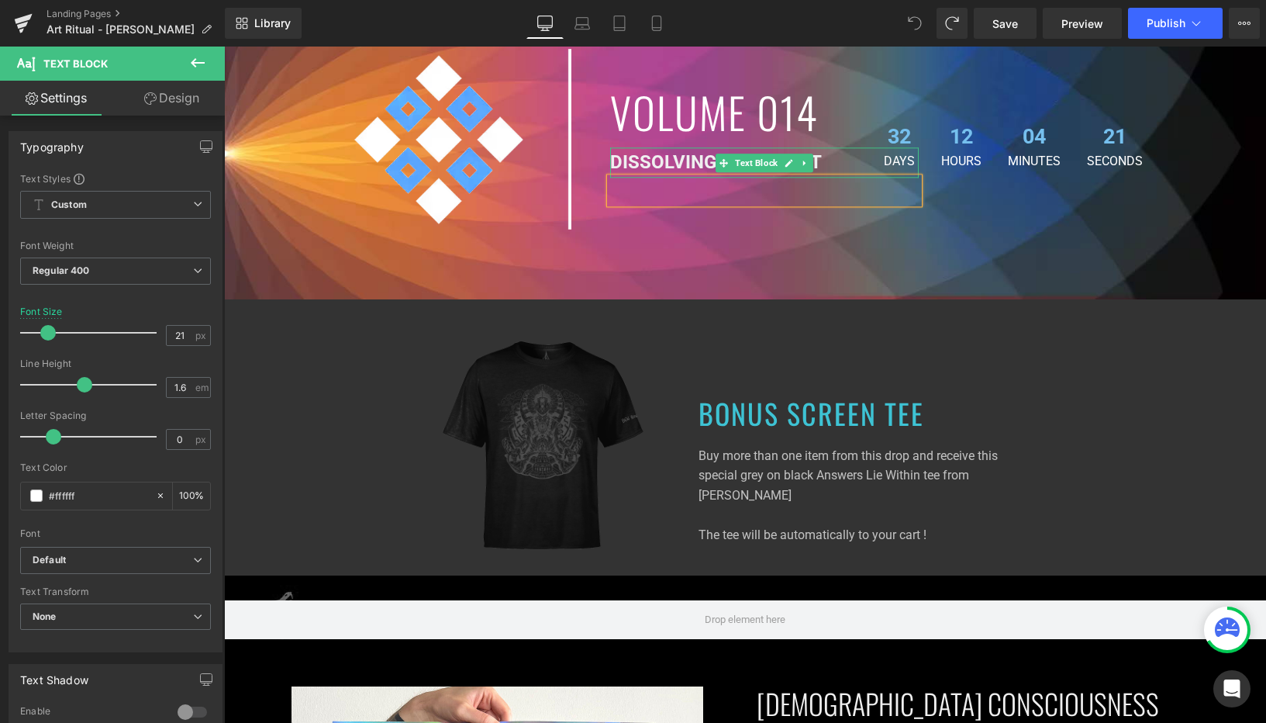
click at [619, 157] on strong "DISSOLVING INTO LIGHT" at bounding box center [716, 163] width 212 height 22
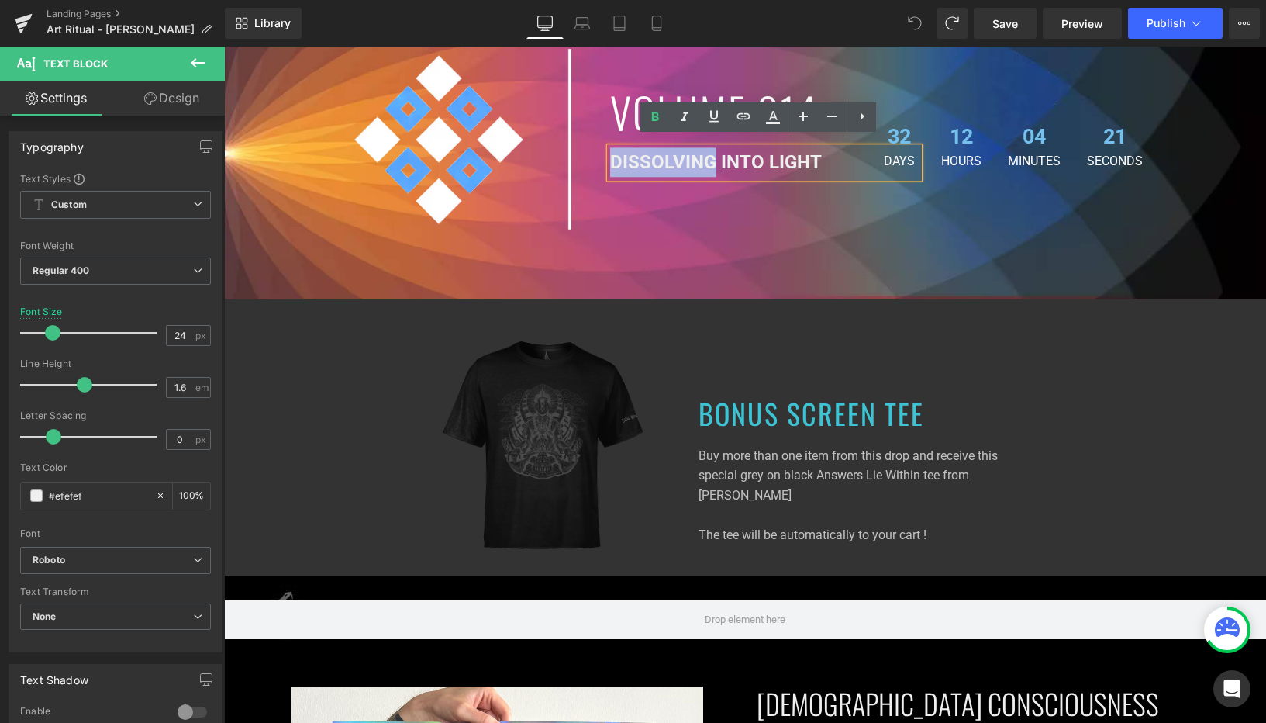
click at [619, 157] on strong "DISSOLVING INTO LIGHT" at bounding box center [716, 163] width 212 height 22
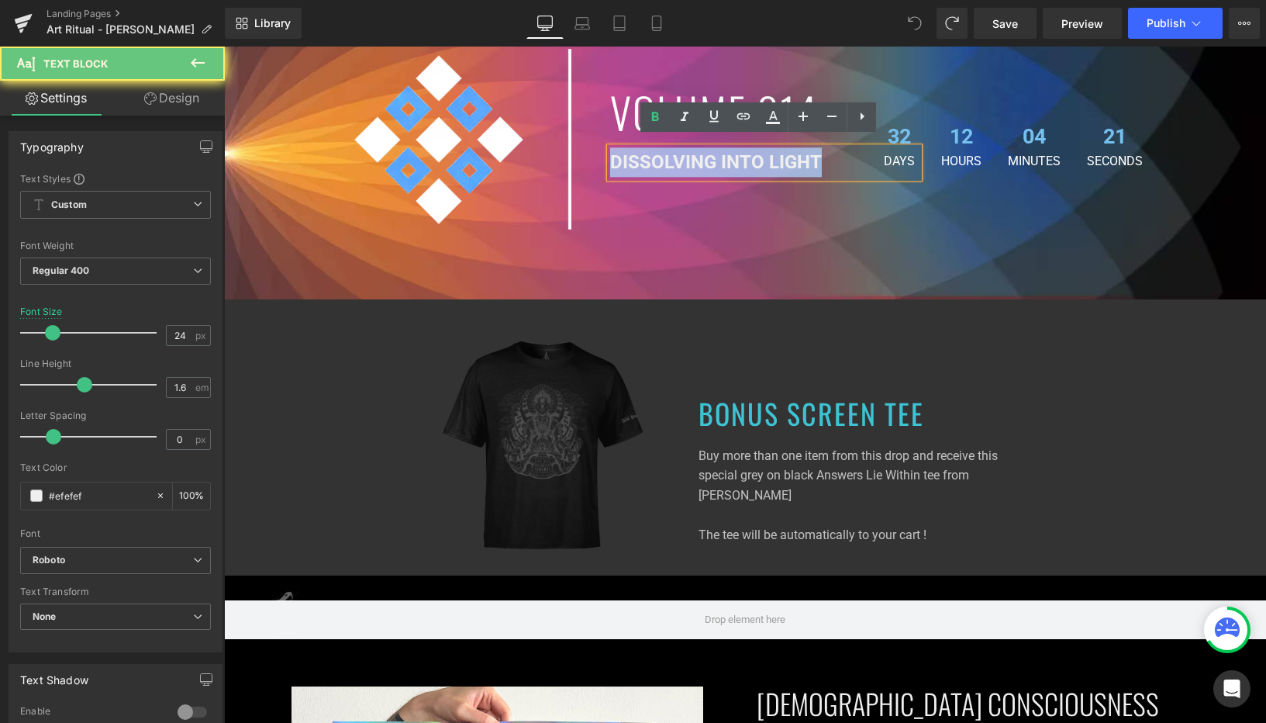
click at [619, 157] on strong "DISSOLVING INTO LIGHT" at bounding box center [716, 163] width 212 height 22
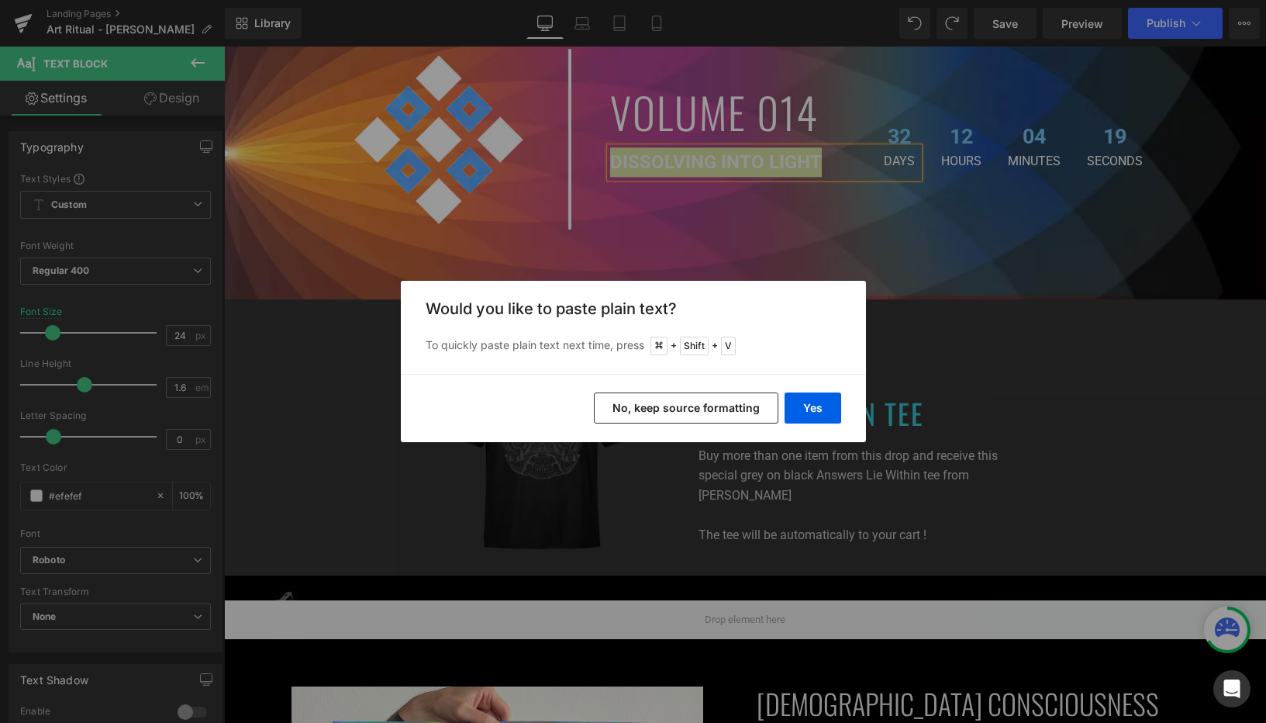
click at [810, 425] on div "Yes No, keep source formatting" at bounding box center [633, 408] width 465 height 68
click at [810, 411] on button "Yes" at bounding box center [813, 407] width 57 height 31
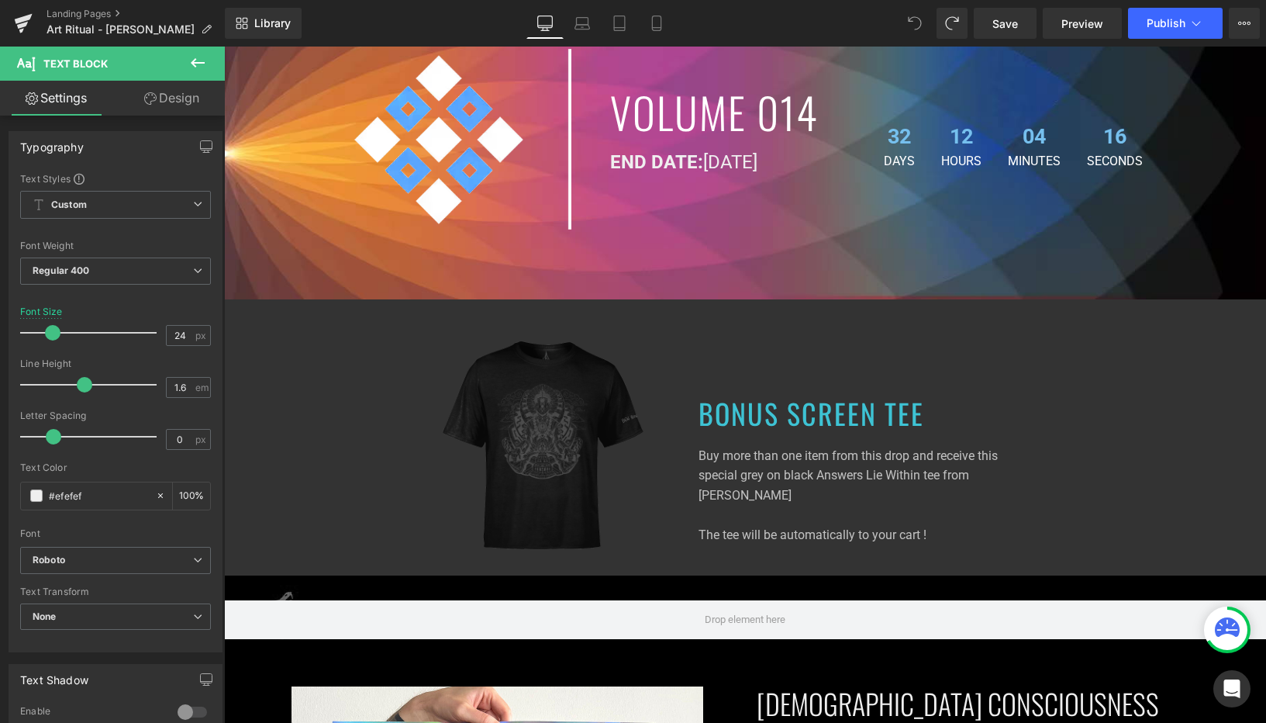
click at [919, 19] on icon at bounding box center [915, 23] width 14 height 14
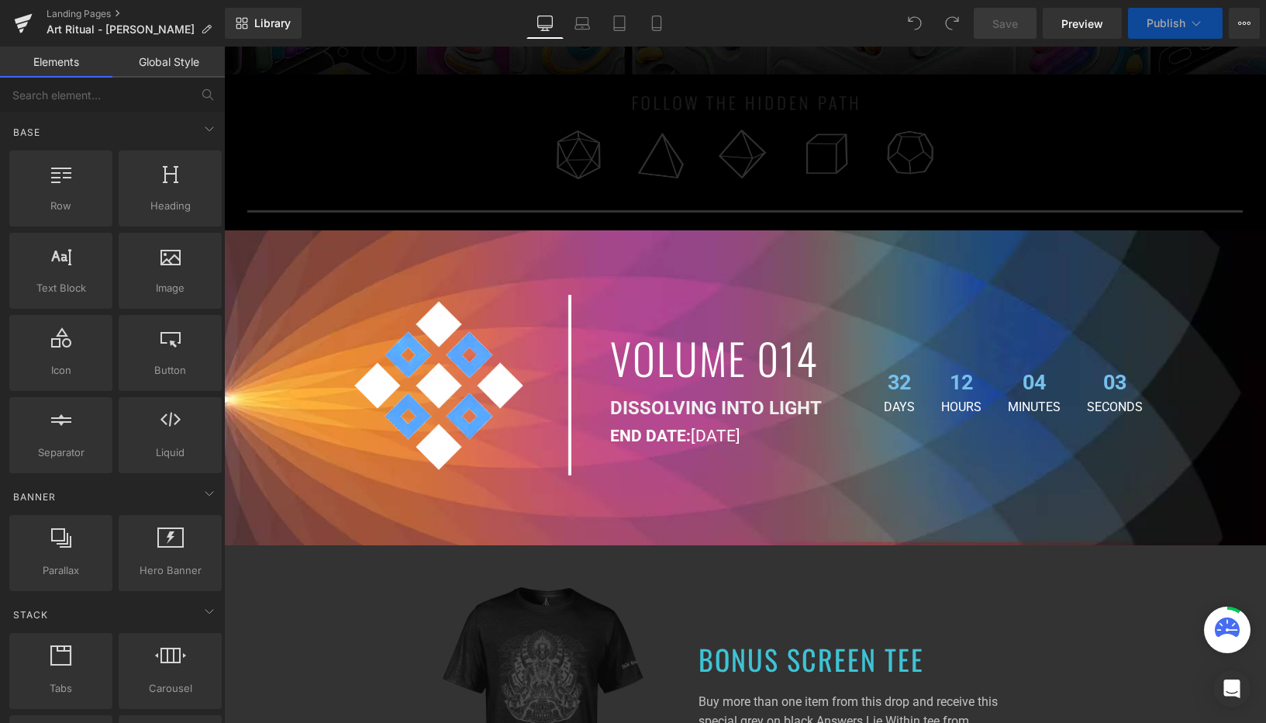
scroll to position [688, 0]
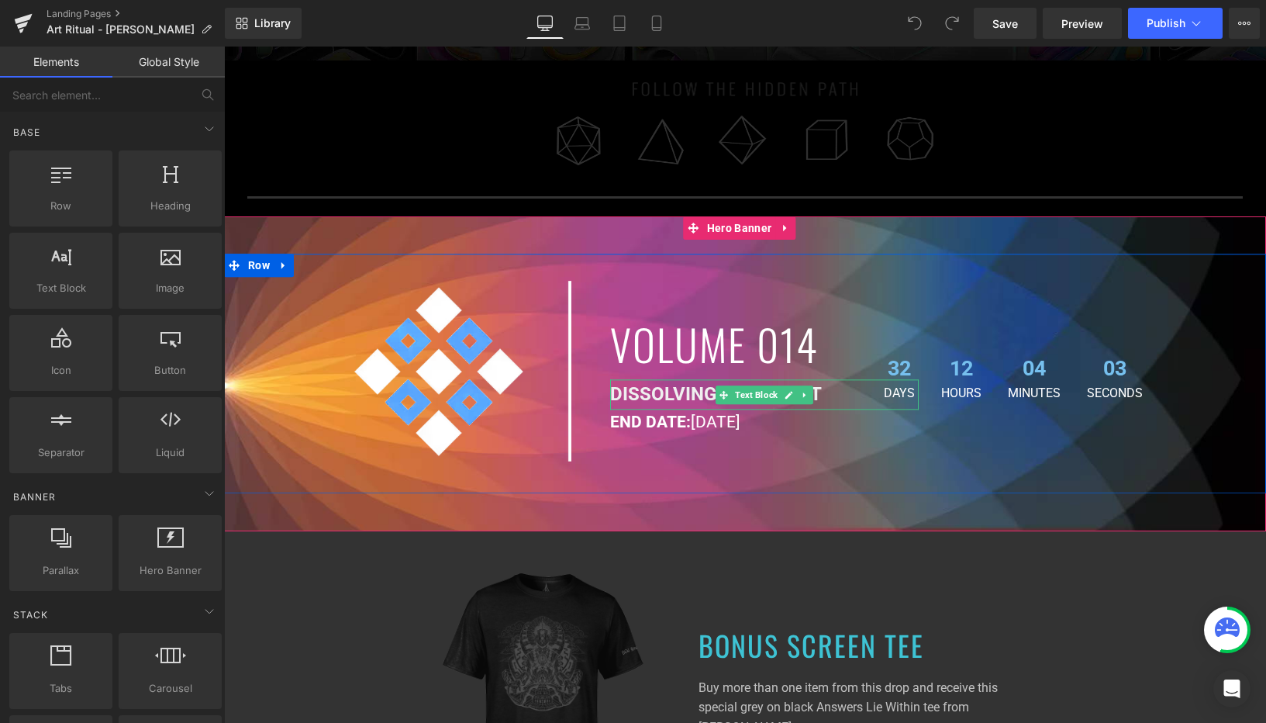
click at [646, 384] on strong "DISSOLVING INTO LIGHT" at bounding box center [716, 395] width 212 height 22
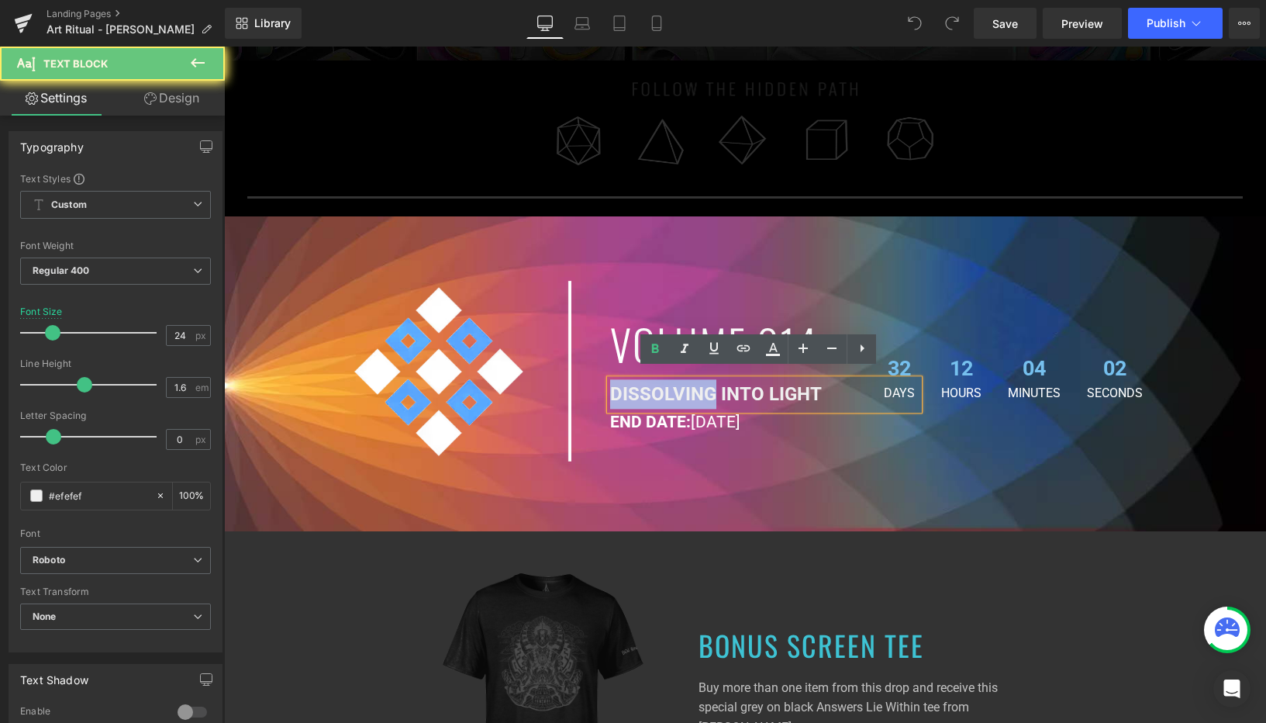
click at [646, 384] on strong "DISSOLVING INTO LIGHT" at bounding box center [716, 395] width 212 height 22
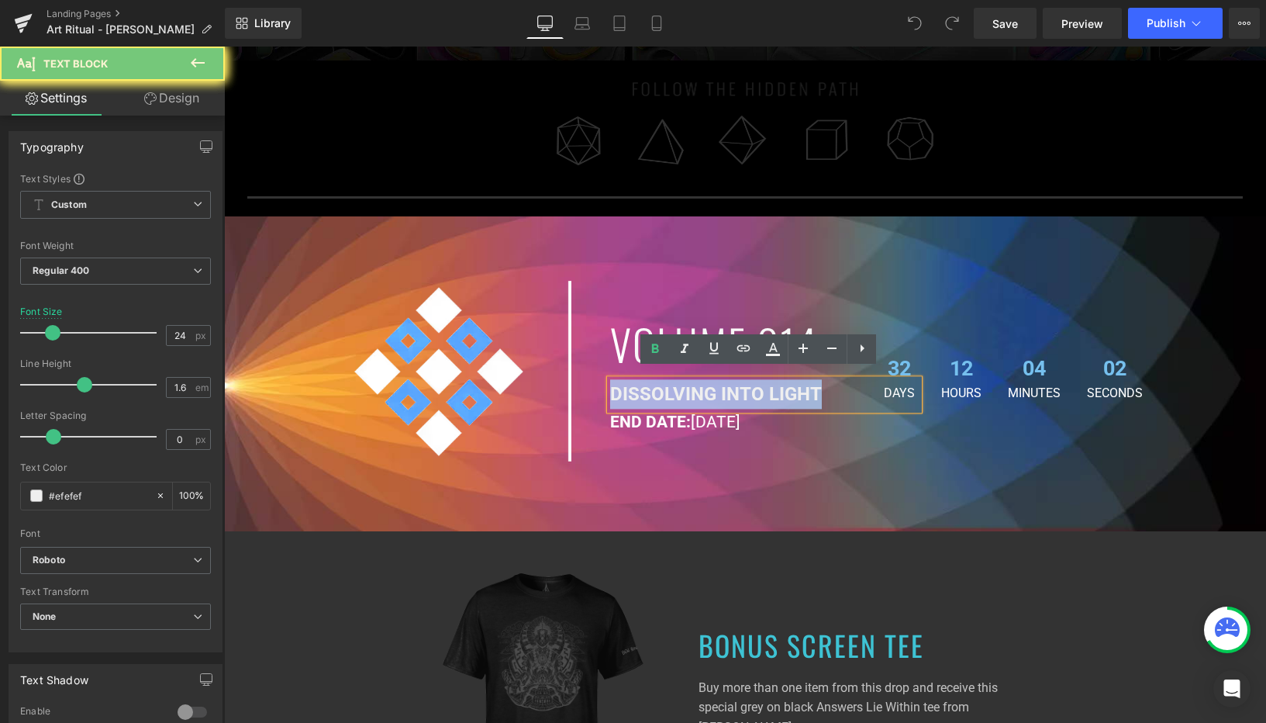
click at [646, 384] on strong "DISSOLVING INTO LIGHT" at bounding box center [716, 395] width 212 height 22
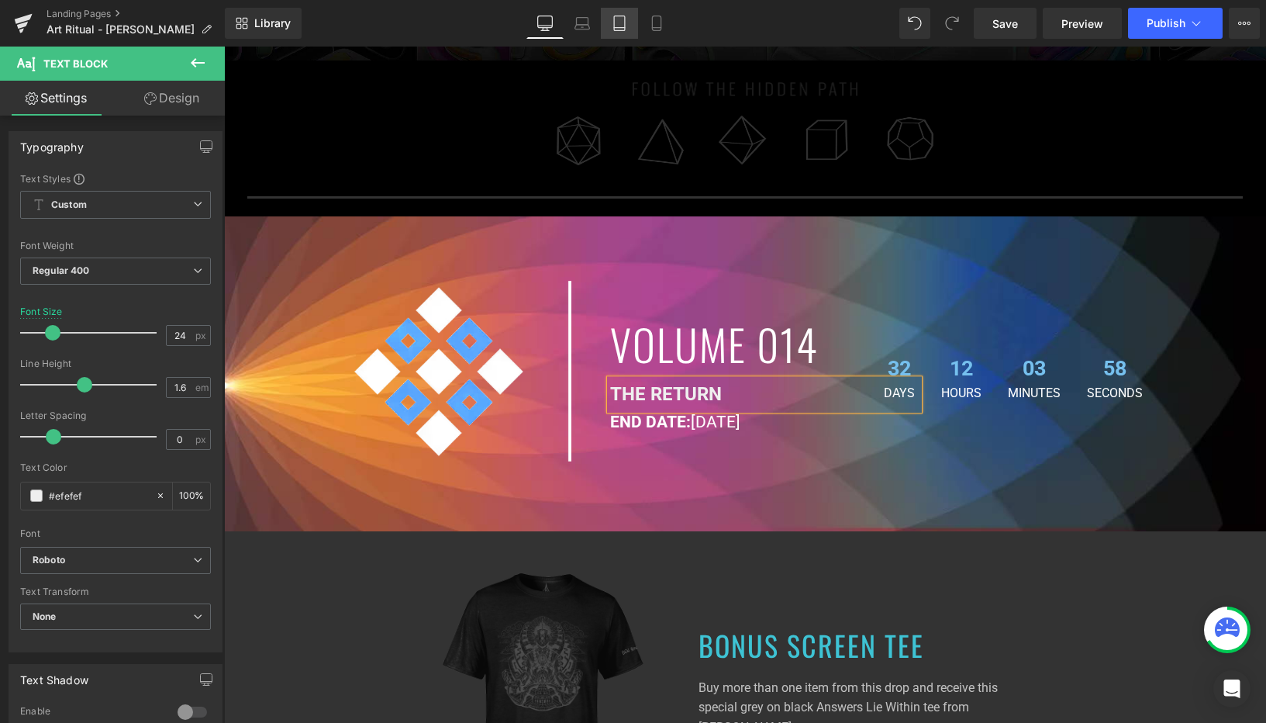
click at [628, 18] on link "Tablet" at bounding box center [619, 23] width 37 height 31
type input "19"
type input "100"
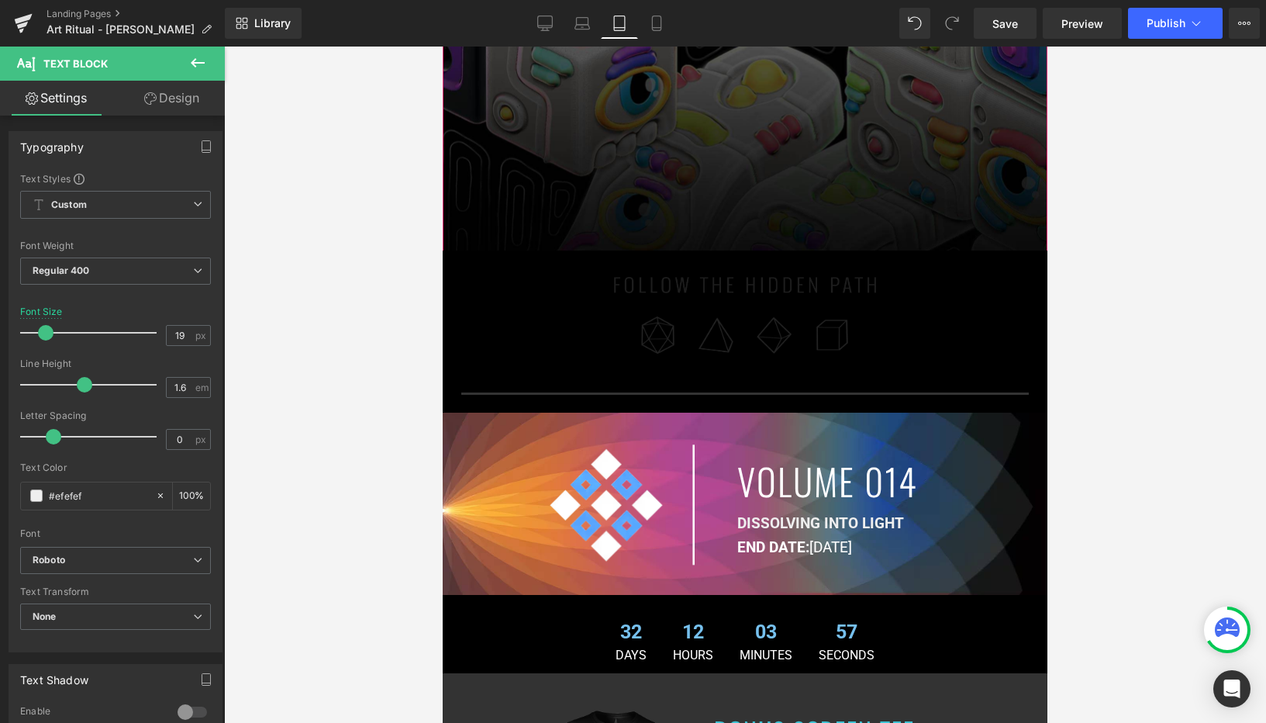
scroll to position [609, 0]
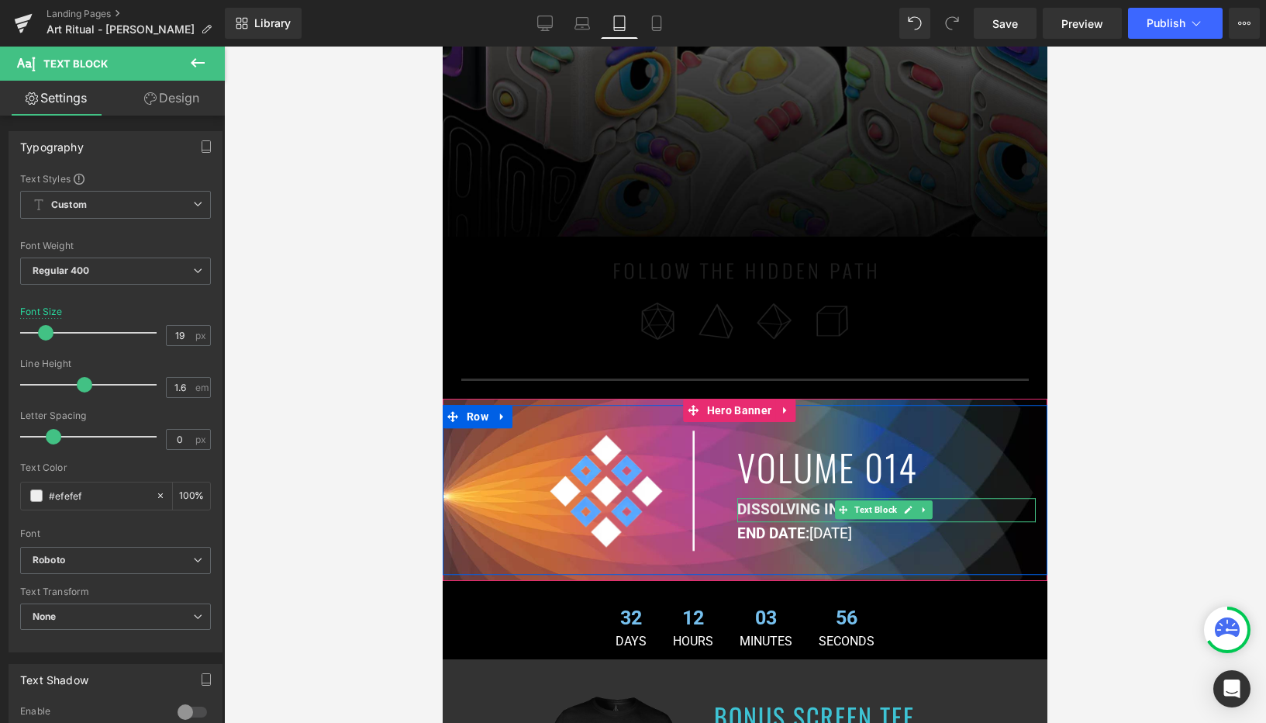
click at [760, 501] on b "DISSOLVING INTO LIGHT" at bounding box center [820, 510] width 167 height 18
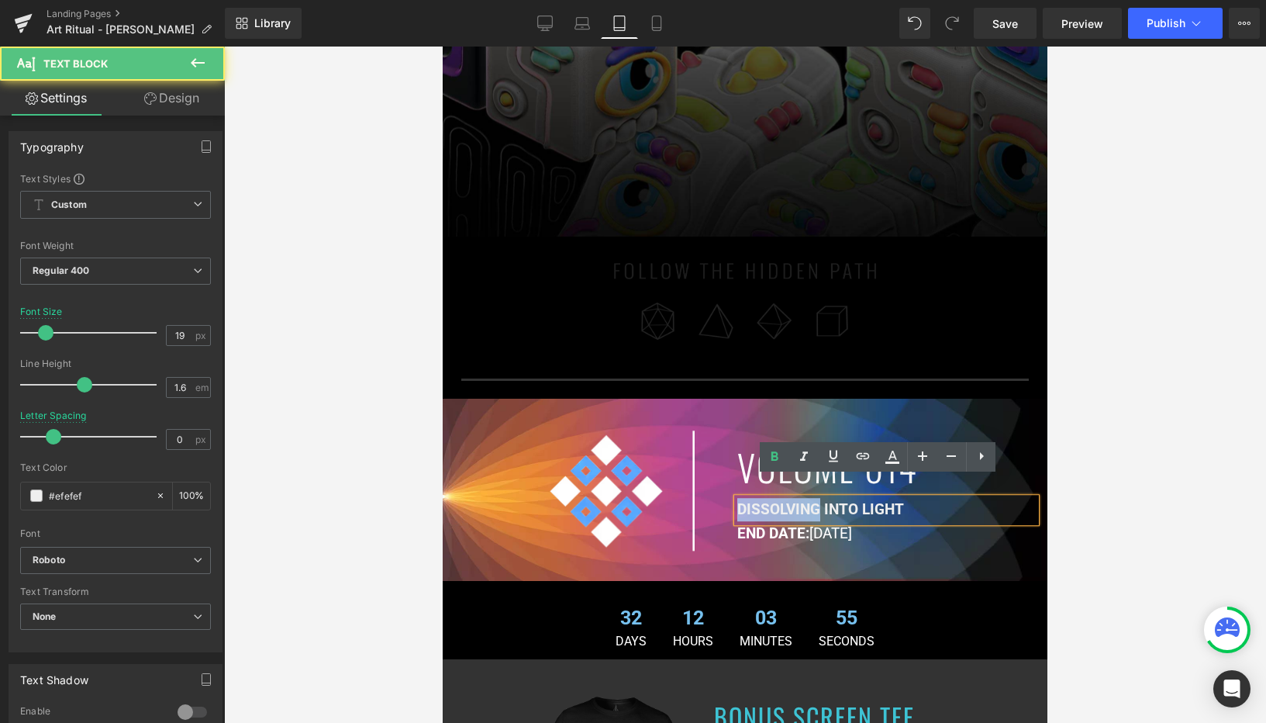
click at [760, 501] on b "DISSOLVING INTO LIGHT" at bounding box center [820, 510] width 167 height 18
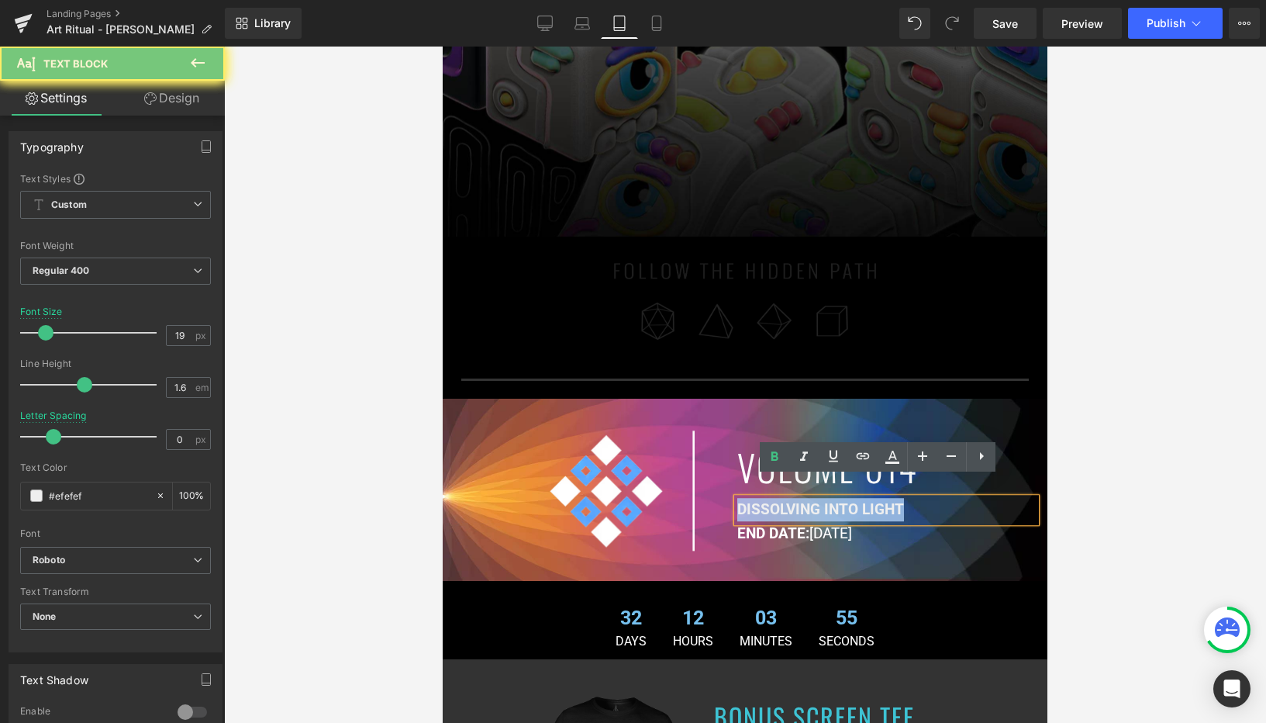
click at [760, 501] on b "DISSOLVING INTO LIGHT" at bounding box center [820, 510] width 167 height 18
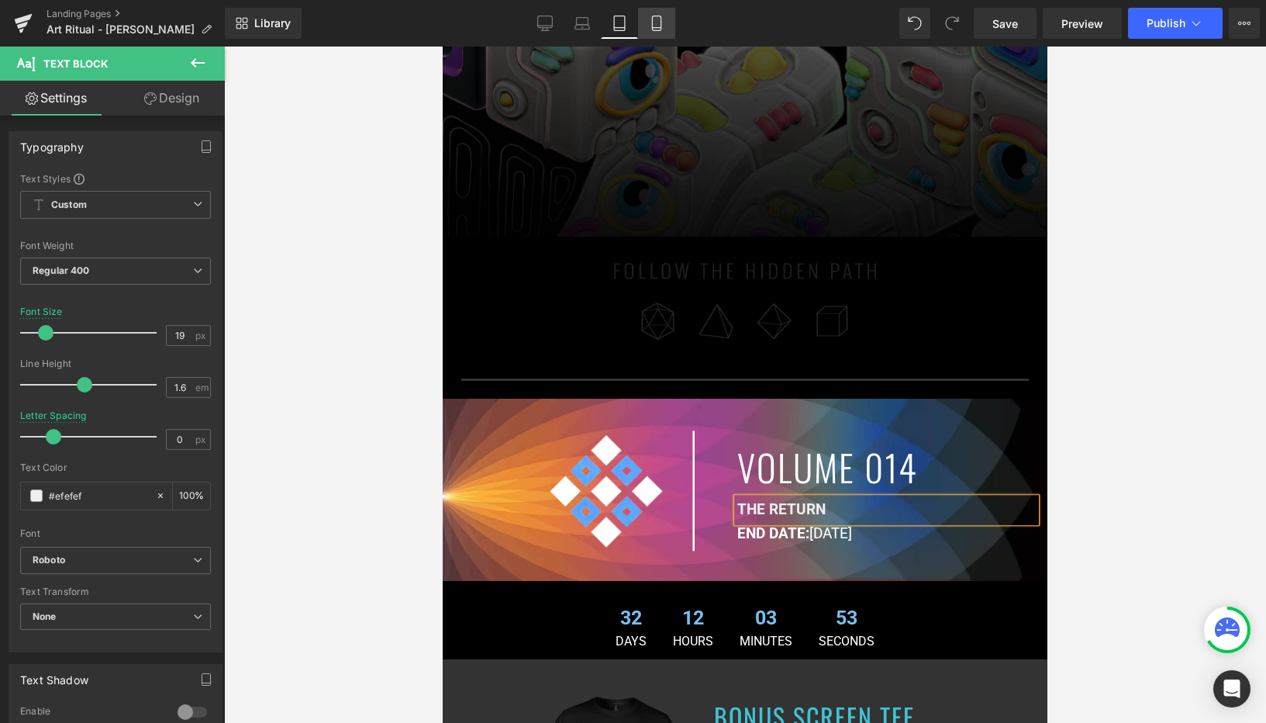
click at [649, 20] on icon at bounding box center [657, 24] width 16 height 16
type input "18"
type input "-0.6"
type input "100"
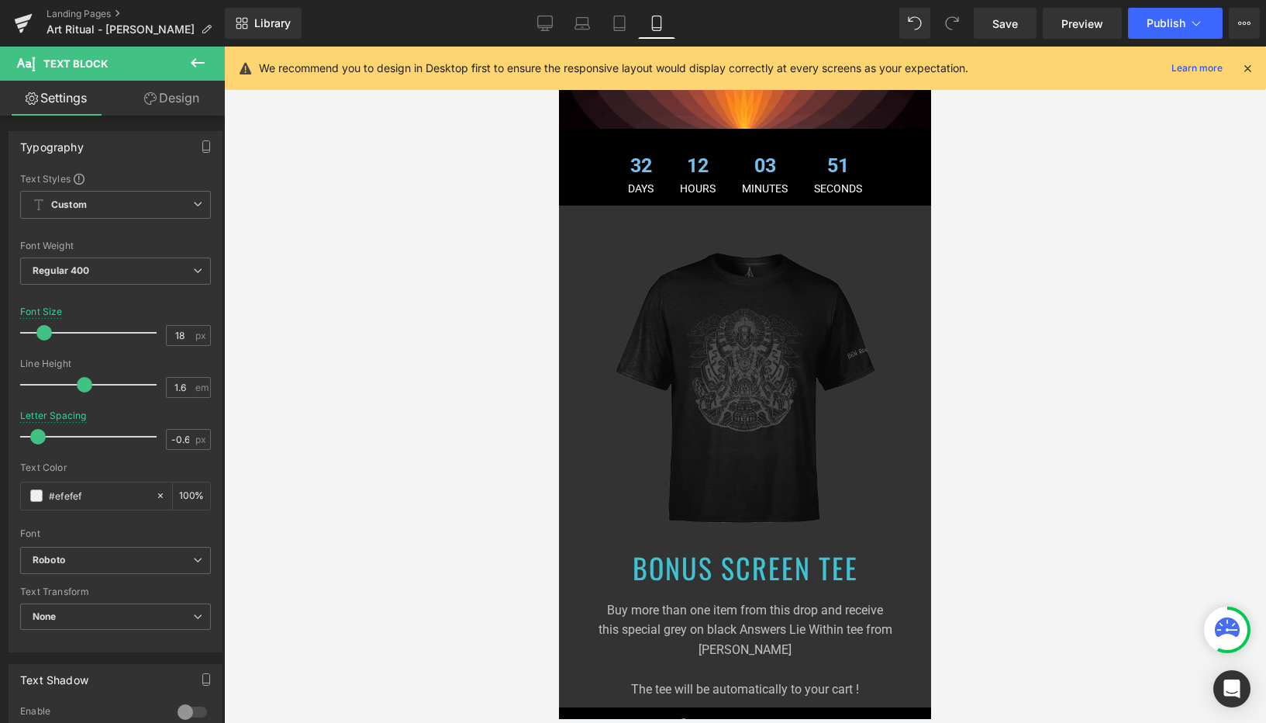
scroll to position [810, 0]
click at [551, 15] on link "Desktop" at bounding box center [544, 23] width 37 height 31
type input "24"
type input "0"
type input "100"
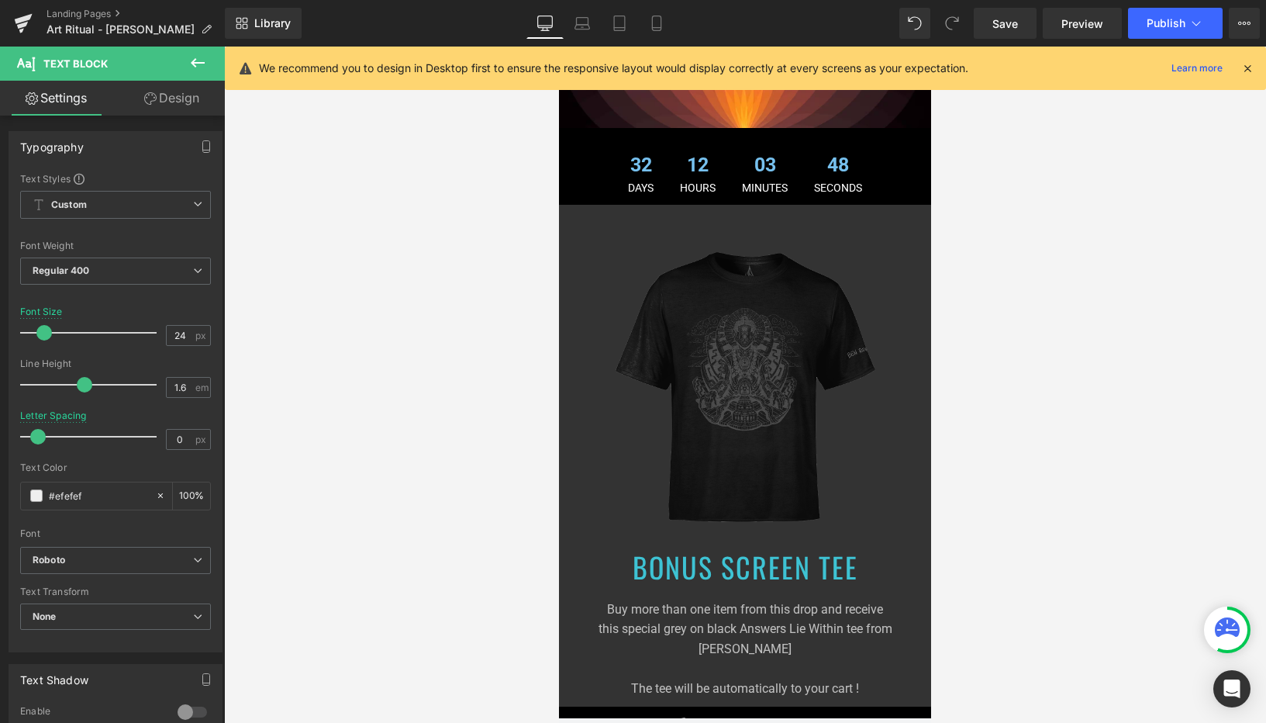
scroll to position [0, 0]
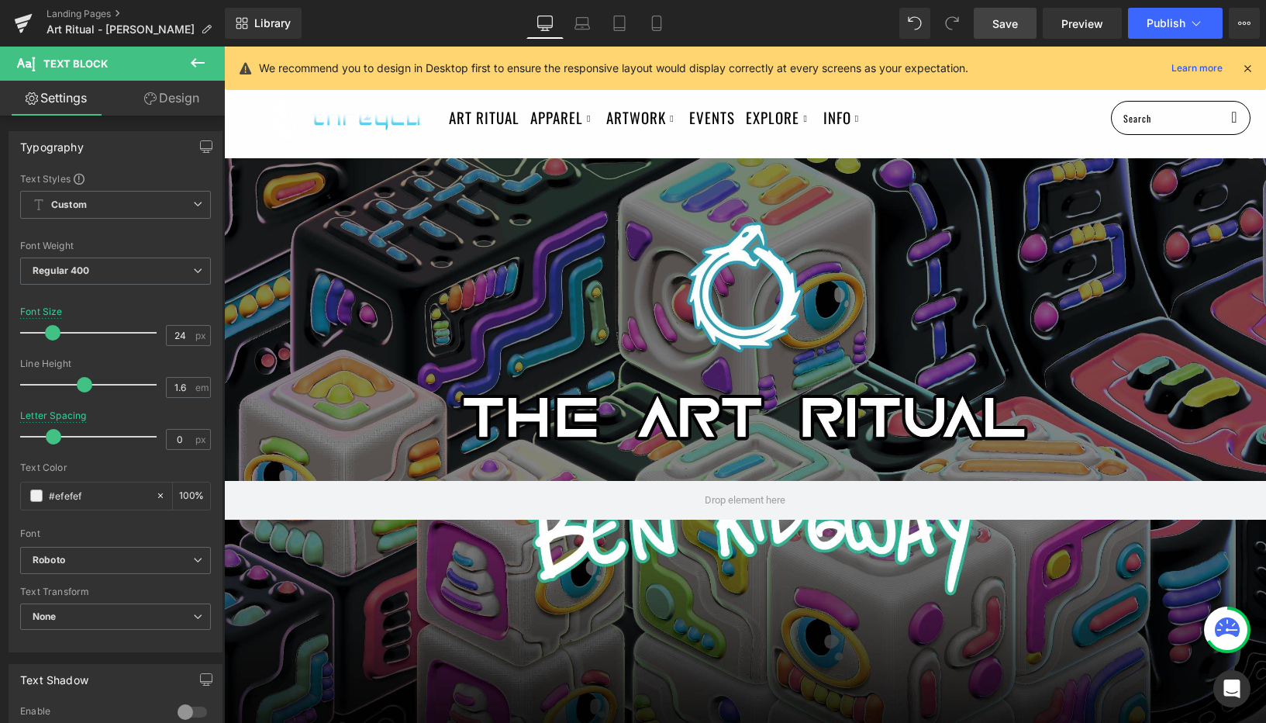
click at [1010, 25] on span "Save" at bounding box center [1005, 24] width 26 height 16
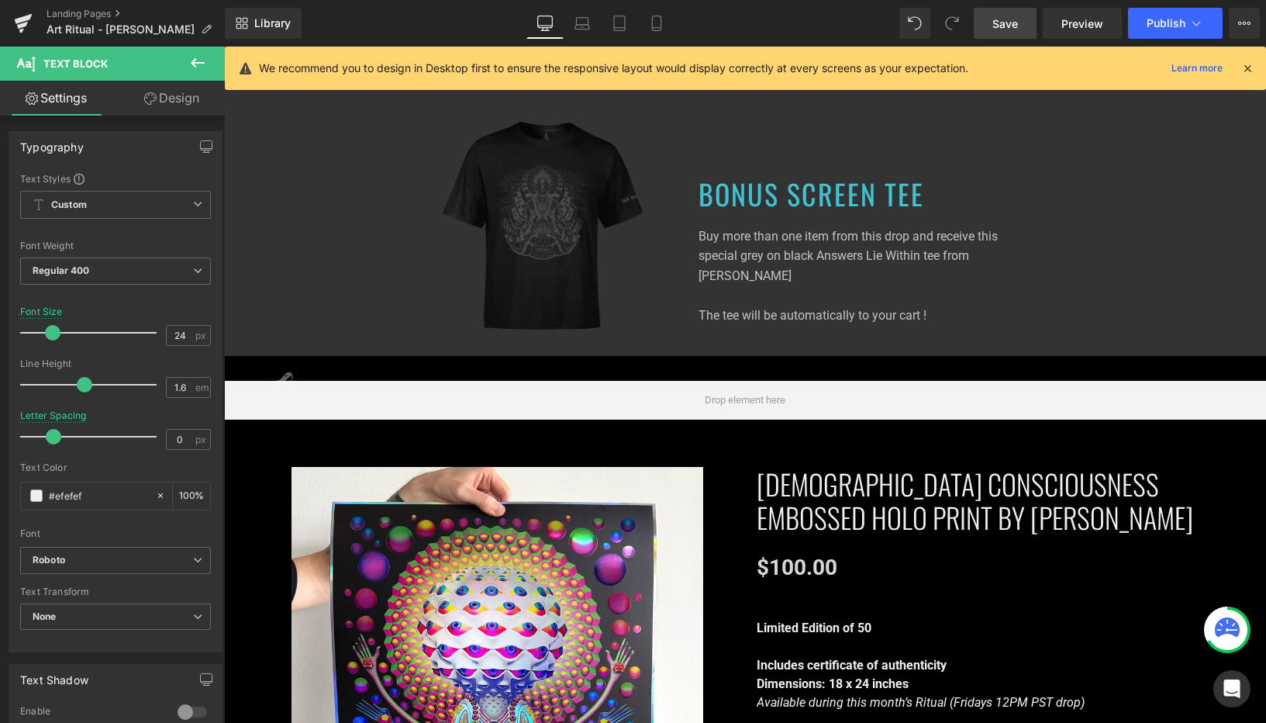
scroll to position [1052, 0]
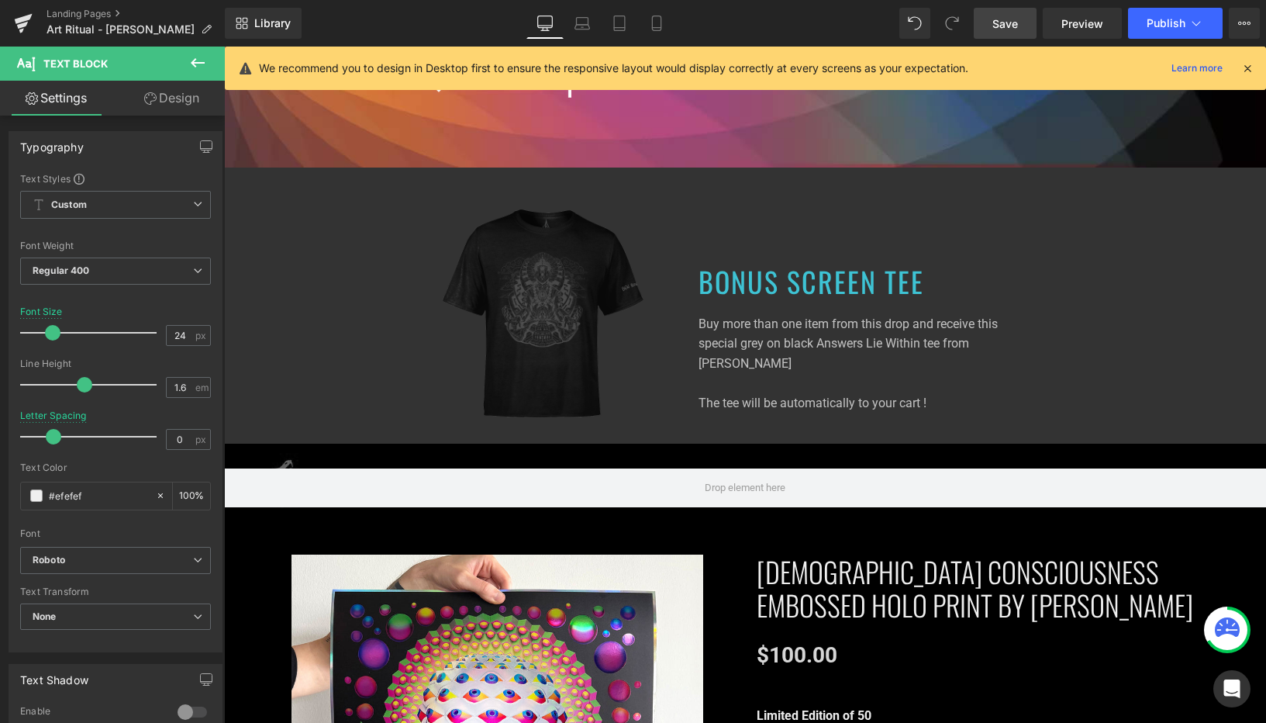
click at [999, 11] on link "Save" at bounding box center [1005, 23] width 63 height 31
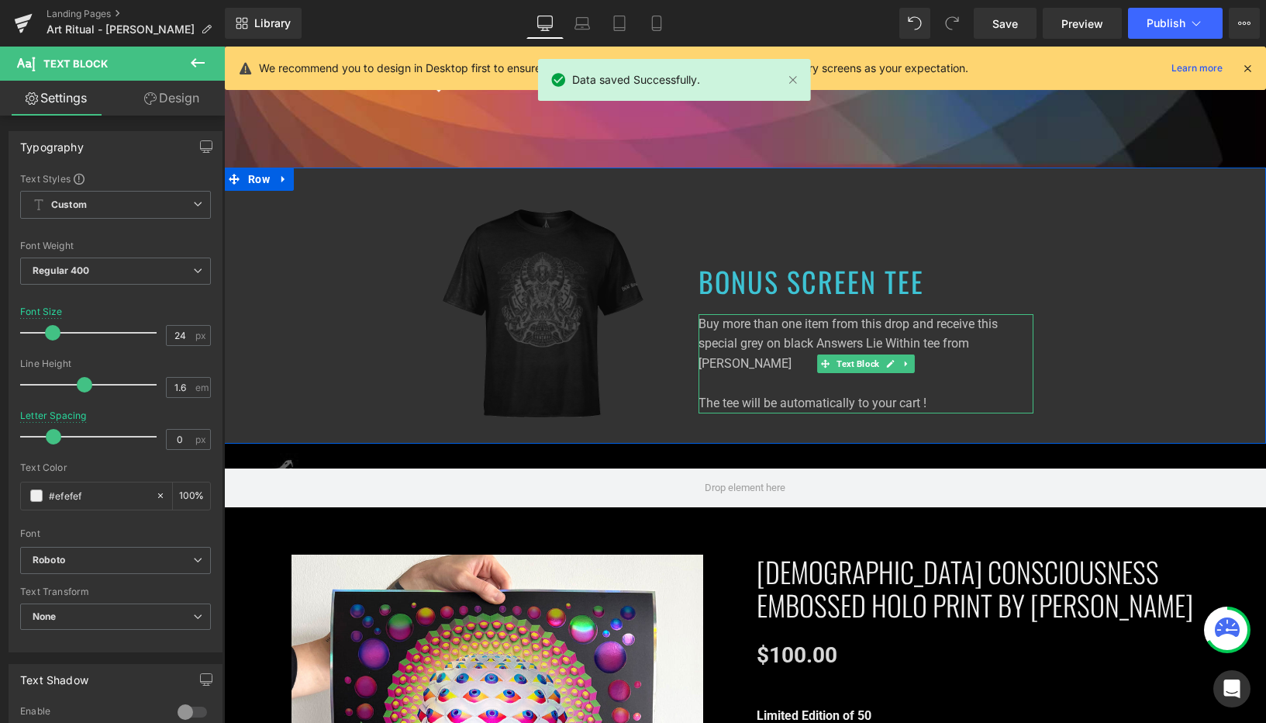
click at [851, 389] on p "Buy more than one item from this drop and receive this special grey on black An…" at bounding box center [866, 363] width 335 height 99
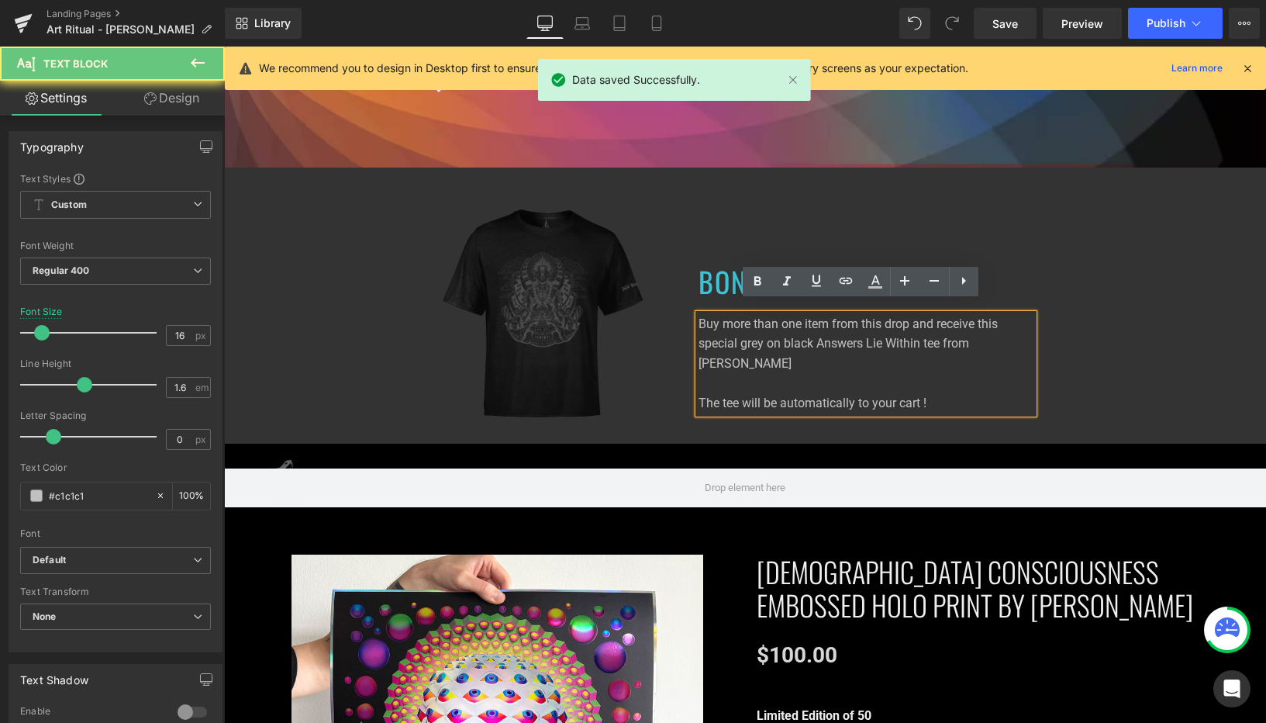
click at [854, 396] on p "Buy more than one item from this drop and receive this special grey on black An…" at bounding box center [866, 363] width 335 height 99
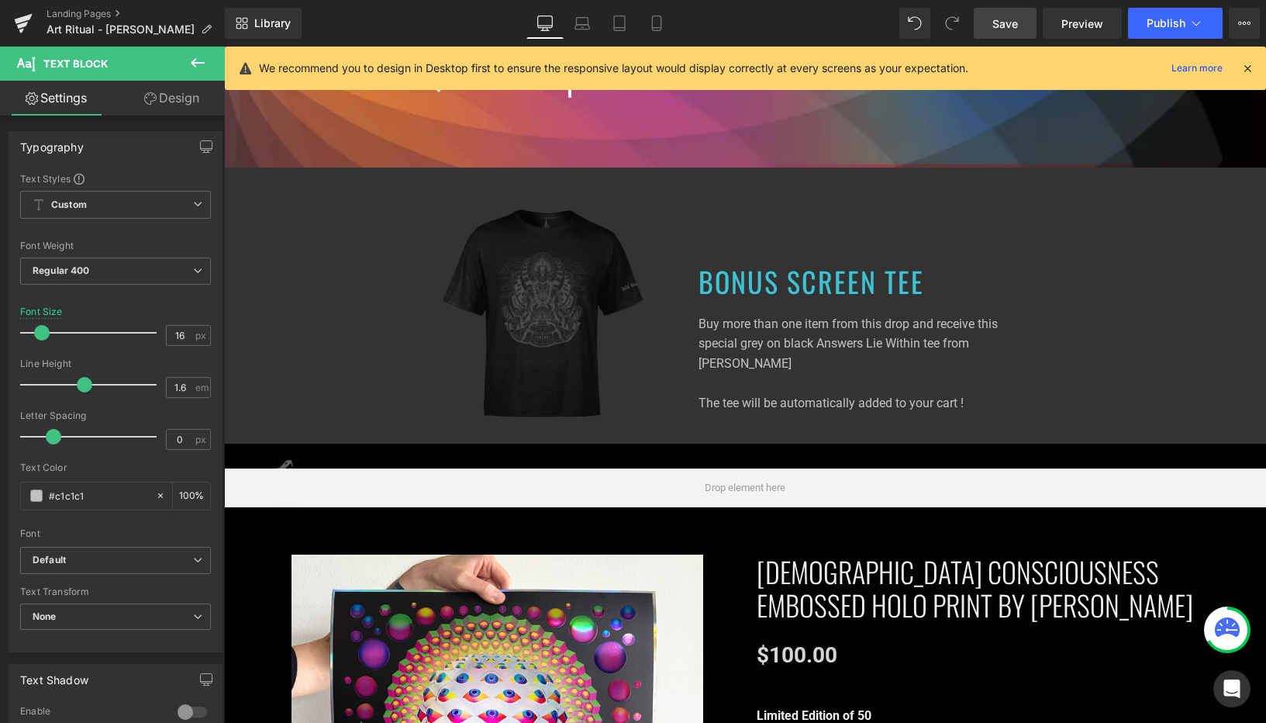
click at [1002, 21] on span "Save" at bounding box center [1005, 24] width 26 height 16
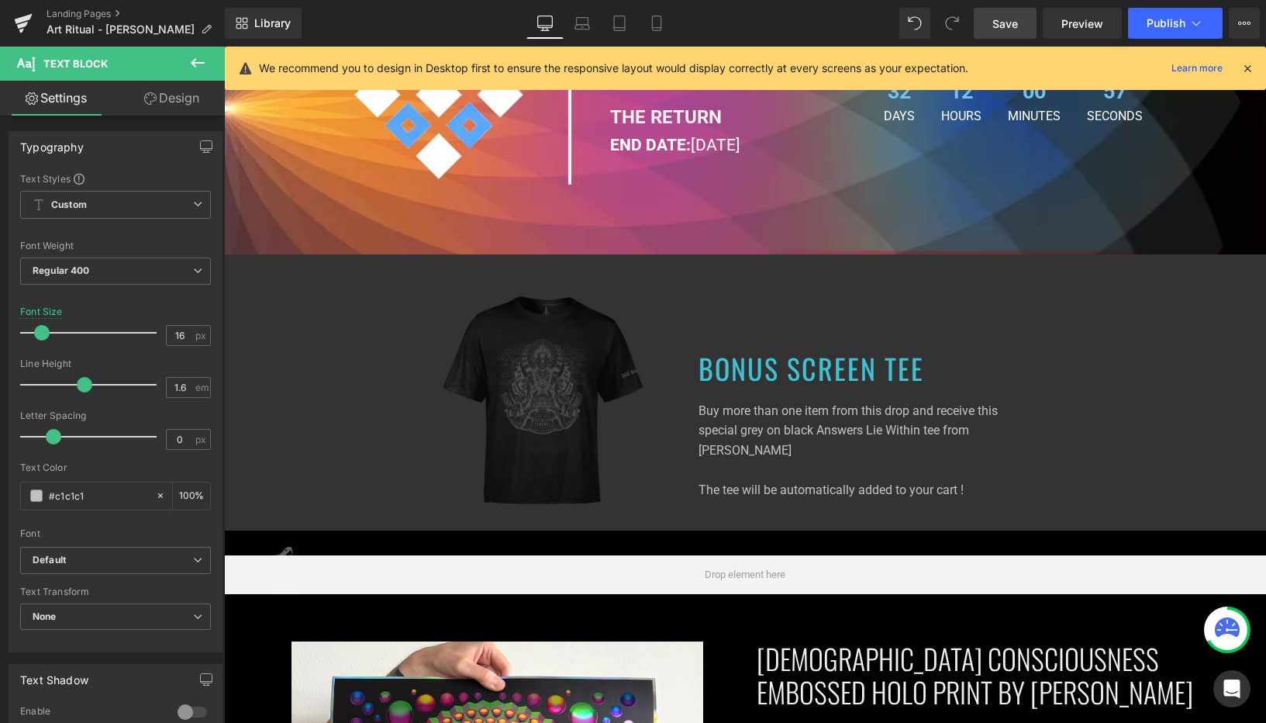
scroll to position [958, 0]
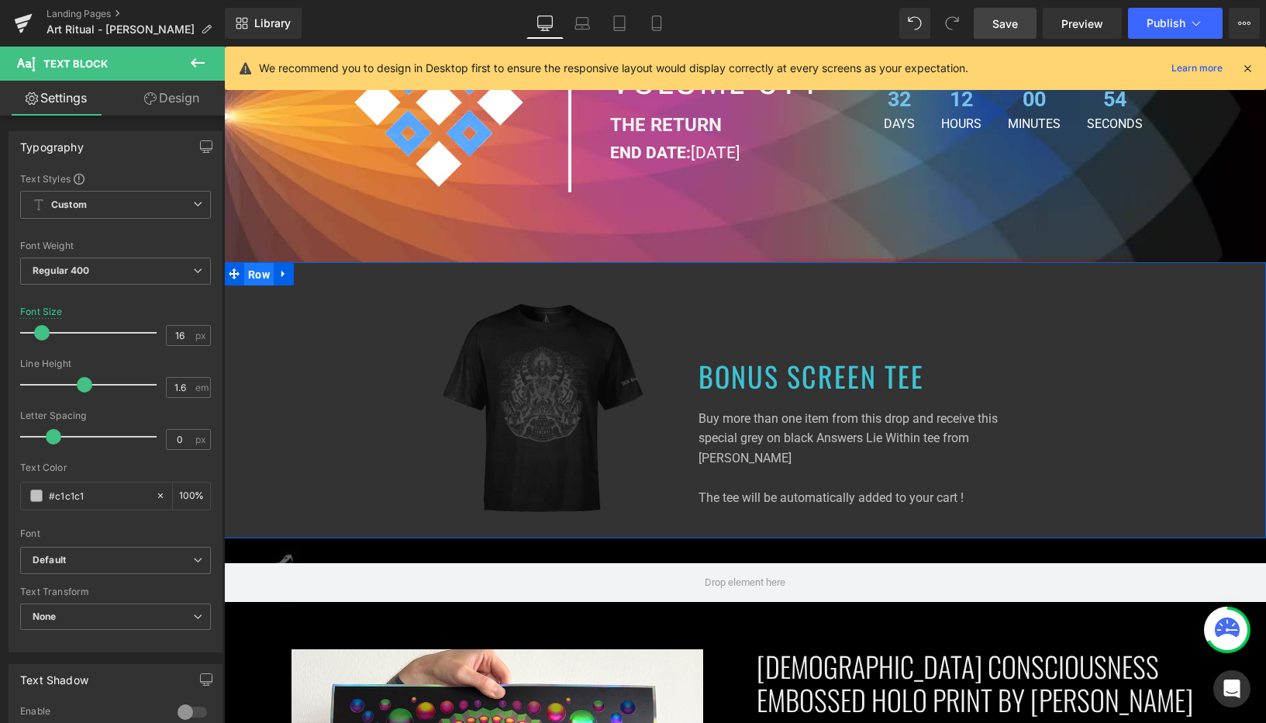
click at [256, 263] on span "Row" at bounding box center [258, 274] width 29 height 23
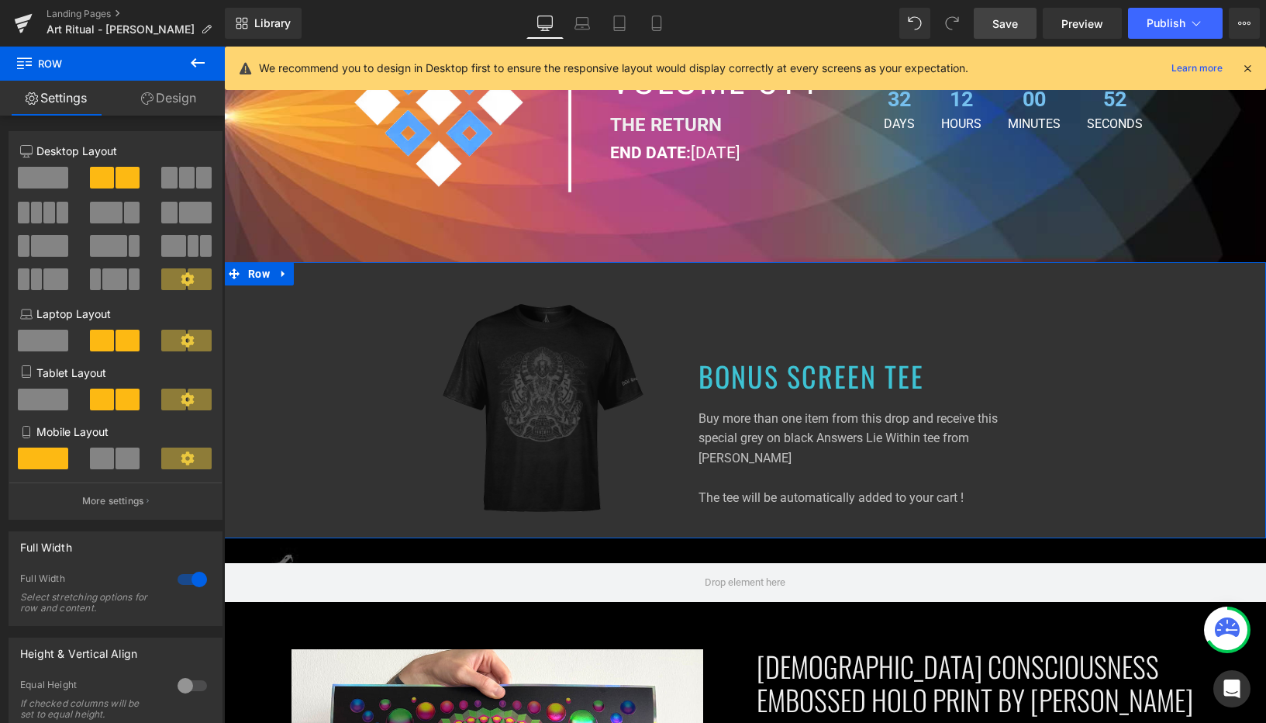
click at [141, 88] on link "Design" at bounding box center [168, 98] width 112 height 35
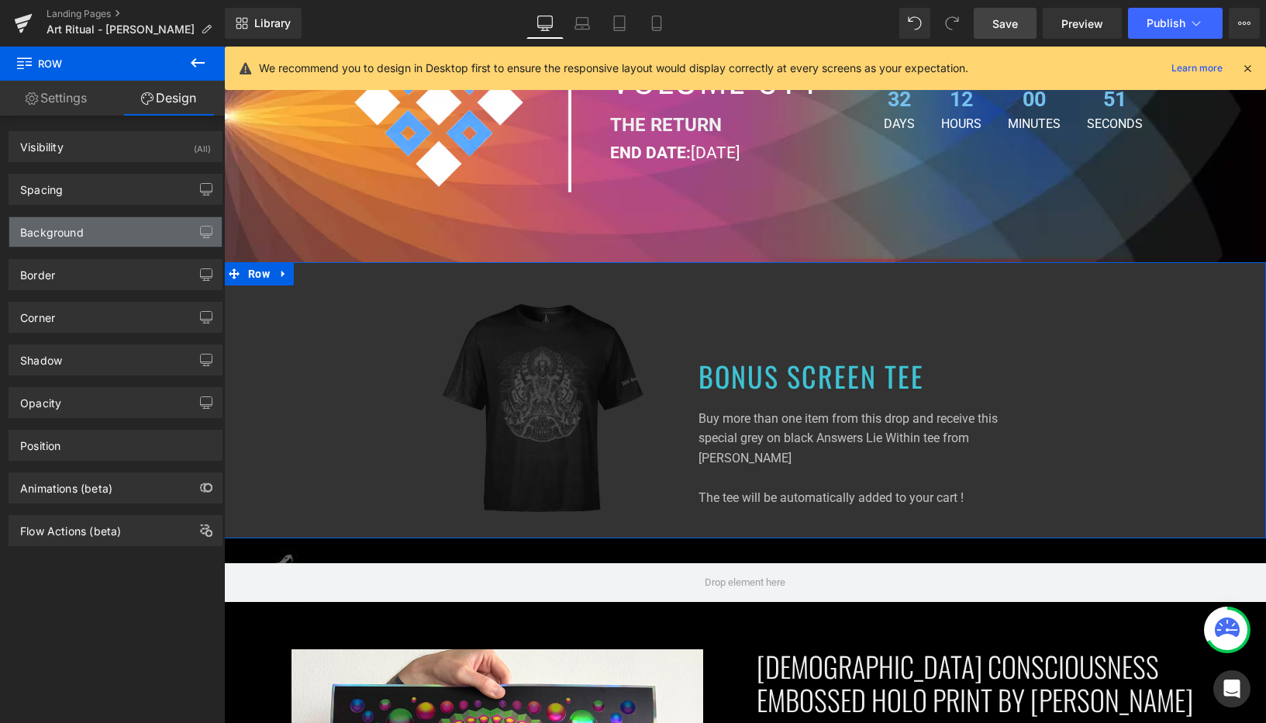
click at [64, 226] on div "Background" at bounding box center [52, 228] width 64 height 22
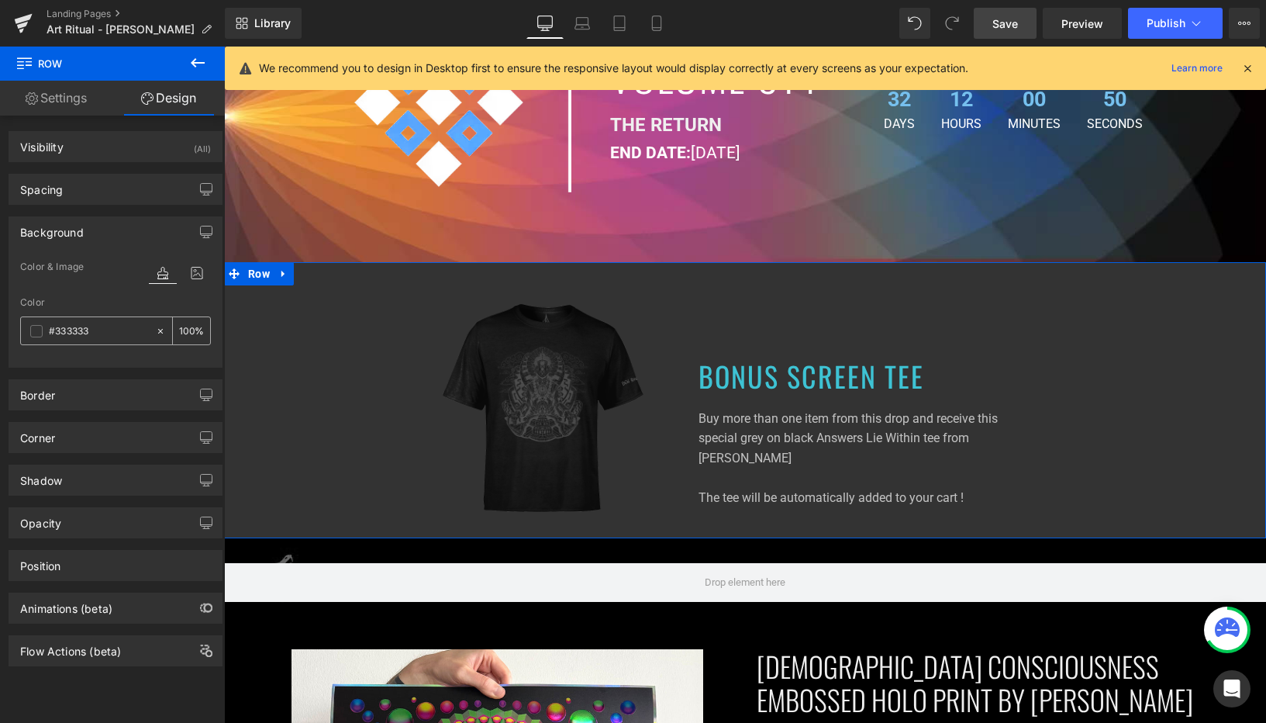
click at [31, 330] on span at bounding box center [36, 331] width 12 height 12
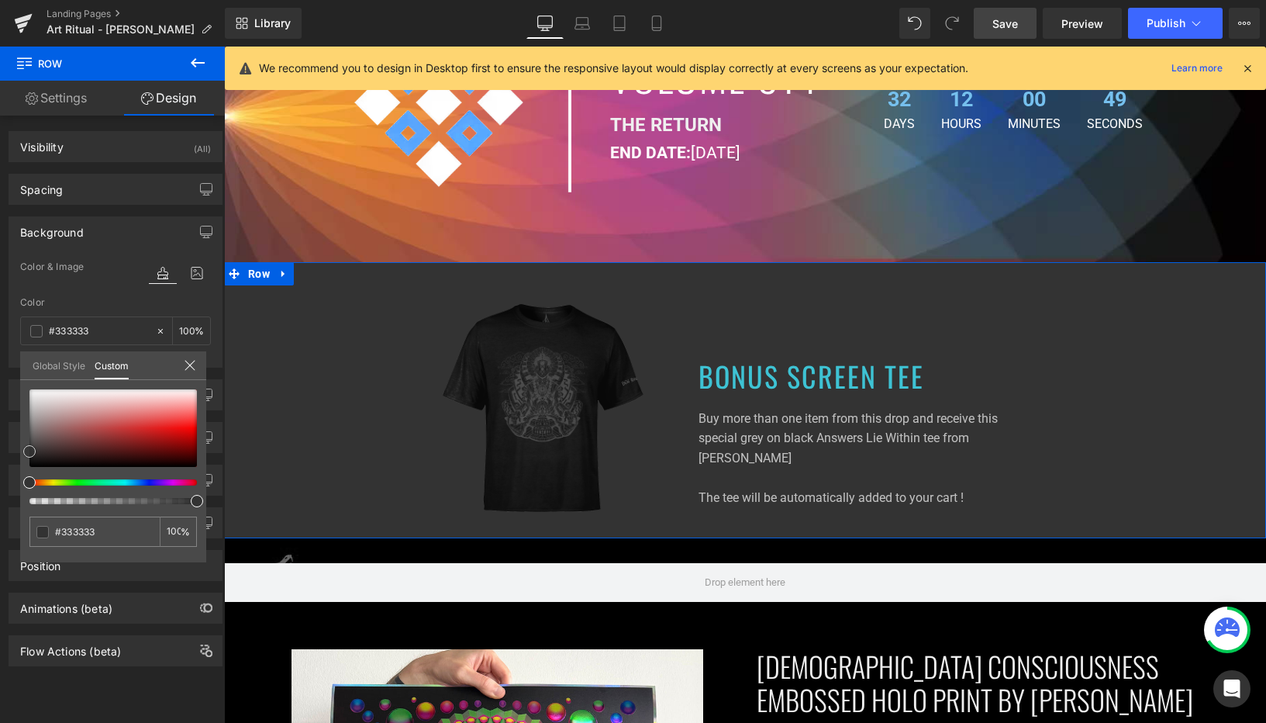
type input "#5b5b5b"
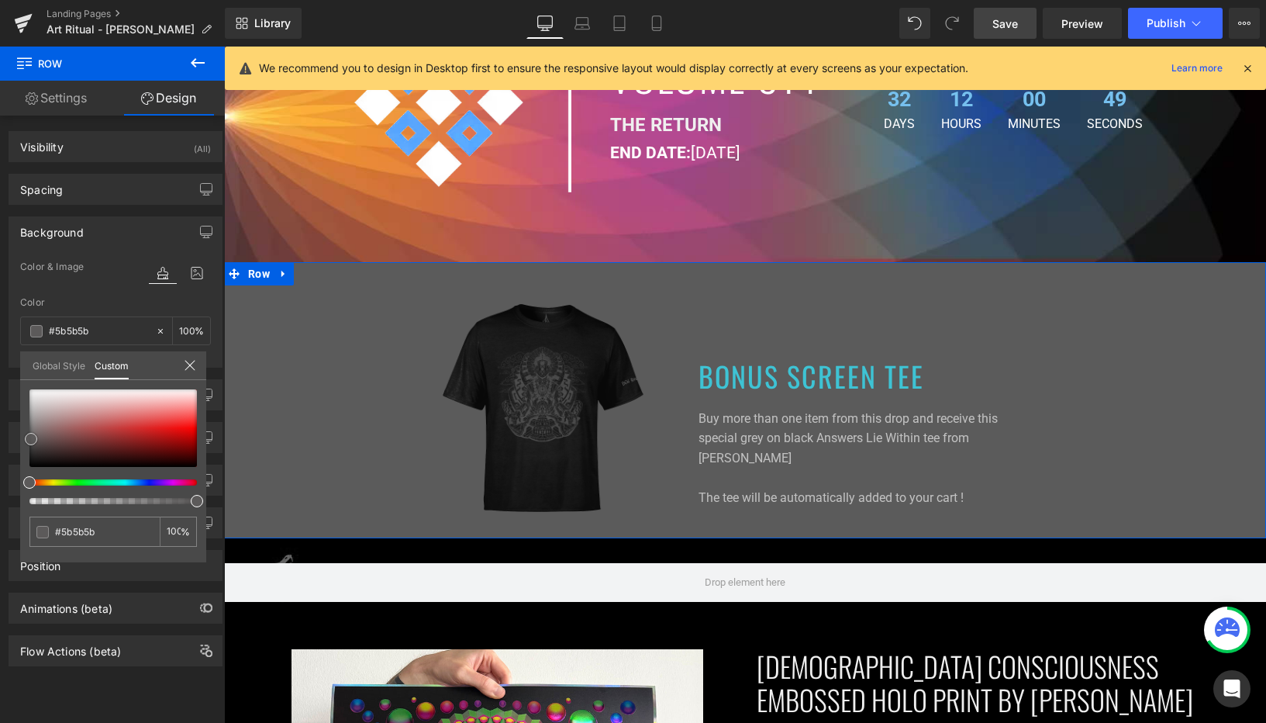
type input "#5c5a5a"
type input "#5b5b5b"
type input "#595959"
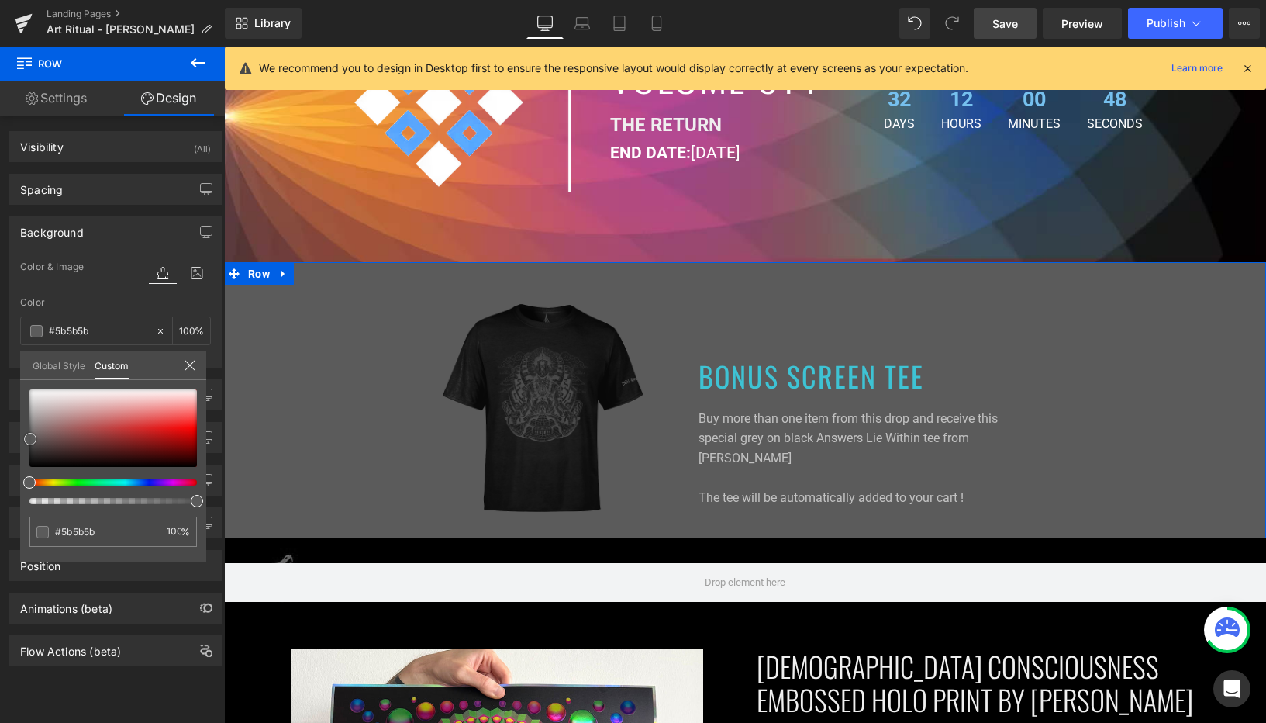
type input "#595959"
type input "#565656"
type input "#545454"
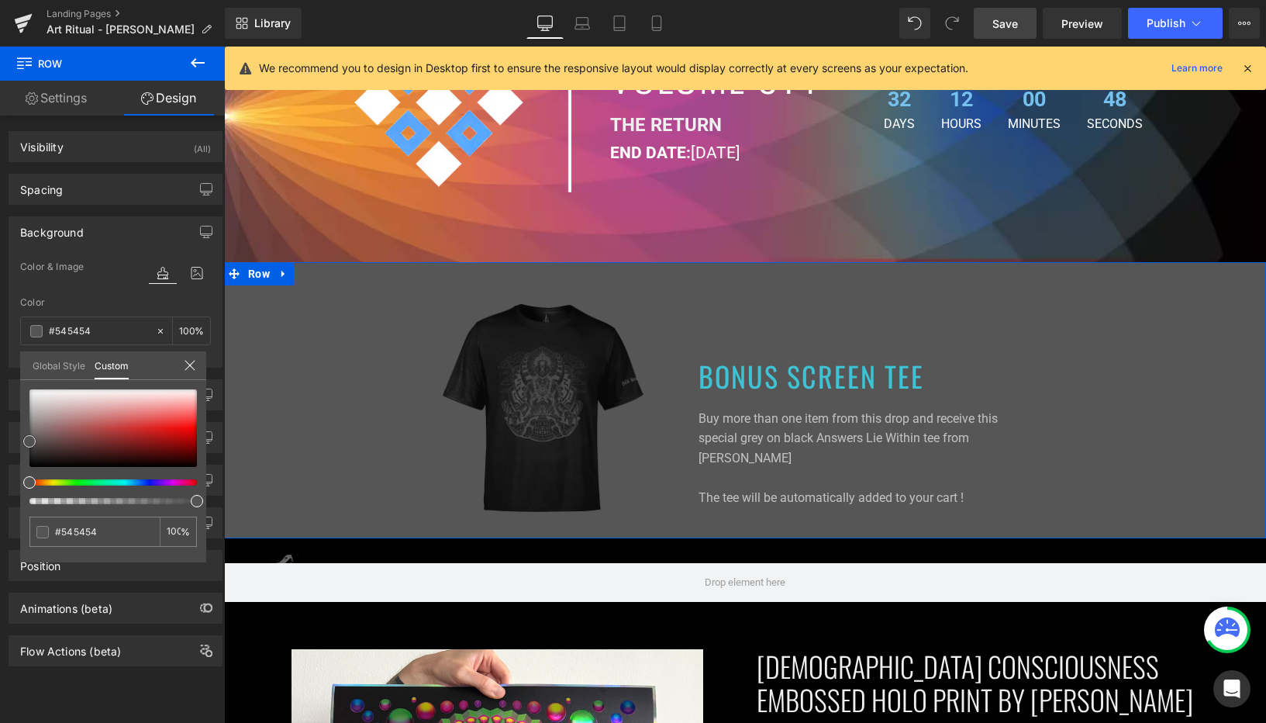
type input "#515151"
type input "#4f4f4f"
type input "#4c4c4c"
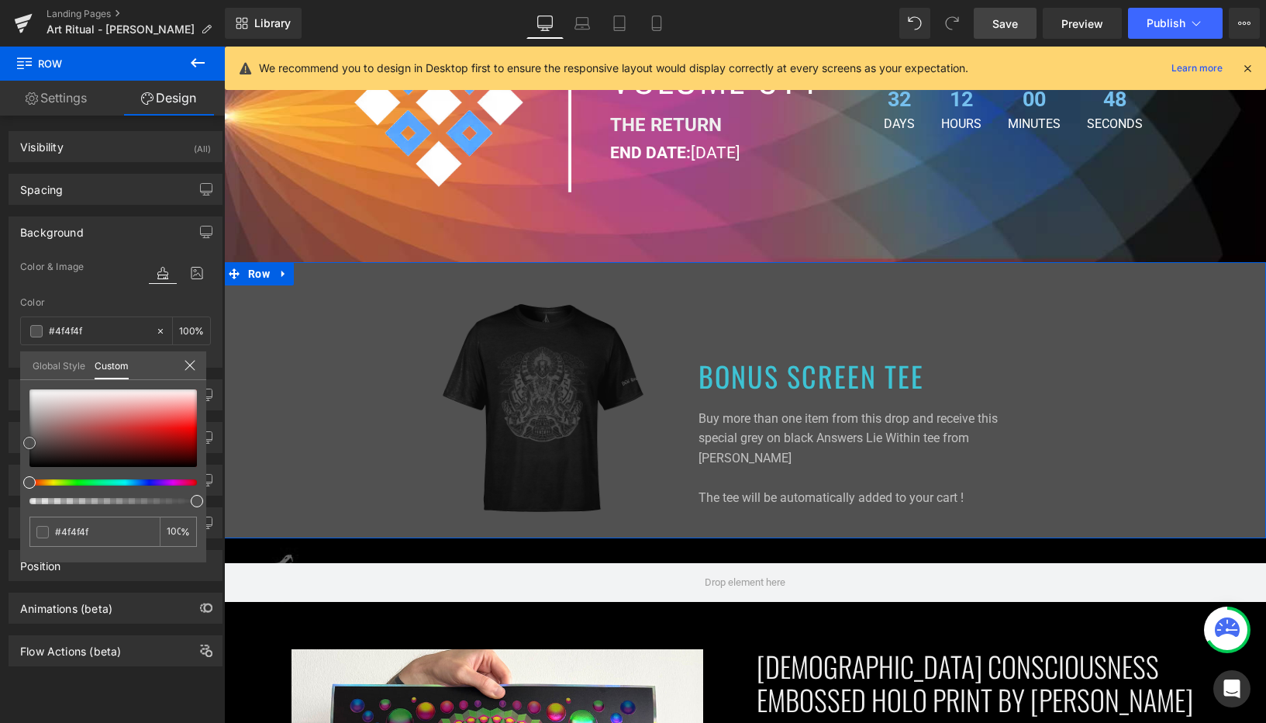
type input "#4c4c4c"
click at [29, 443] on div at bounding box center [112, 428] width 167 height 78
click at [88, 532] on input "#4c4c4c" at bounding box center [96, 531] width 82 height 16
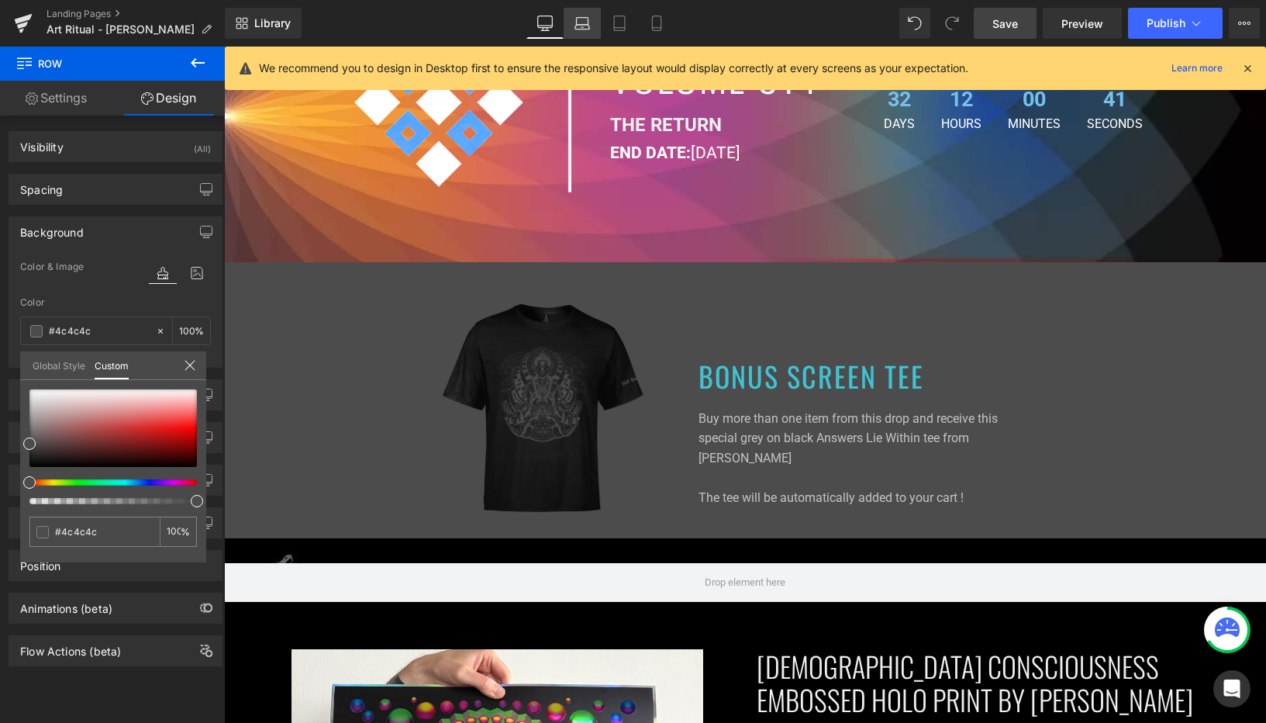
click at [589, 24] on icon at bounding box center [583, 24] width 16 height 16
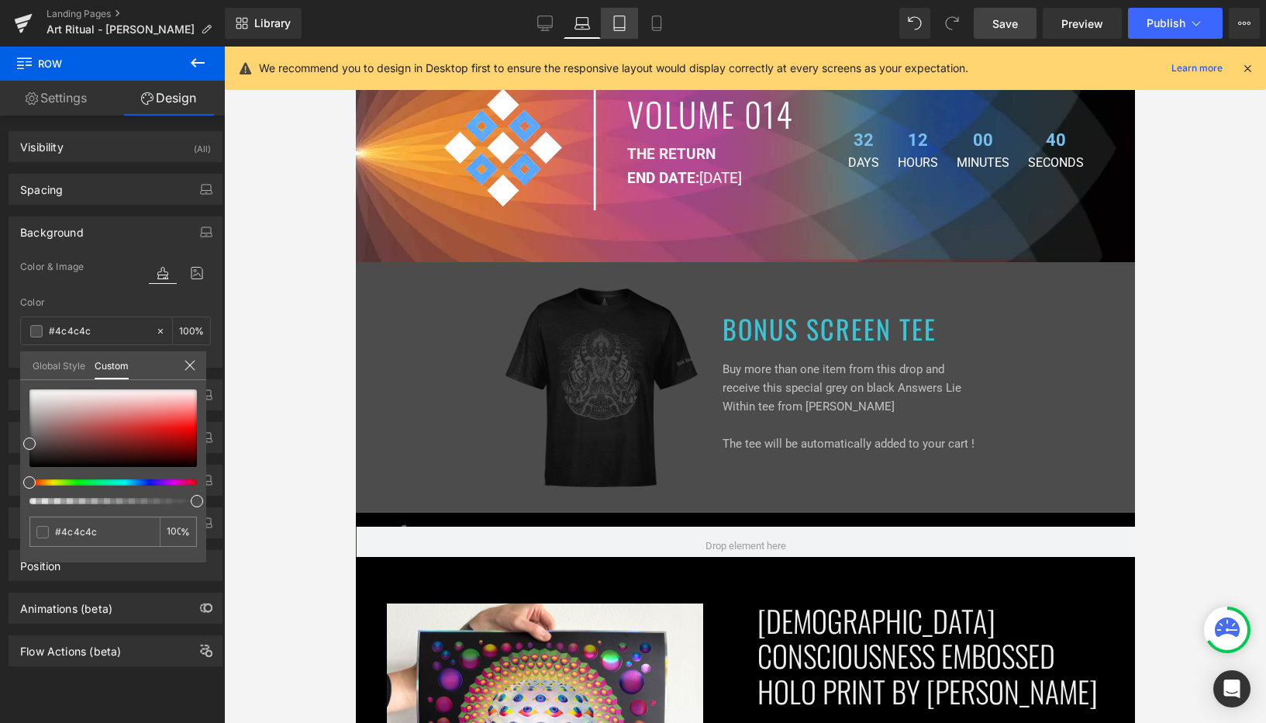
click at [610, 22] on link "Tablet" at bounding box center [619, 23] width 37 height 31
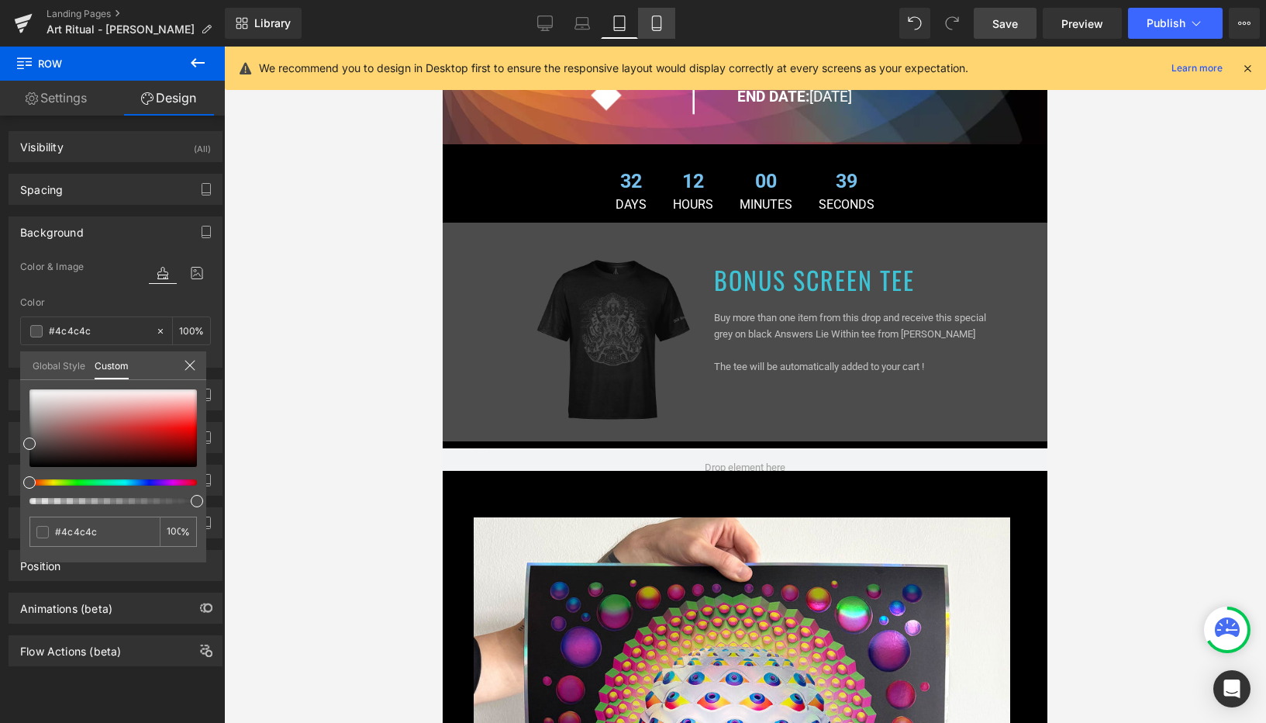
click at [648, 22] on link "Mobile" at bounding box center [656, 23] width 37 height 31
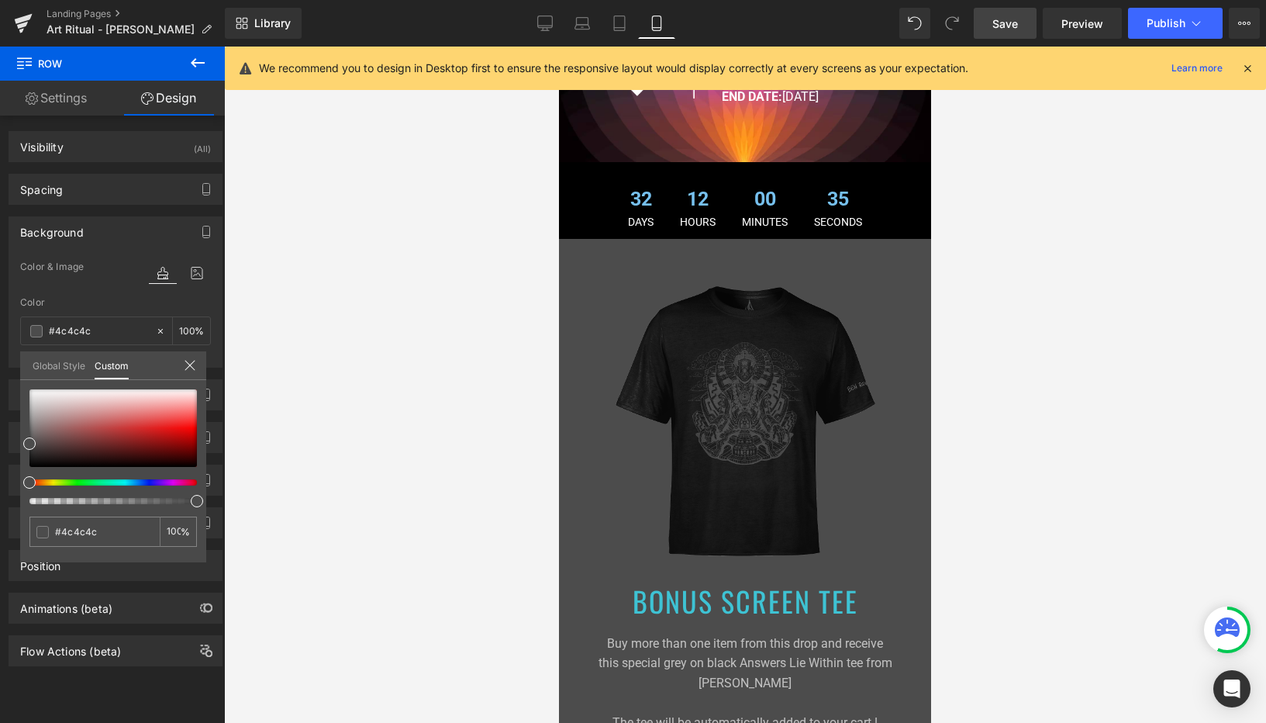
scroll to position [854, 0]
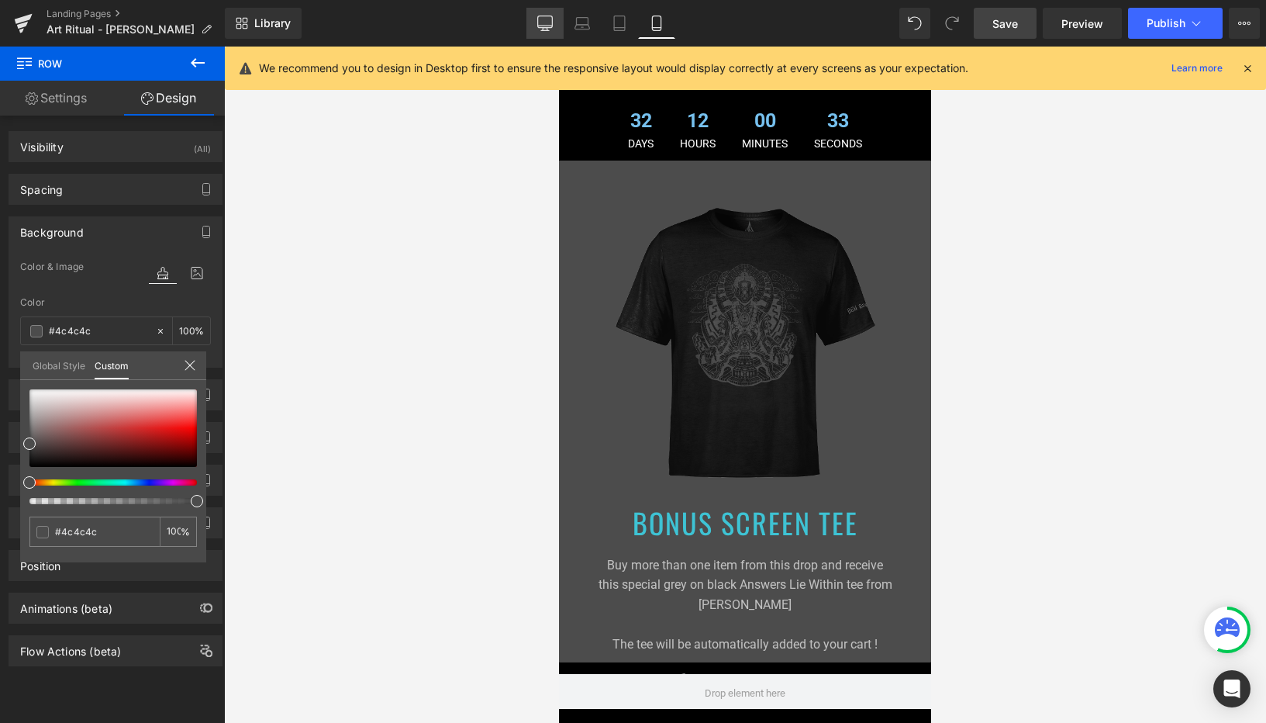
click at [540, 26] on icon at bounding box center [544, 26] width 15 height 0
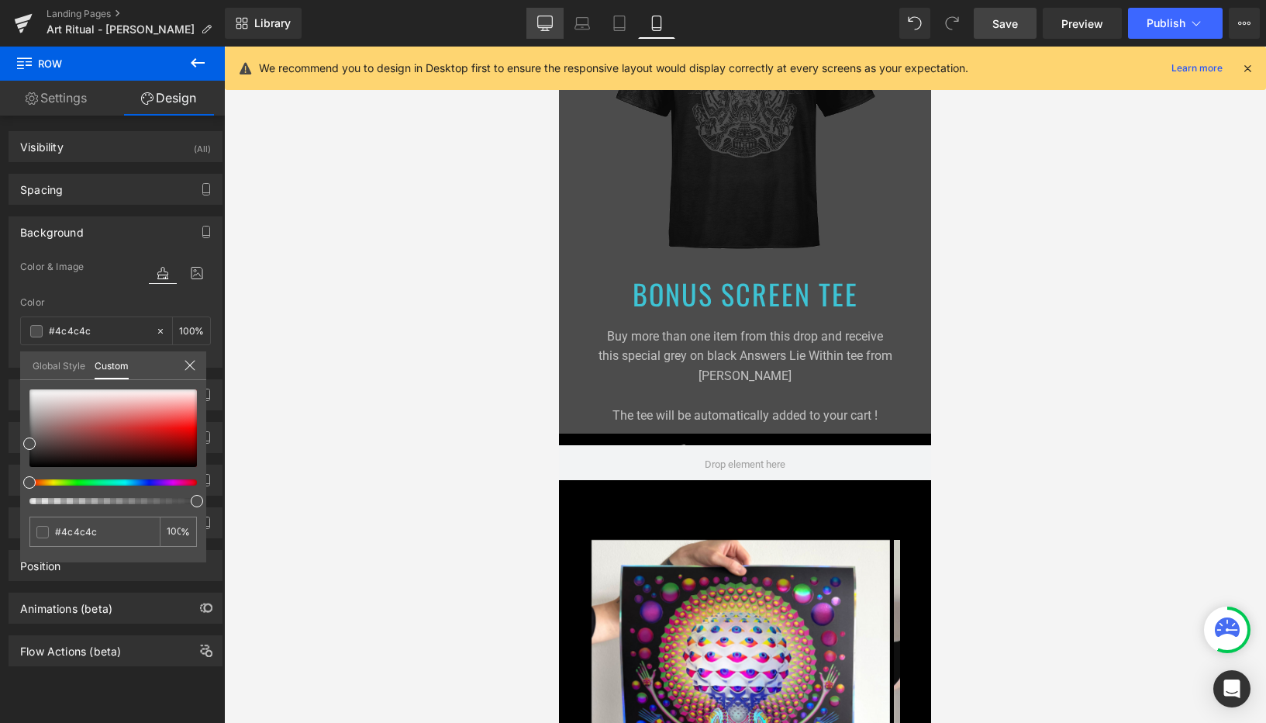
type input "100"
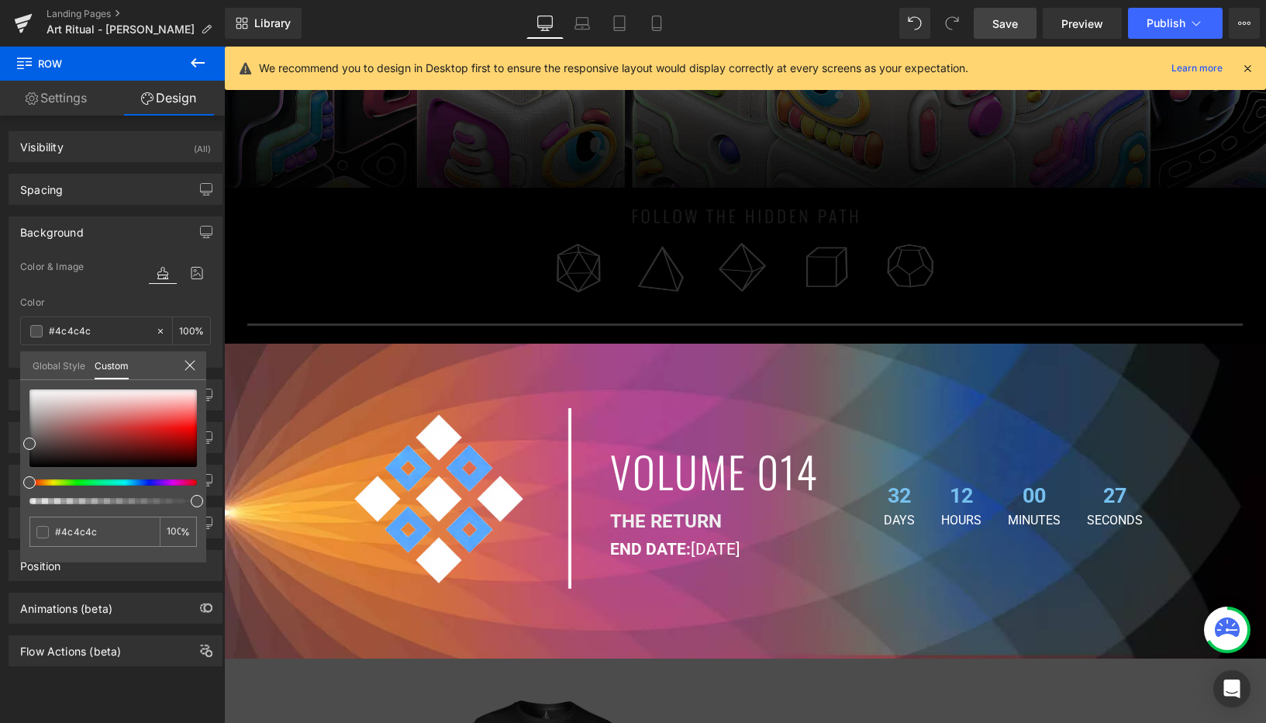
scroll to position [0, 0]
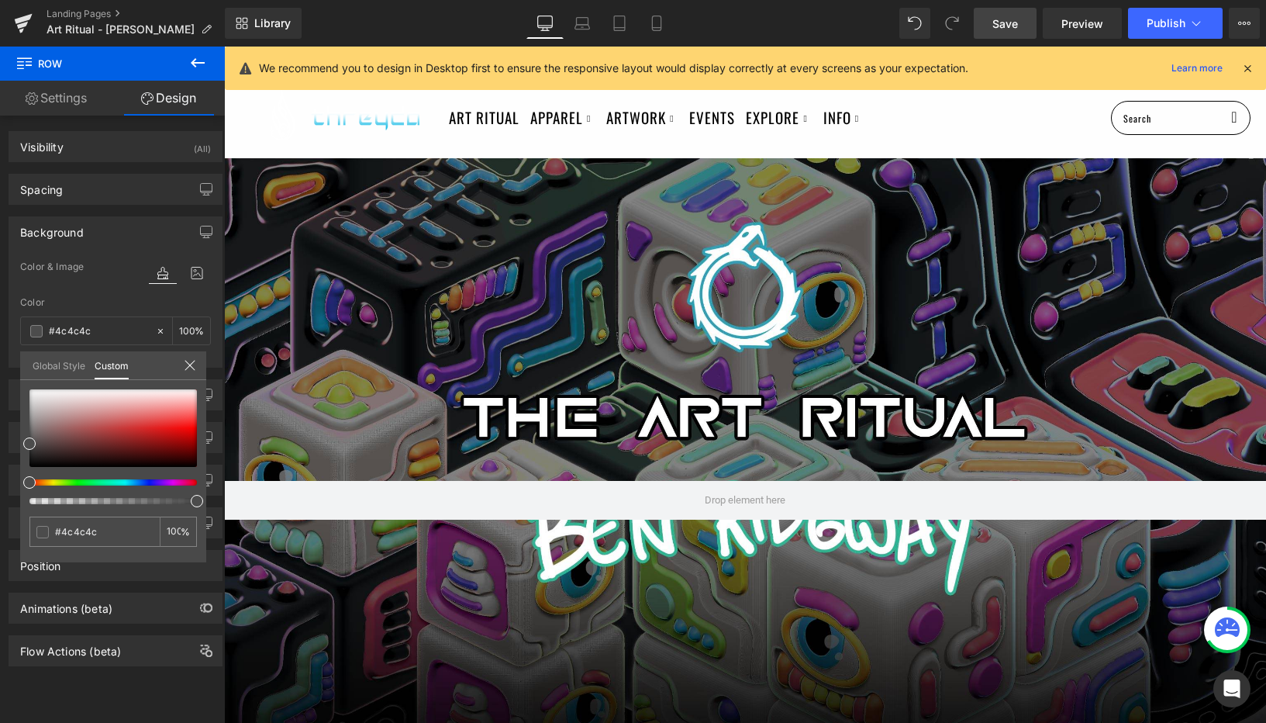
click at [1032, 29] on link "Save" at bounding box center [1005, 23] width 63 height 31
click at [1141, 32] on button "Publish" at bounding box center [1175, 23] width 95 height 31
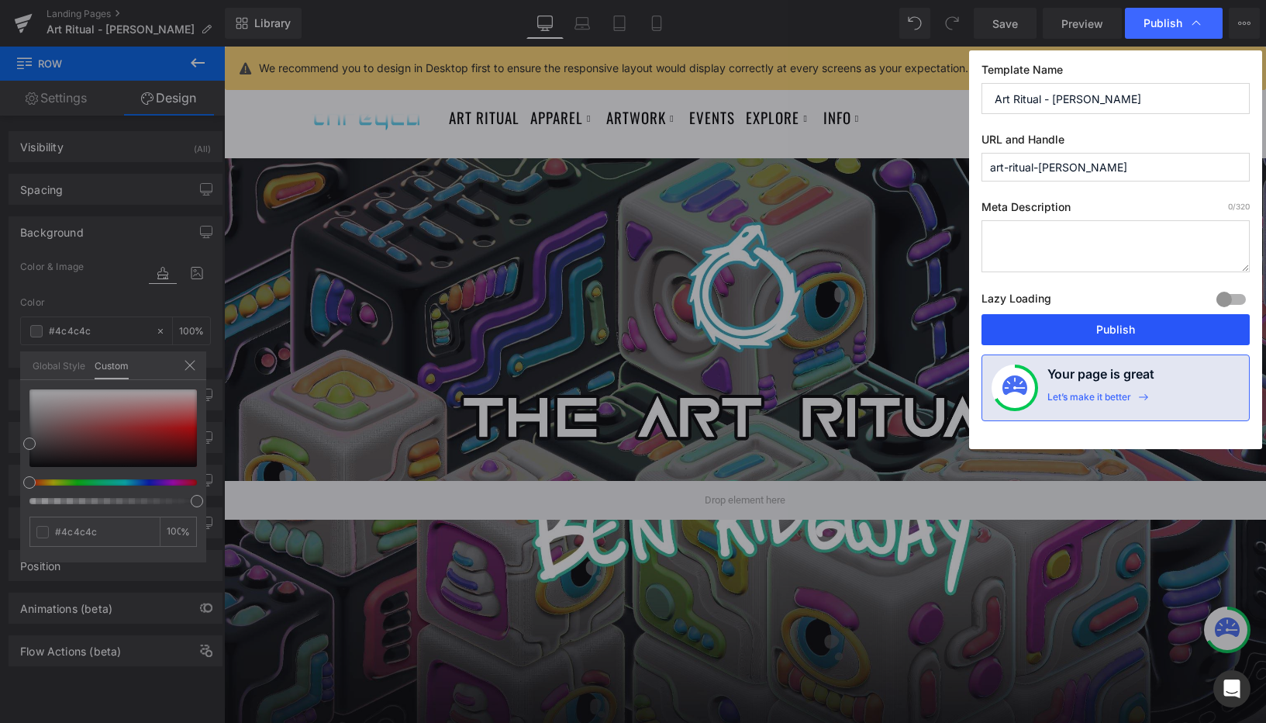
click at [1067, 326] on button "Publish" at bounding box center [1116, 329] width 268 height 31
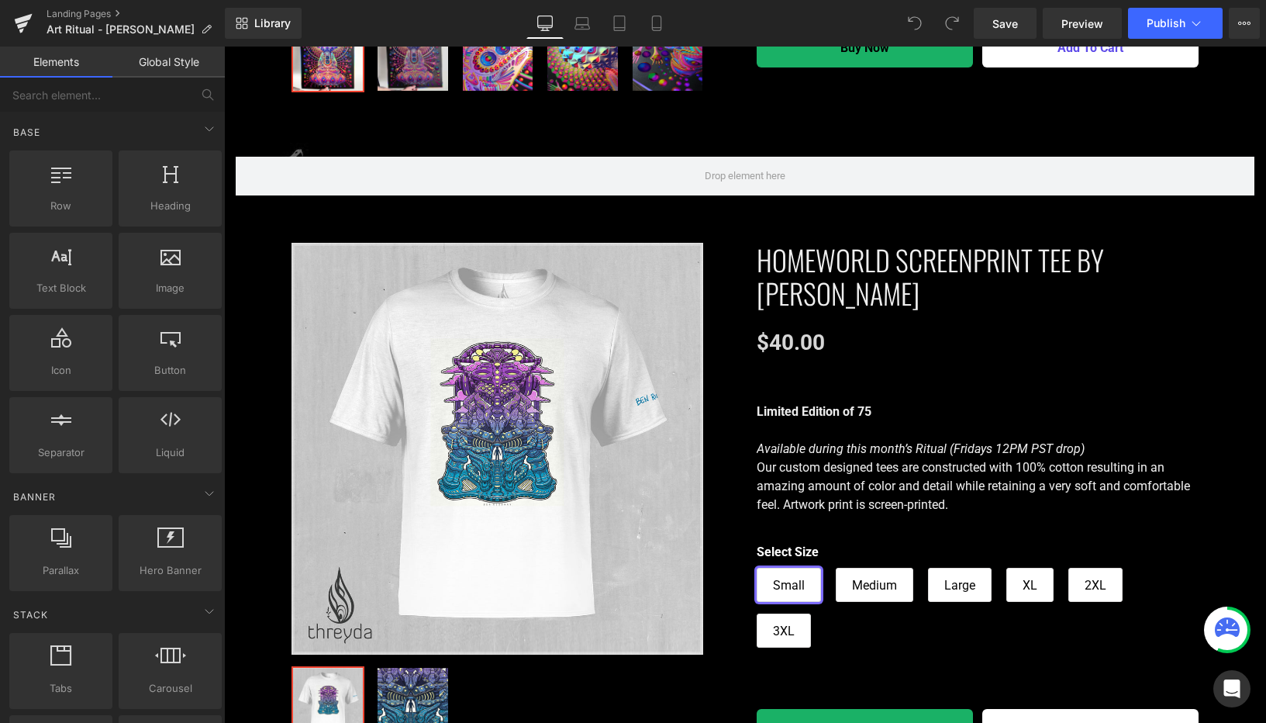
scroll to position [2181, 0]
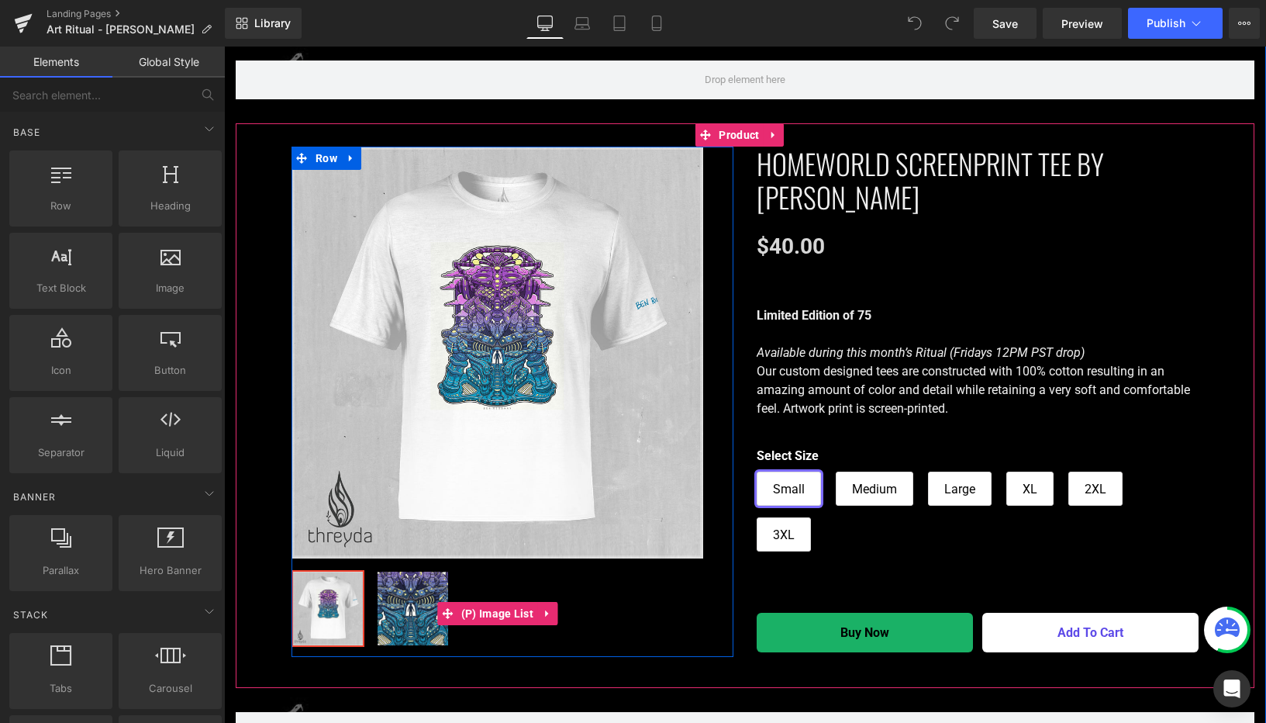
click at [394, 575] on img at bounding box center [413, 608] width 70 height 74
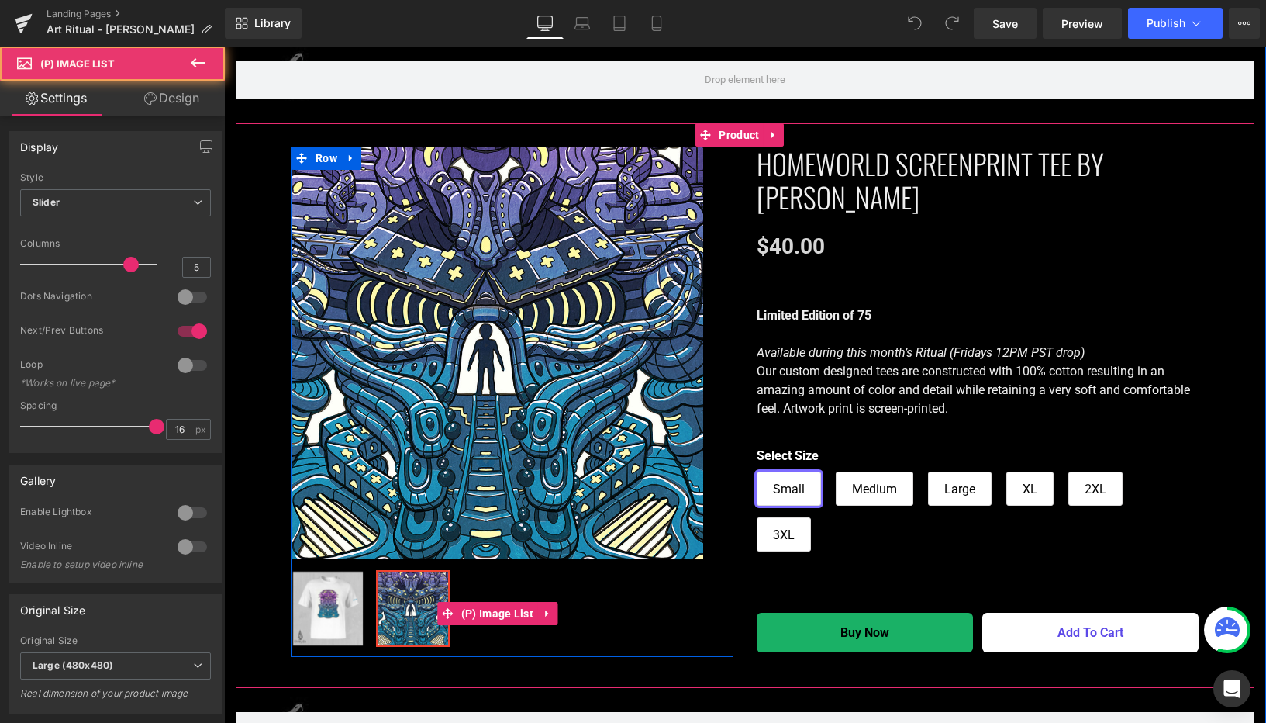
click at [331, 587] on img at bounding box center [328, 608] width 70 height 74
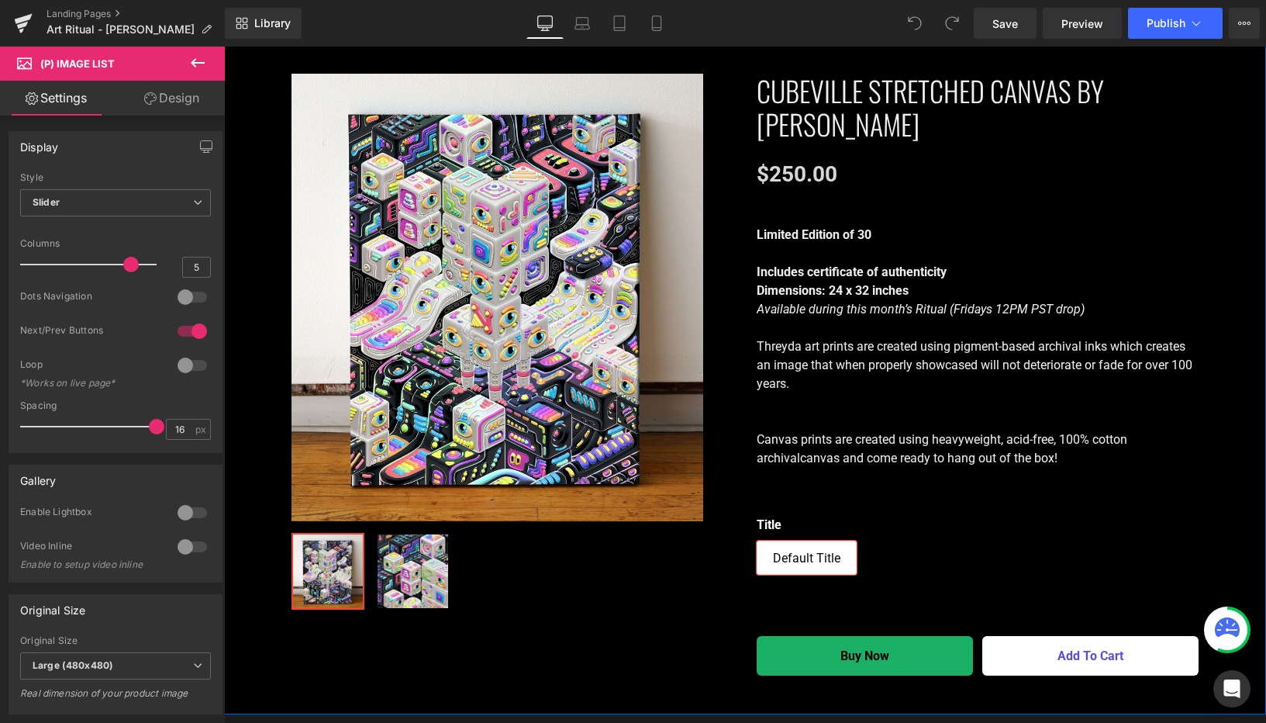
scroll to position [2897, 0]
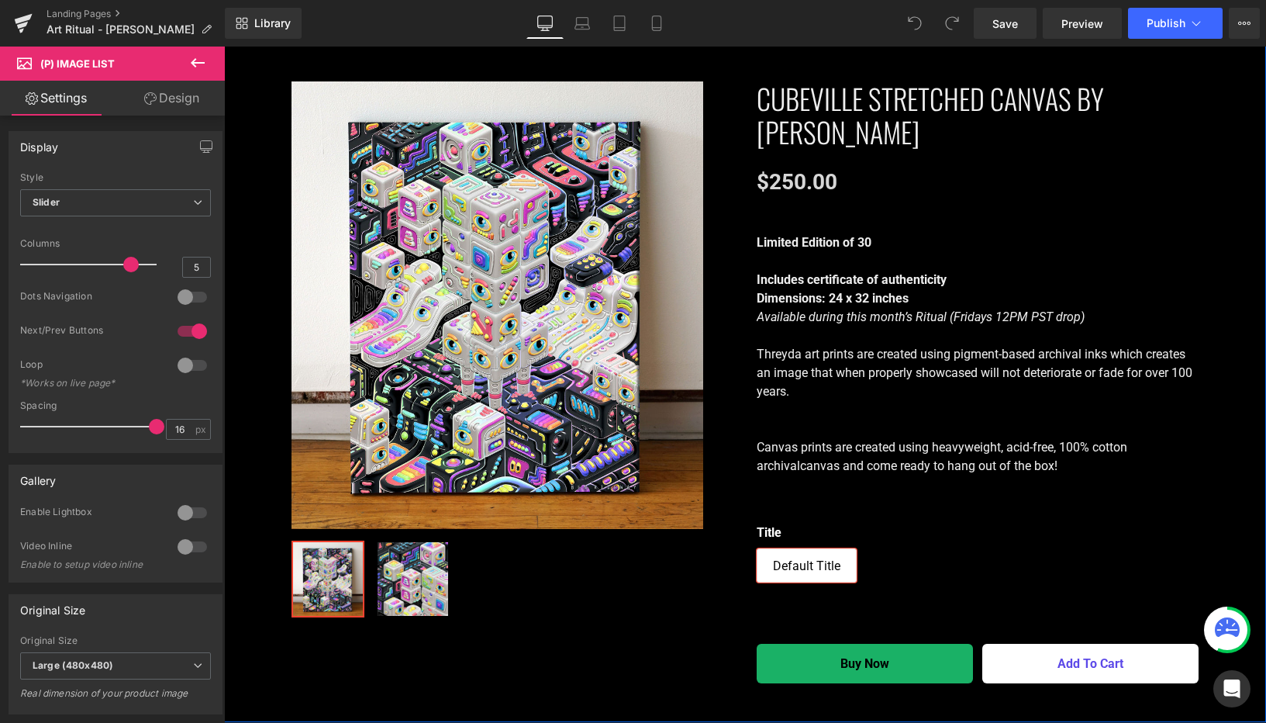
click at [409, 546] on img at bounding box center [413, 579] width 70 height 74
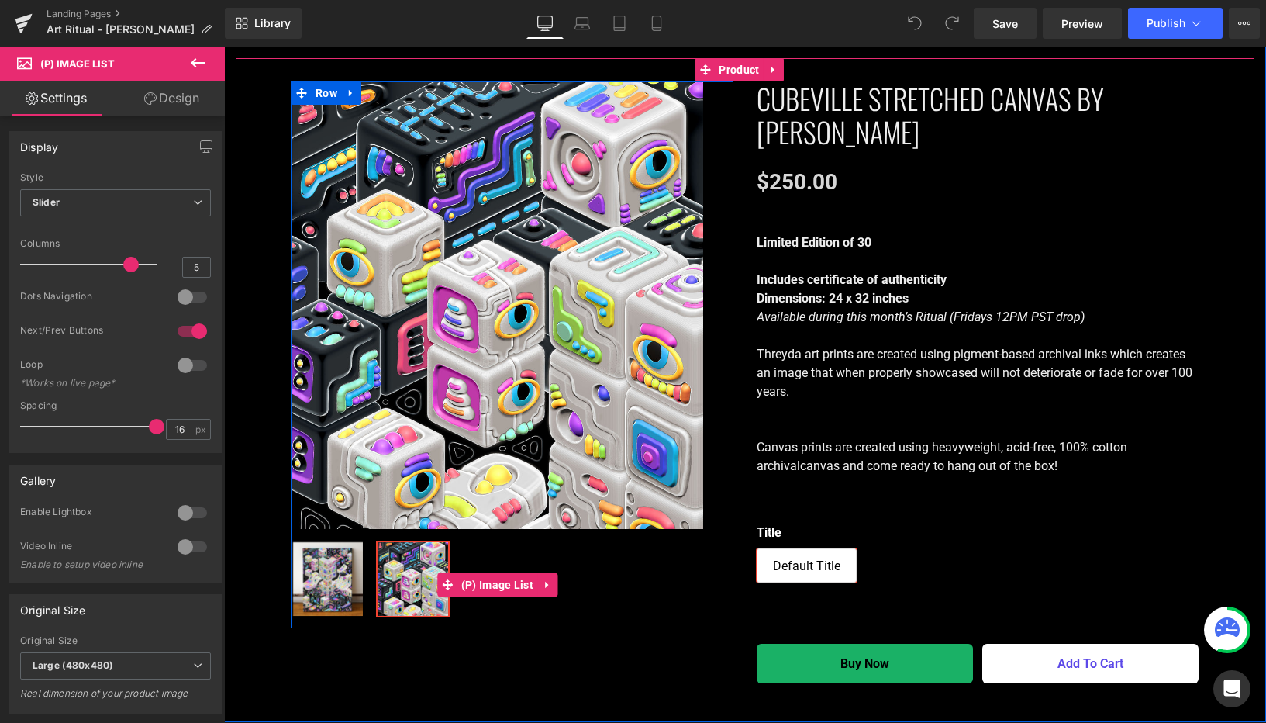
click at [336, 561] on img at bounding box center [328, 579] width 70 height 74
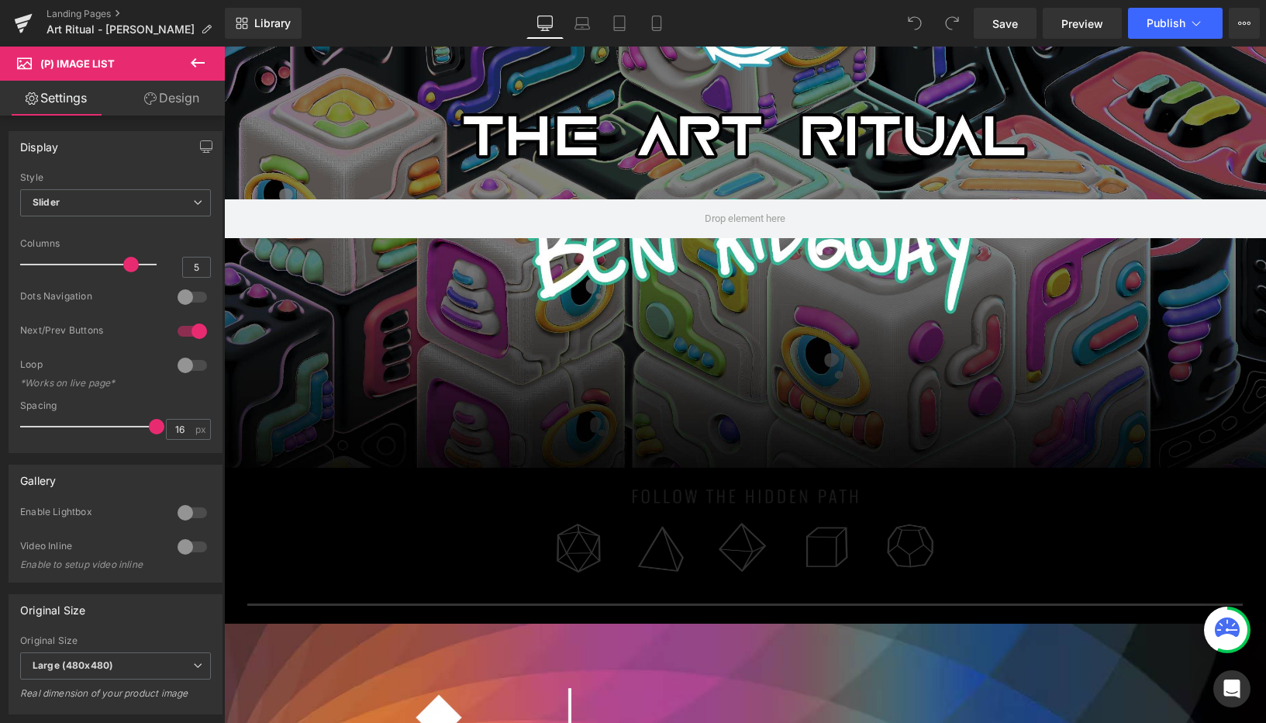
scroll to position [0, 0]
